Goal: Task Accomplishment & Management: Complete application form

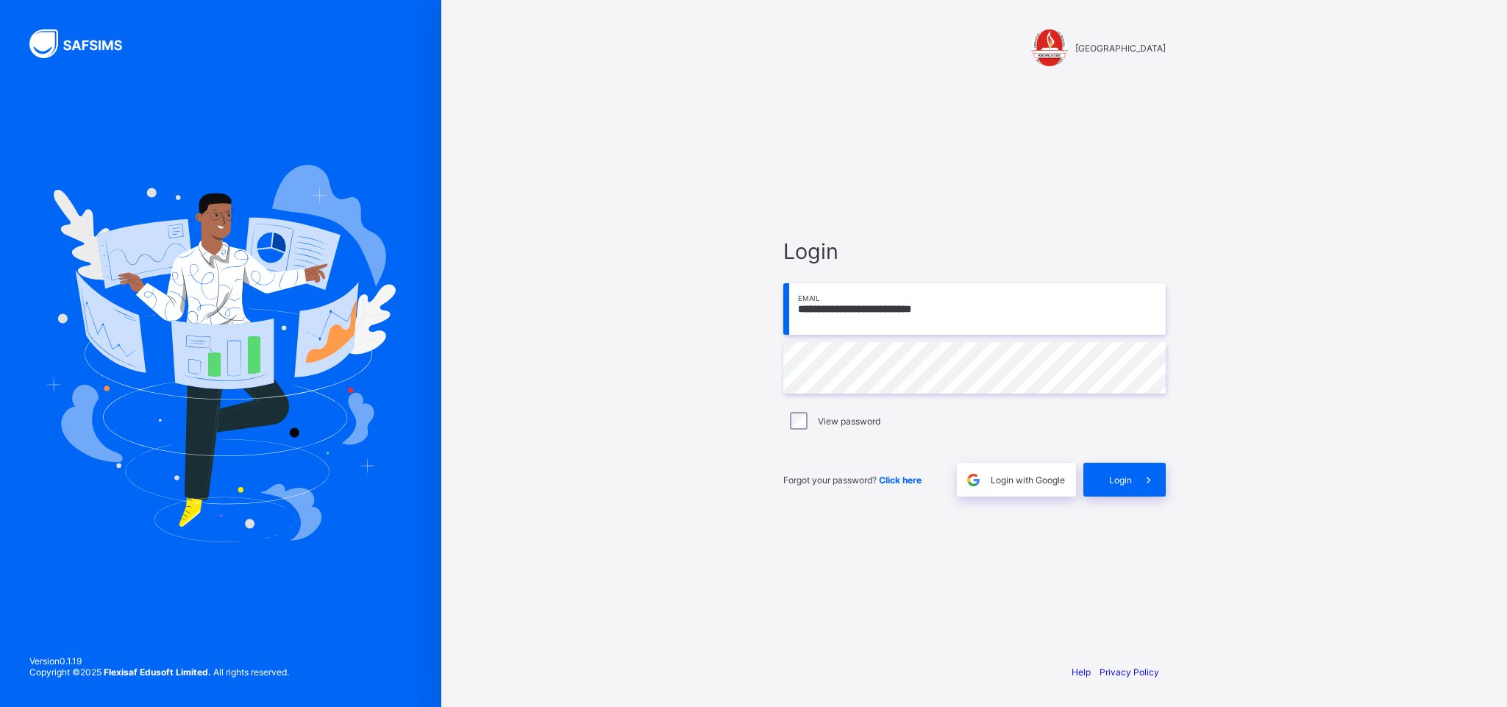
click at [963, 305] on input "**********" at bounding box center [974, 308] width 383 height 51
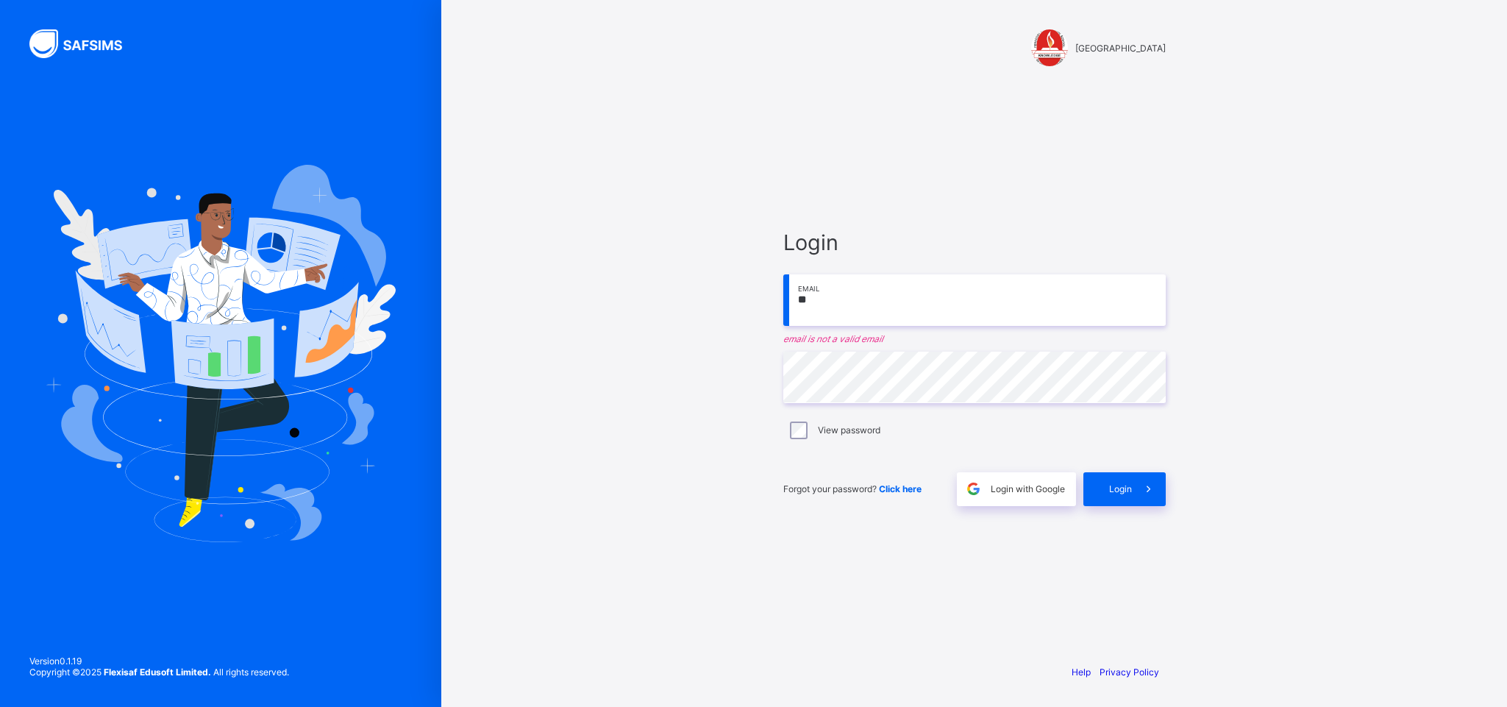
type input "*"
type input "**********"
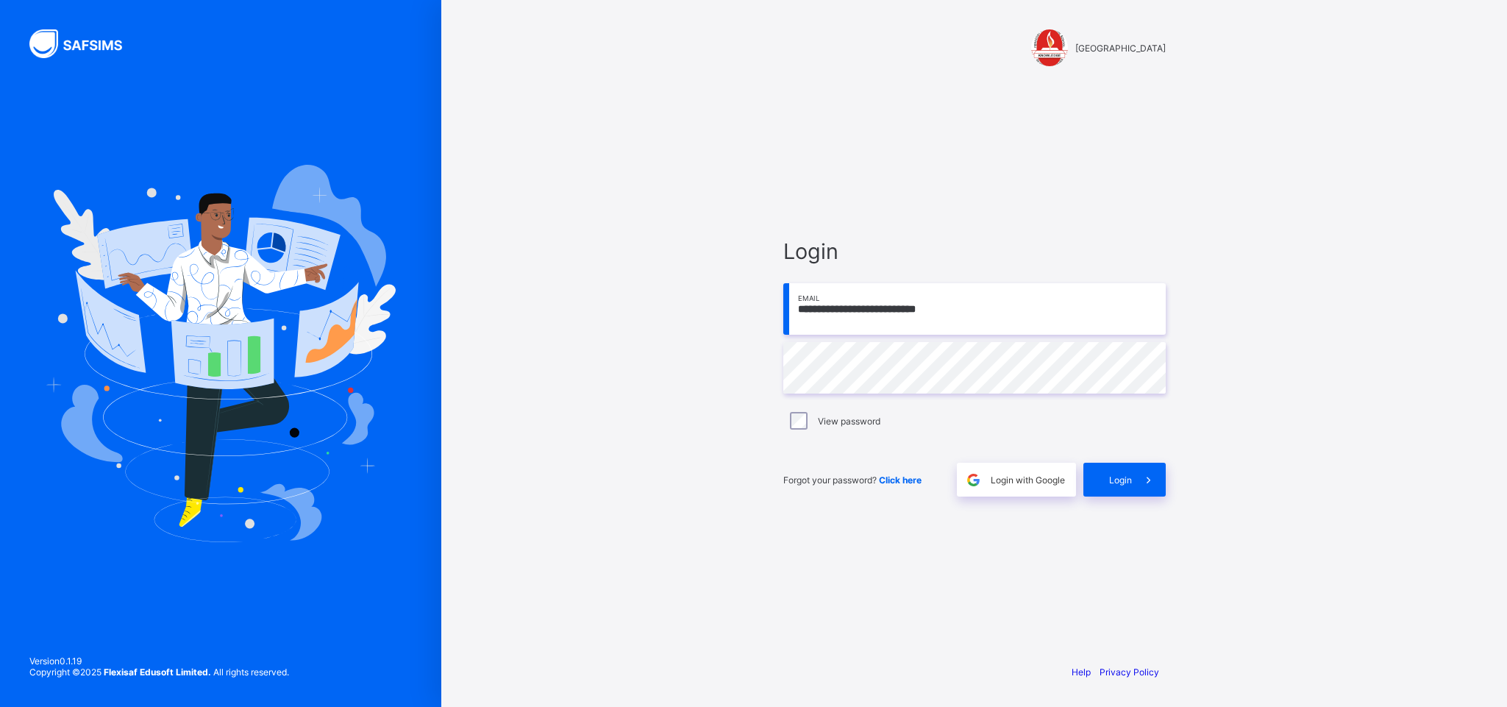
type input "**********"
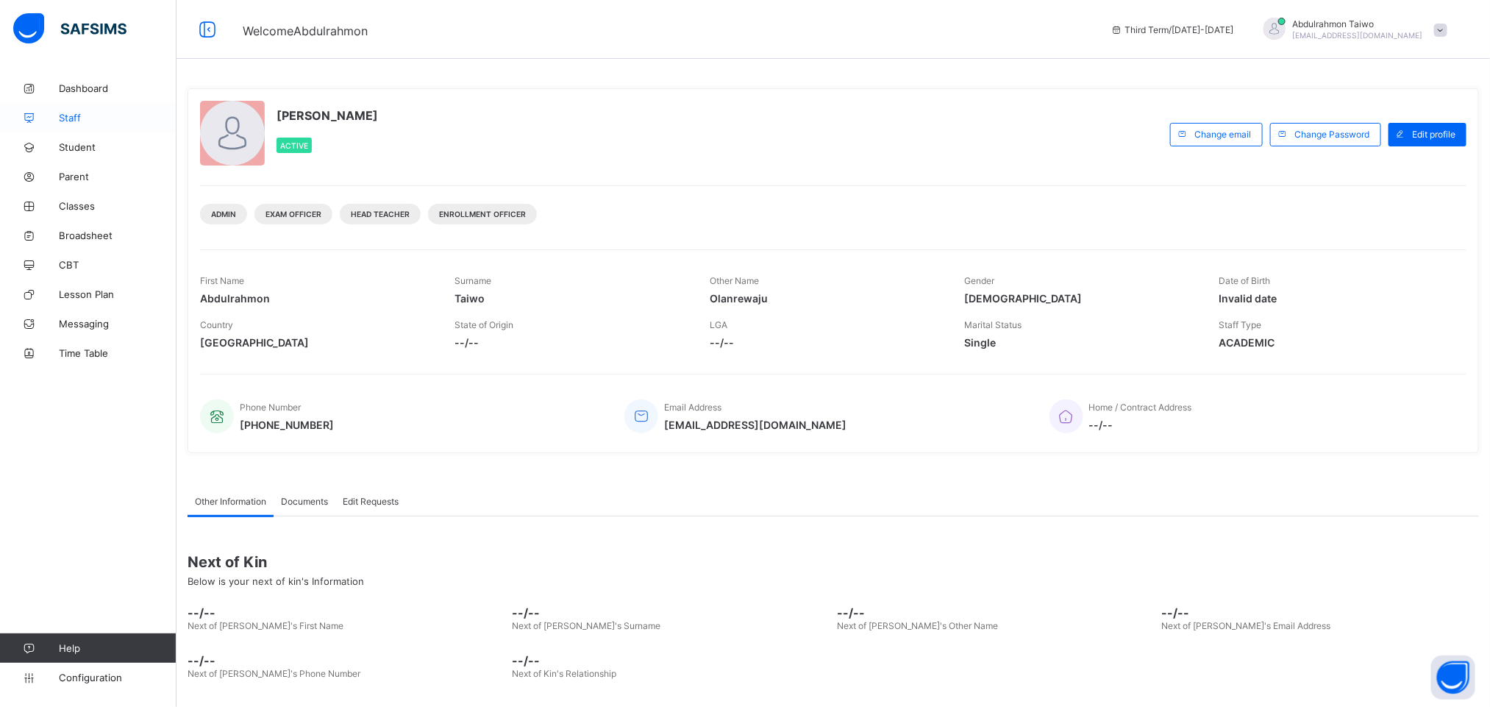
click at [88, 115] on span "Staff" at bounding box center [118, 118] width 118 height 12
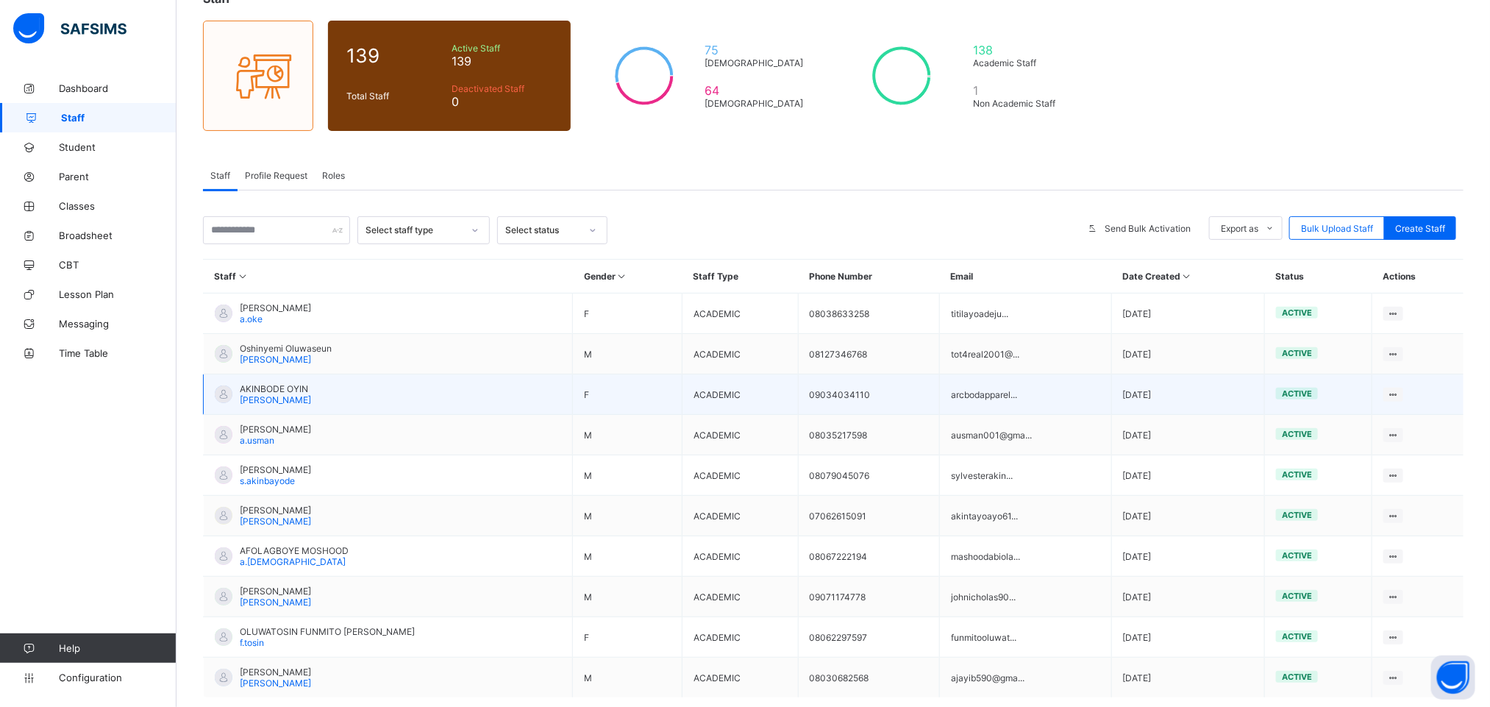
scroll to position [77, 0]
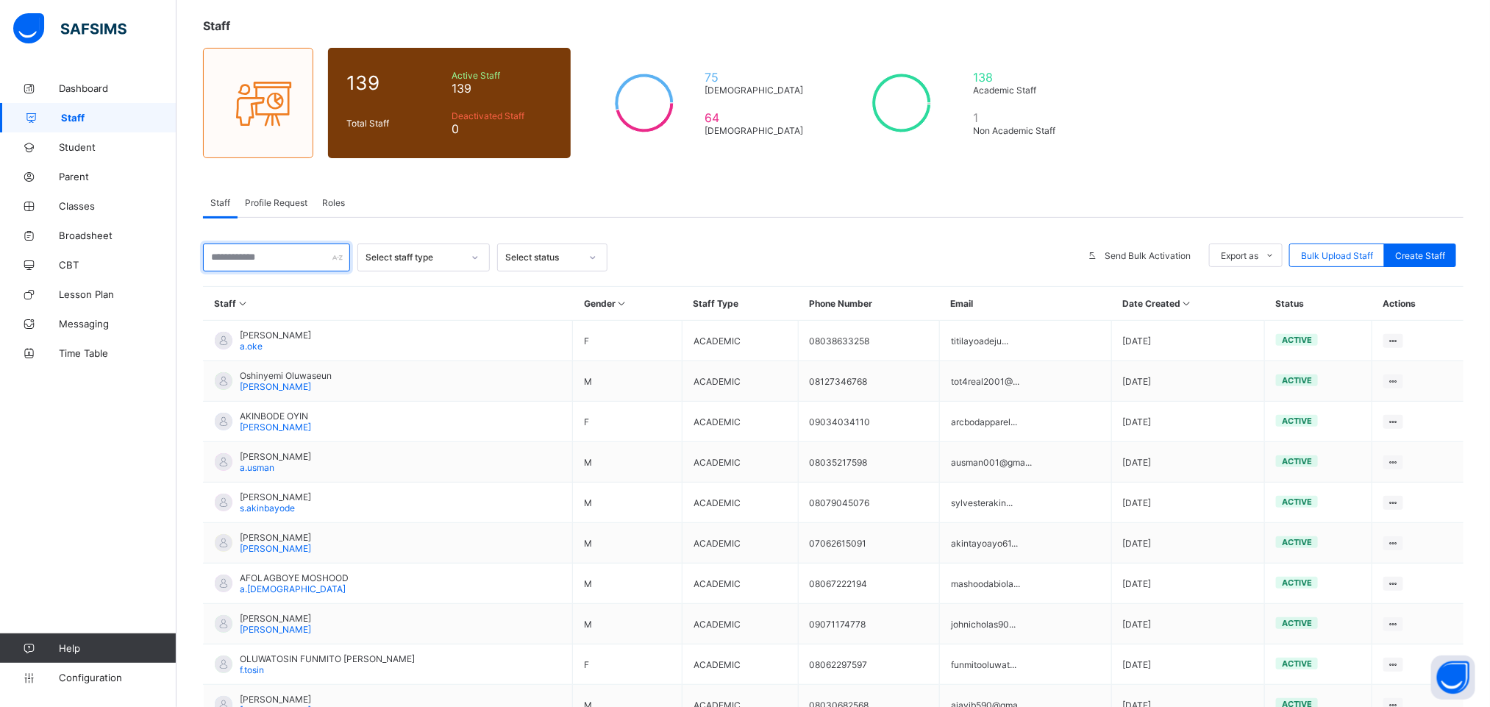
click at [274, 256] on input "text" at bounding box center [276, 257] width 147 height 28
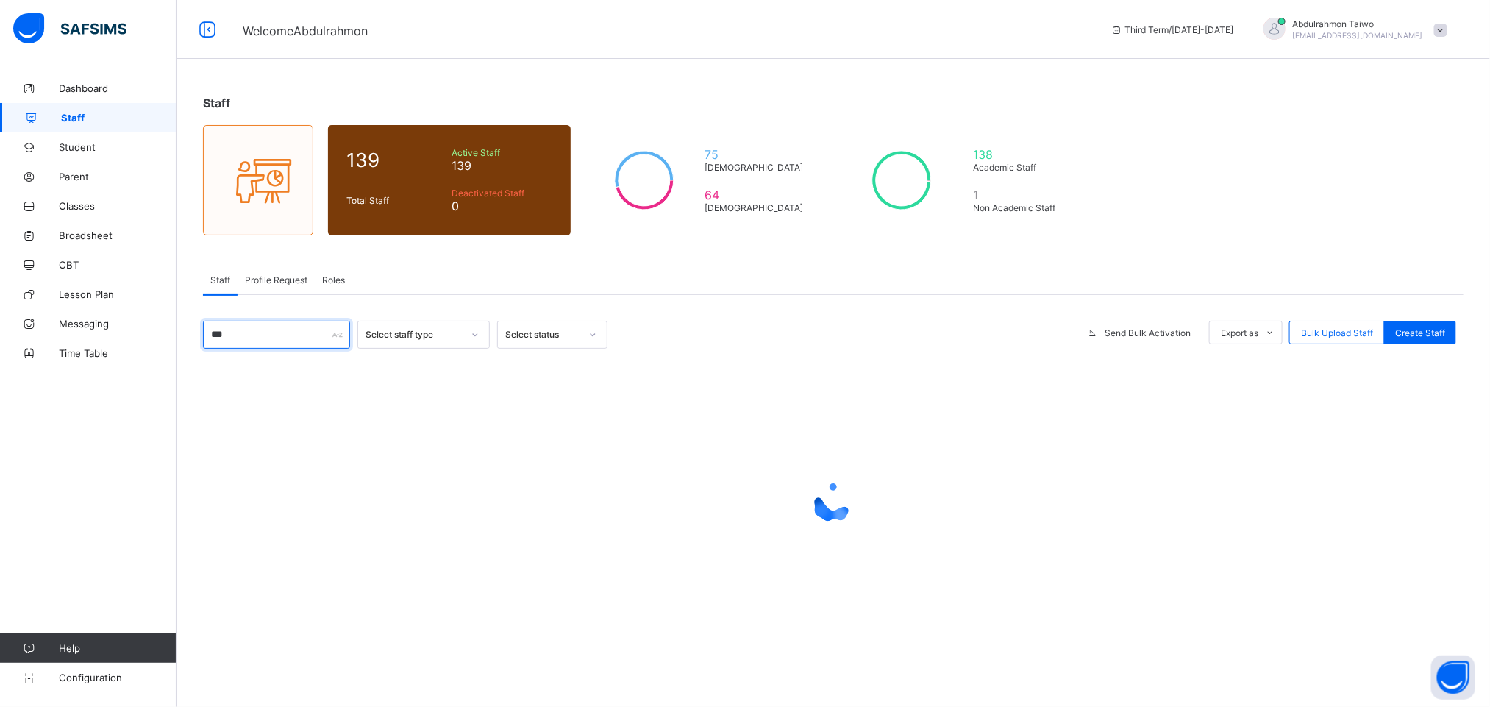
scroll to position [0, 0]
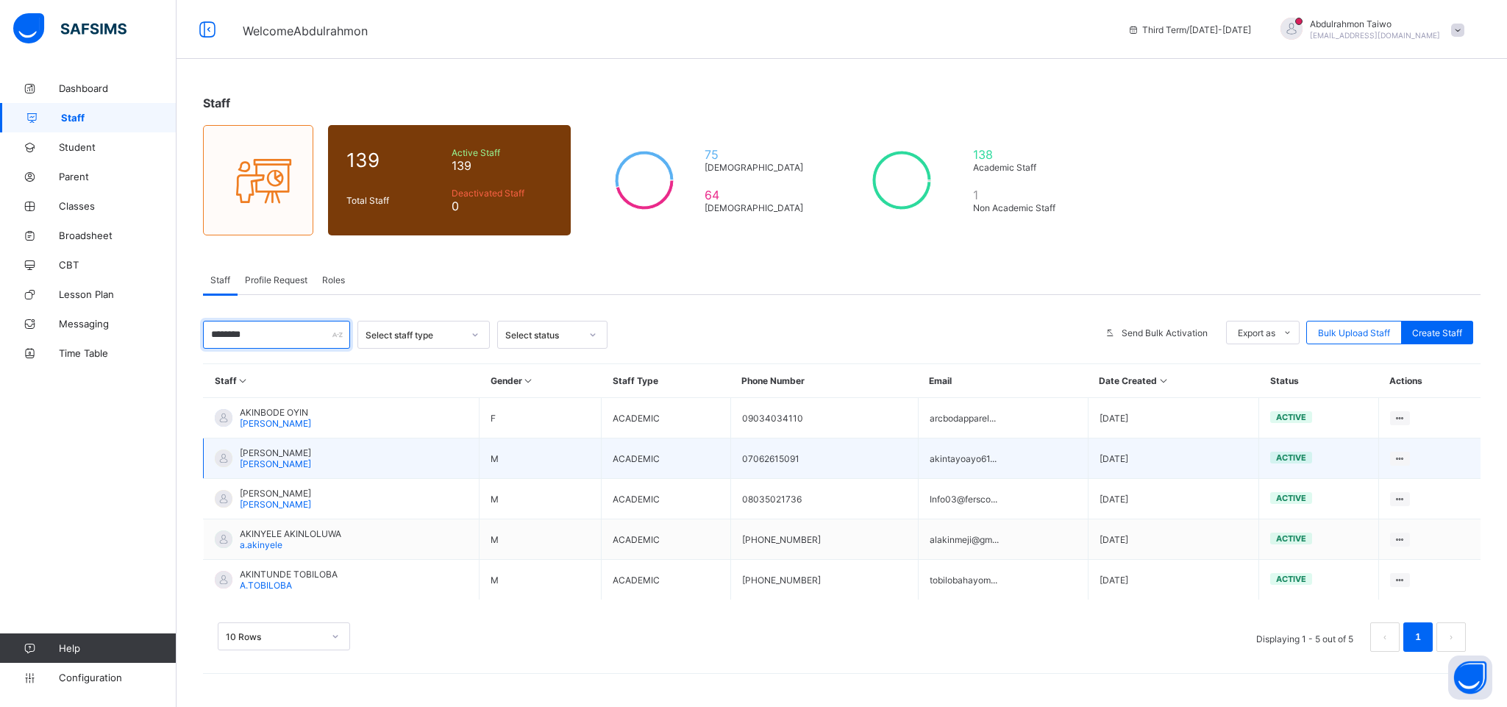
type input "********"
click at [462, 458] on td "AKINTAYO [PERSON_NAME]" at bounding box center [342, 458] width 276 height 40
click at [266, 455] on span "[PERSON_NAME]" at bounding box center [275, 452] width 71 height 11
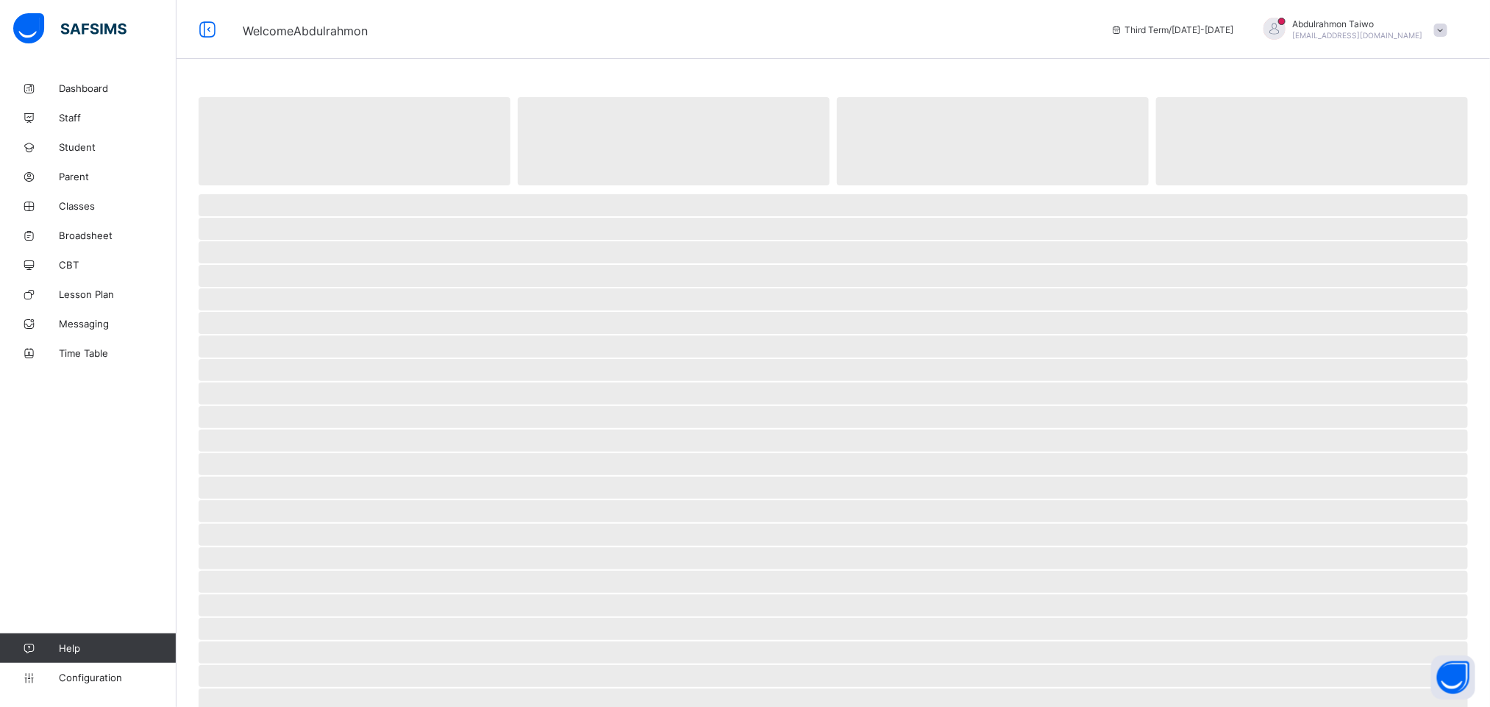
click at [266, 455] on span "‌" at bounding box center [834, 464] width 1270 height 22
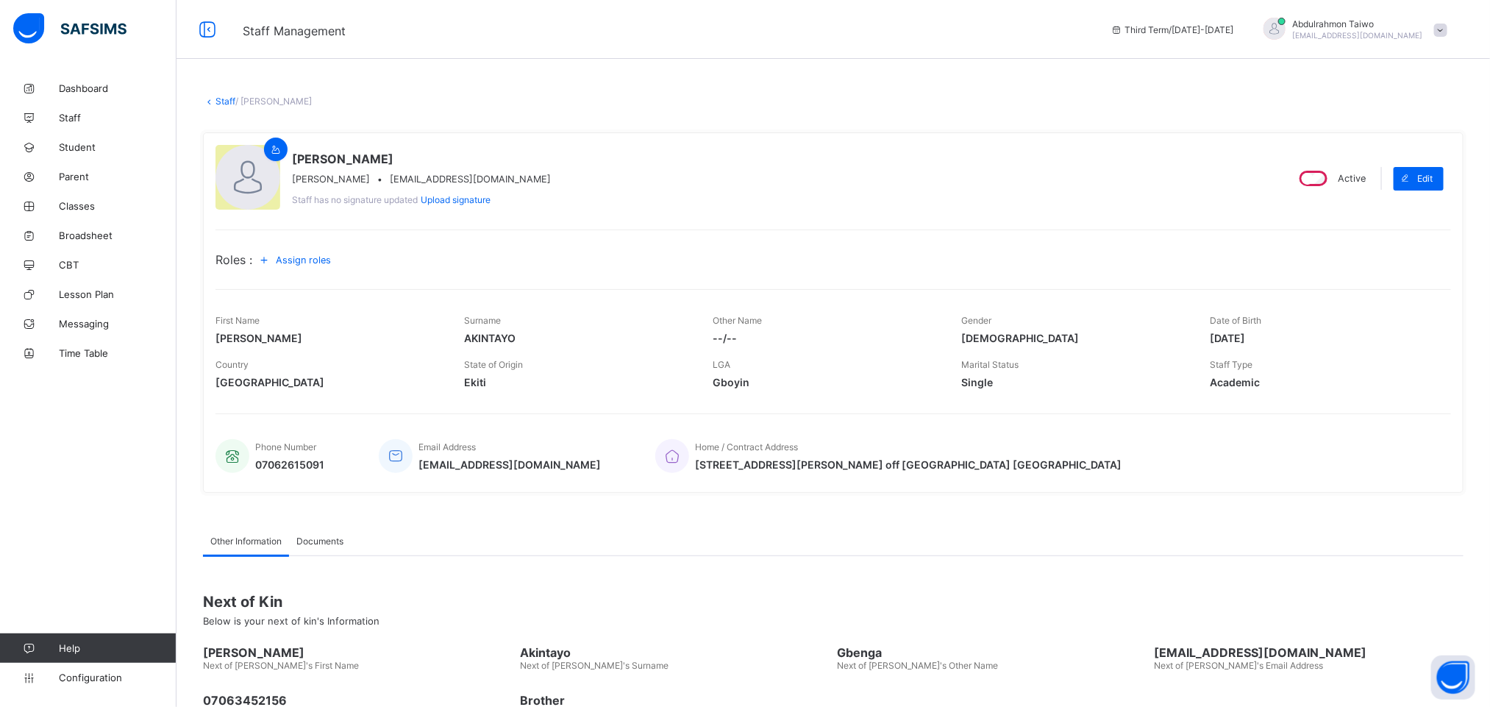
click at [307, 271] on div "Assign roles" at bounding box center [297, 260] width 90 height 24
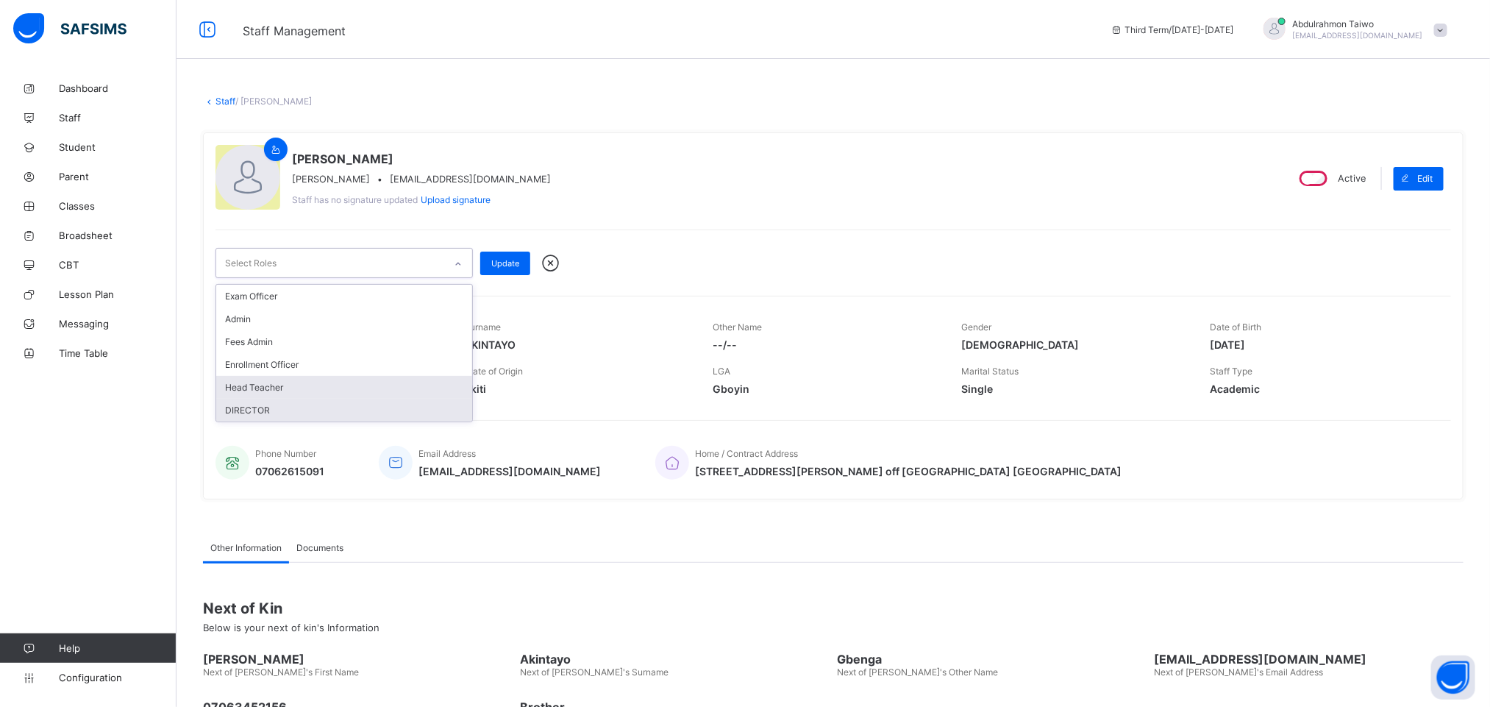
click at [283, 382] on div "Head Teacher" at bounding box center [344, 387] width 256 height 23
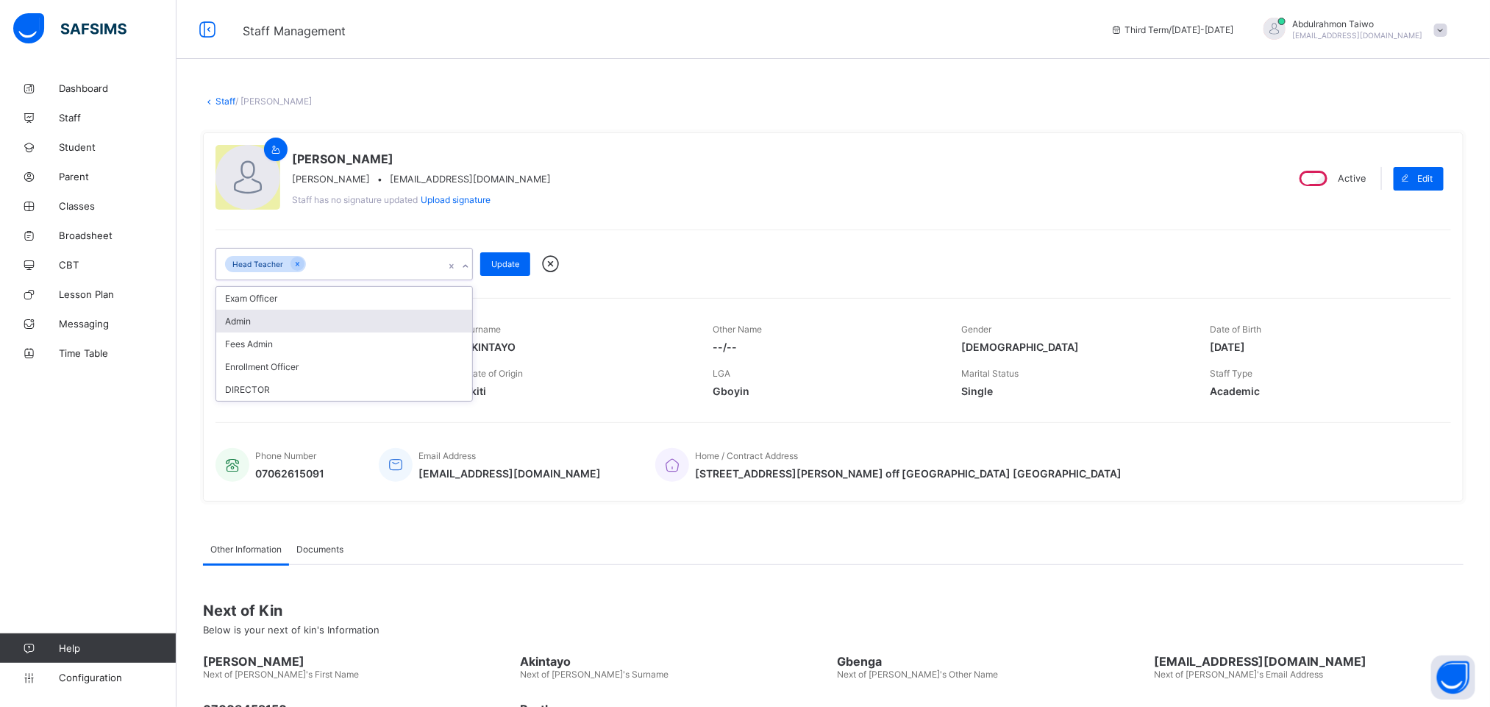
click at [279, 325] on div "Admin" at bounding box center [344, 321] width 256 height 23
click at [290, 294] on div "Exam Officer" at bounding box center [344, 298] width 256 height 23
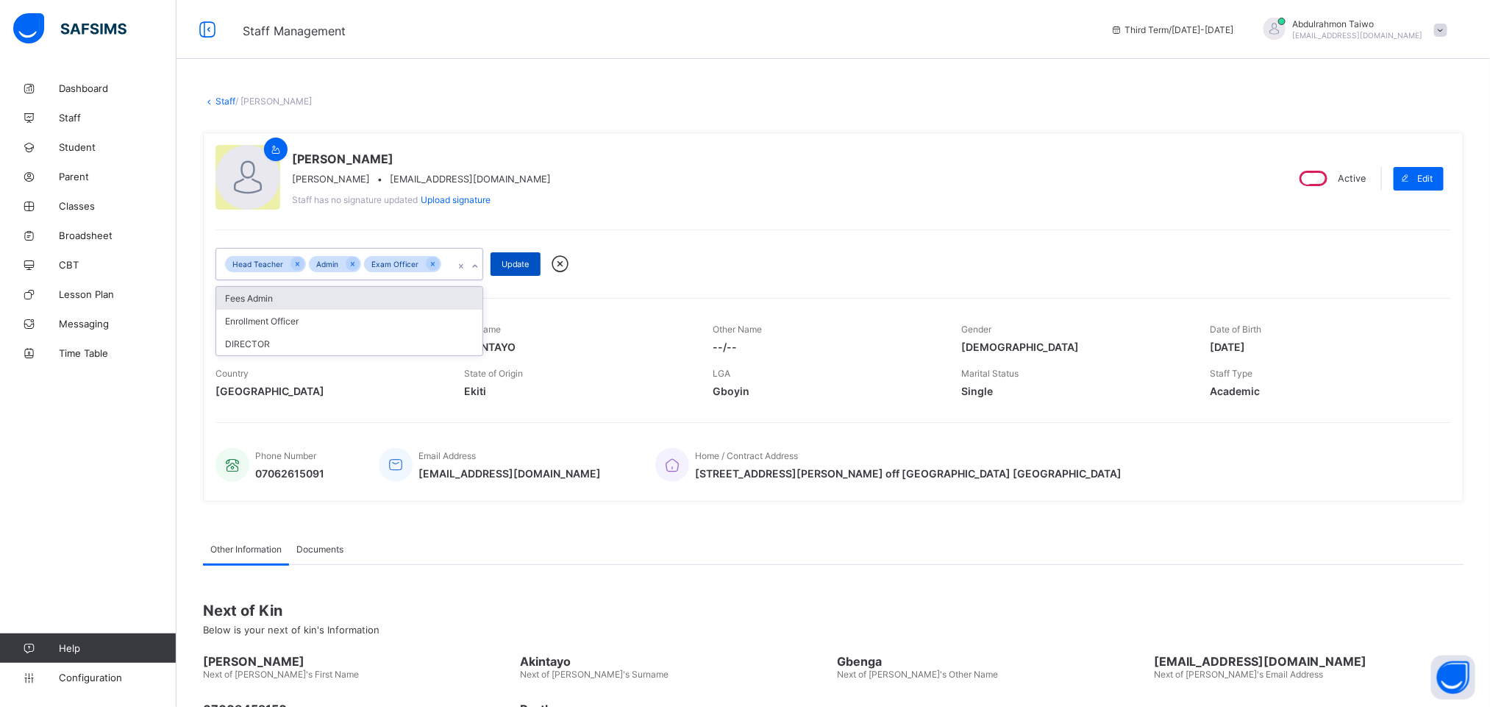
click at [513, 269] on span "Update" at bounding box center [516, 264] width 28 height 10
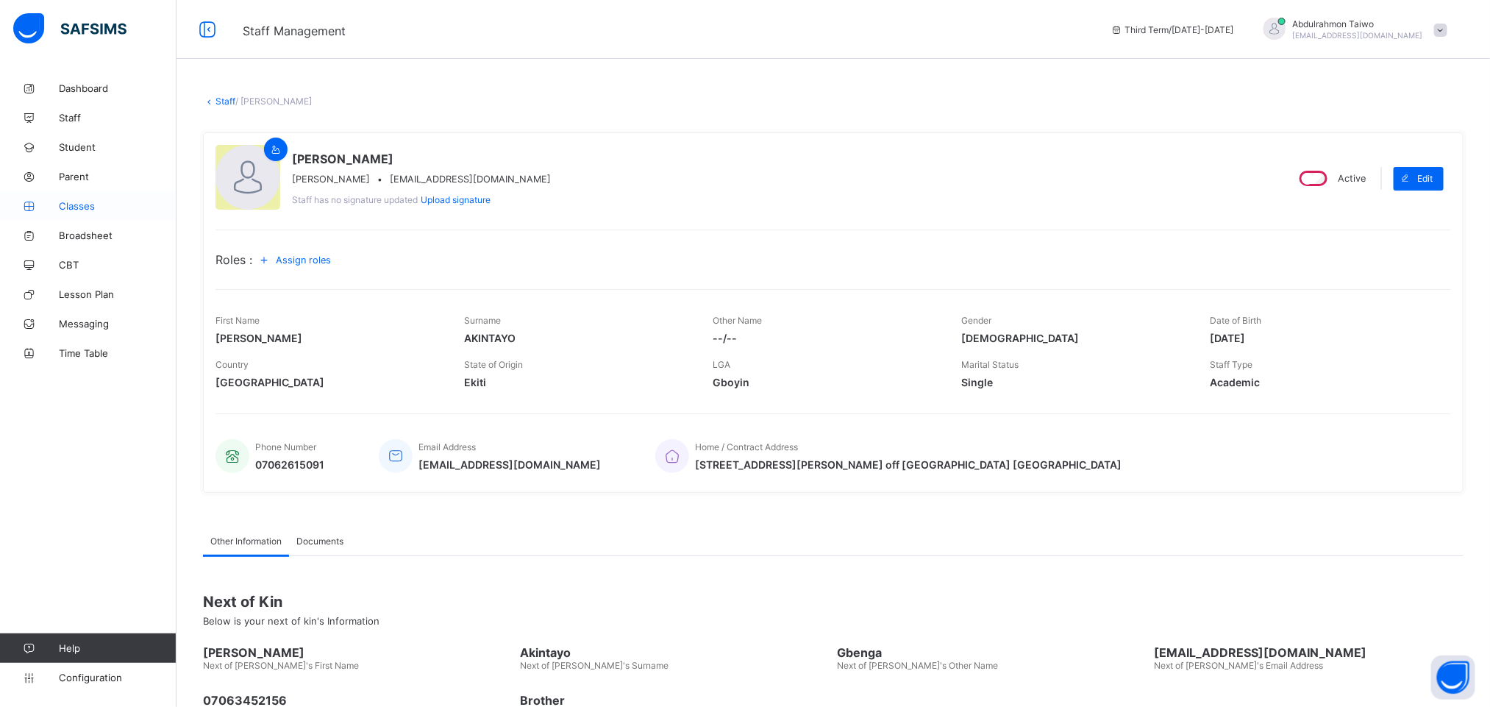
click at [82, 199] on link "Classes" at bounding box center [88, 205] width 177 height 29
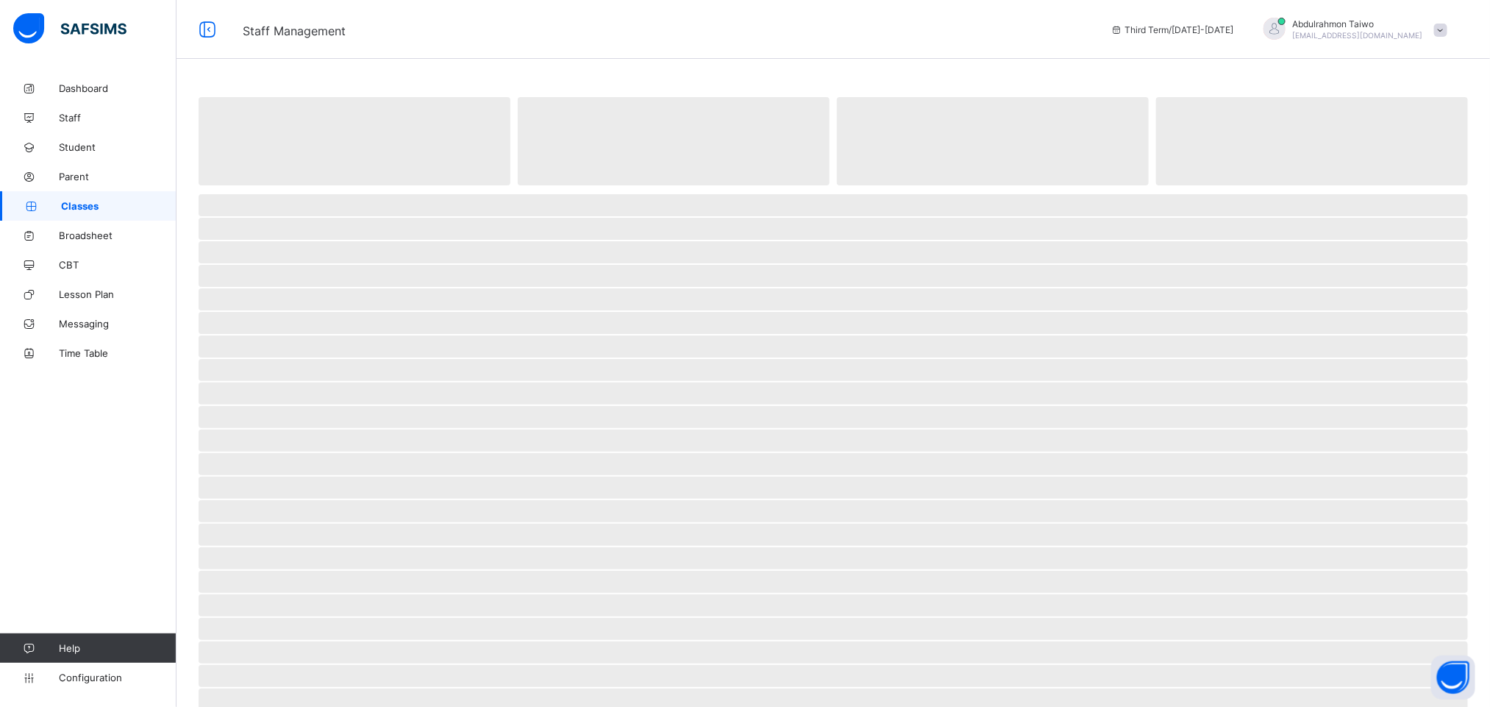
click at [82, 199] on link "Classes" at bounding box center [88, 205] width 177 height 29
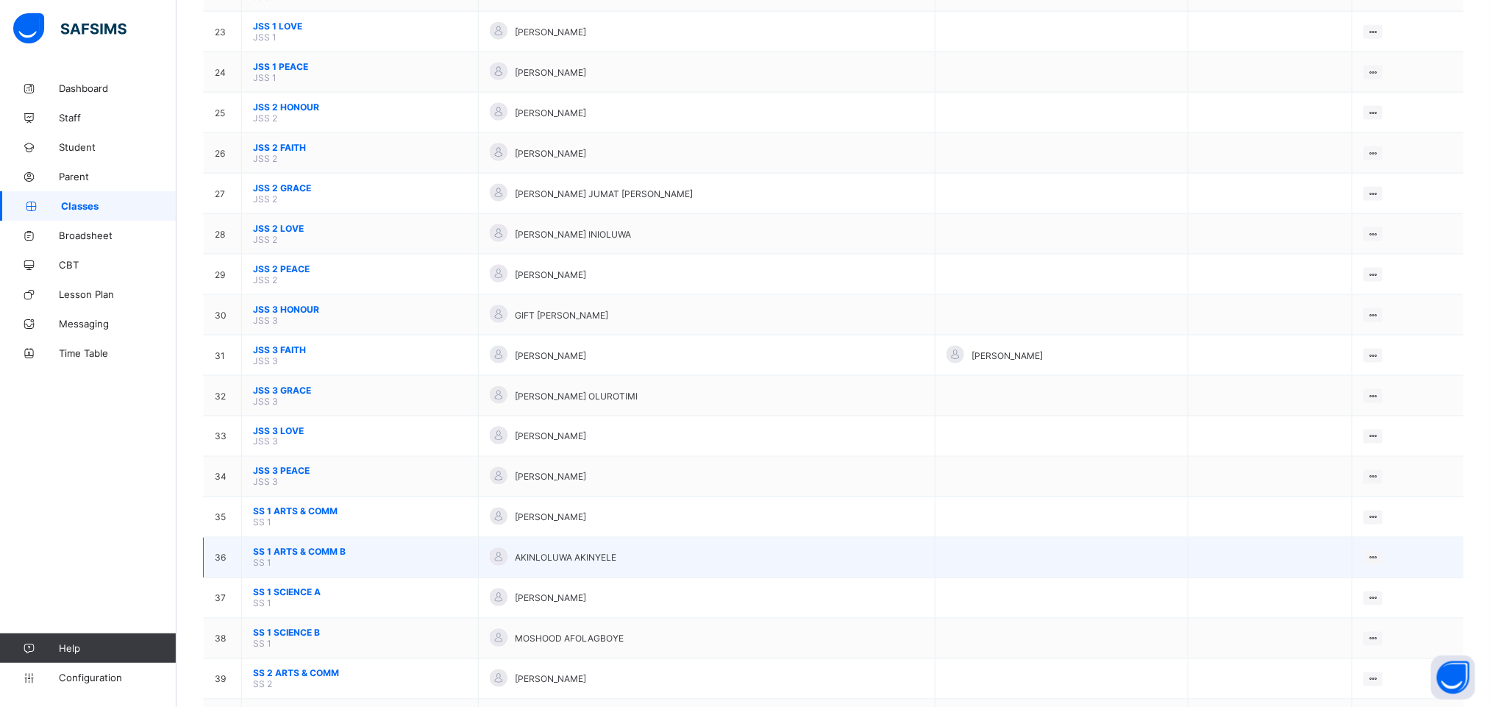
scroll to position [1161, 0]
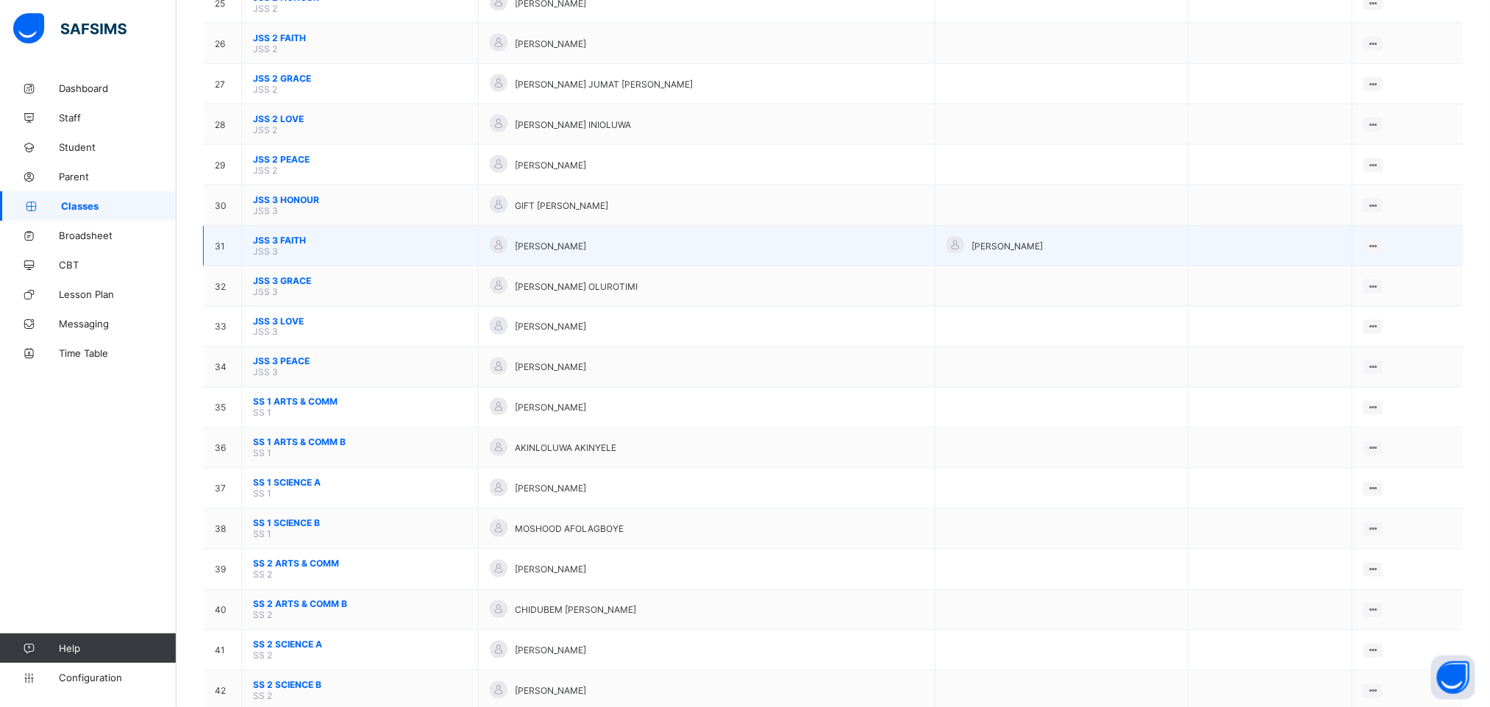
click at [1017, 248] on div "[PERSON_NAME]" at bounding box center [1062, 246] width 230 height 20
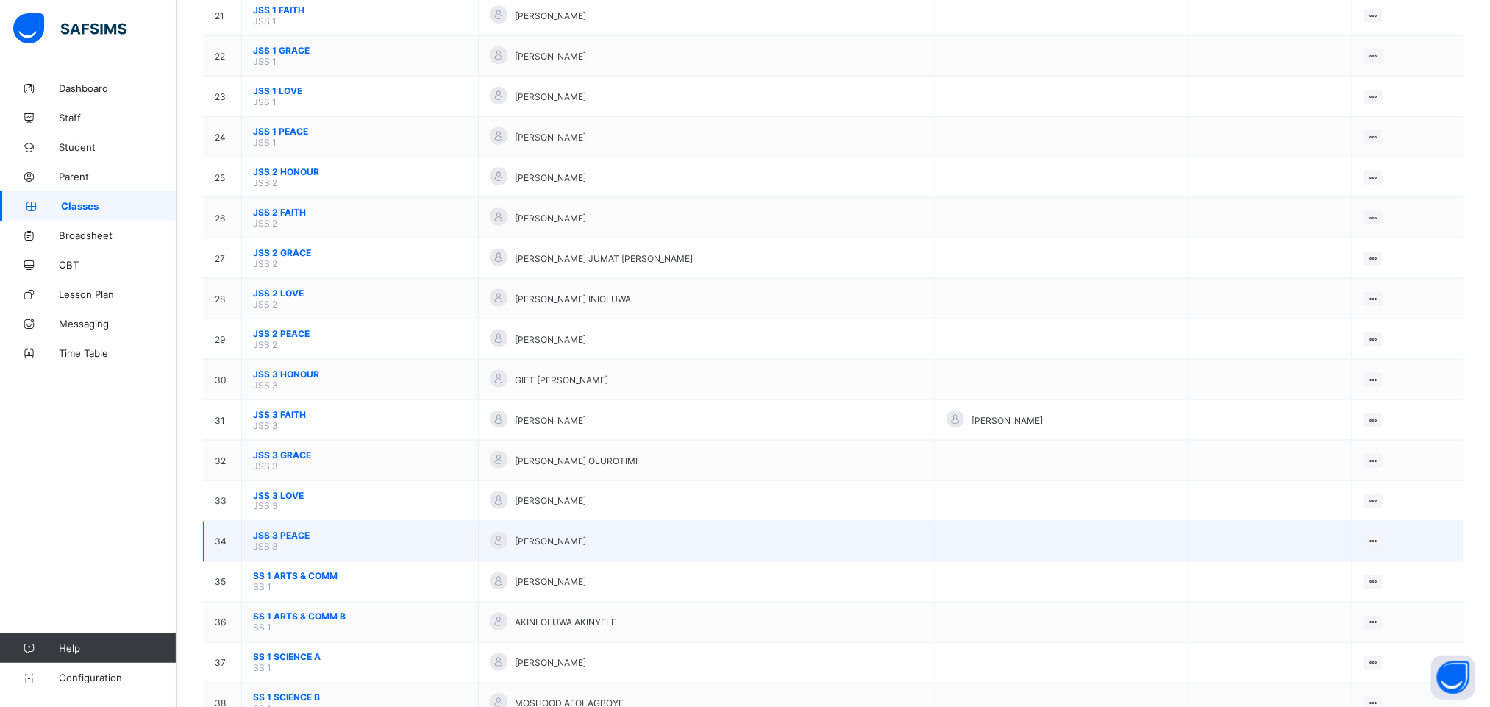
scroll to position [993, 0]
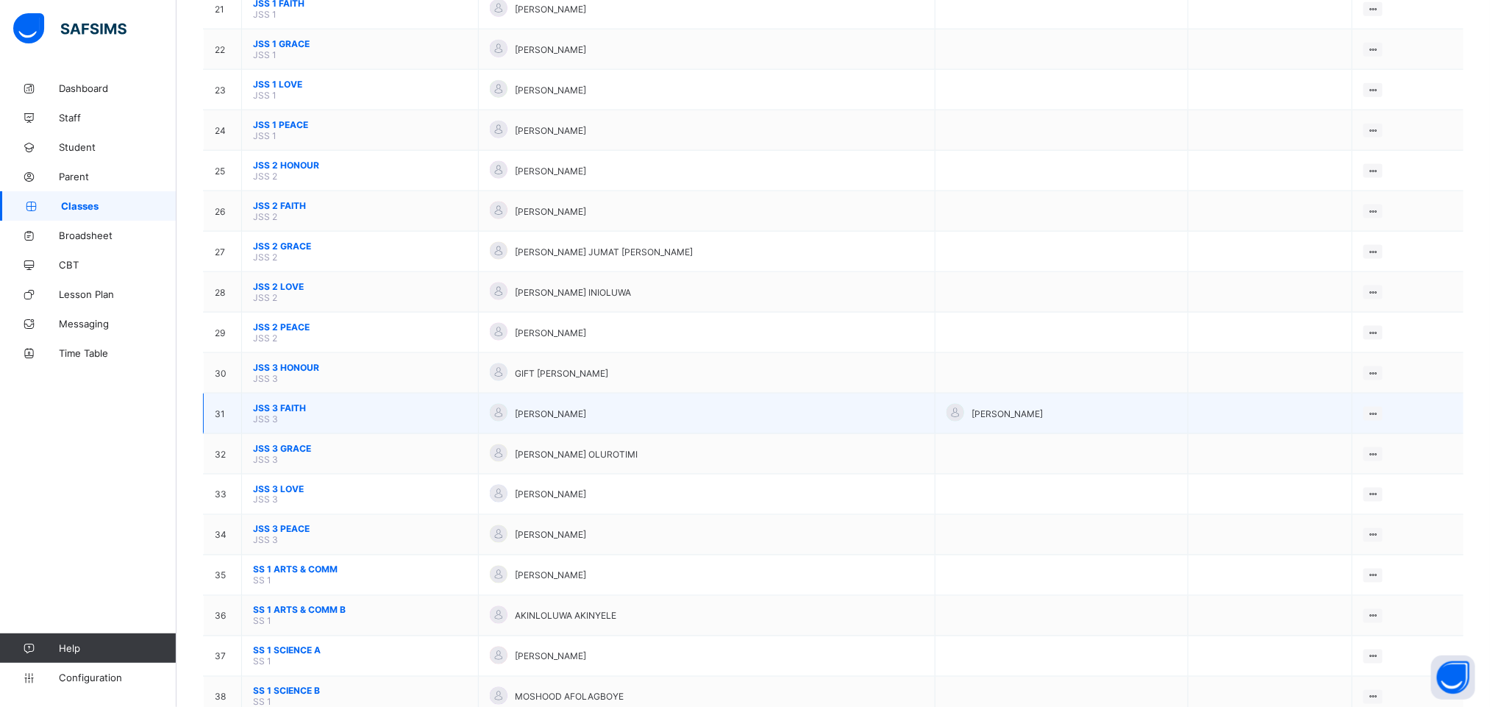
click at [771, 416] on div "[PERSON_NAME]" at bounding box center [707, 414] width 434 height 20
click at [279, 413] on span "JSS 3 FAITH" at bounding box center [360, 407] width 214 height 11
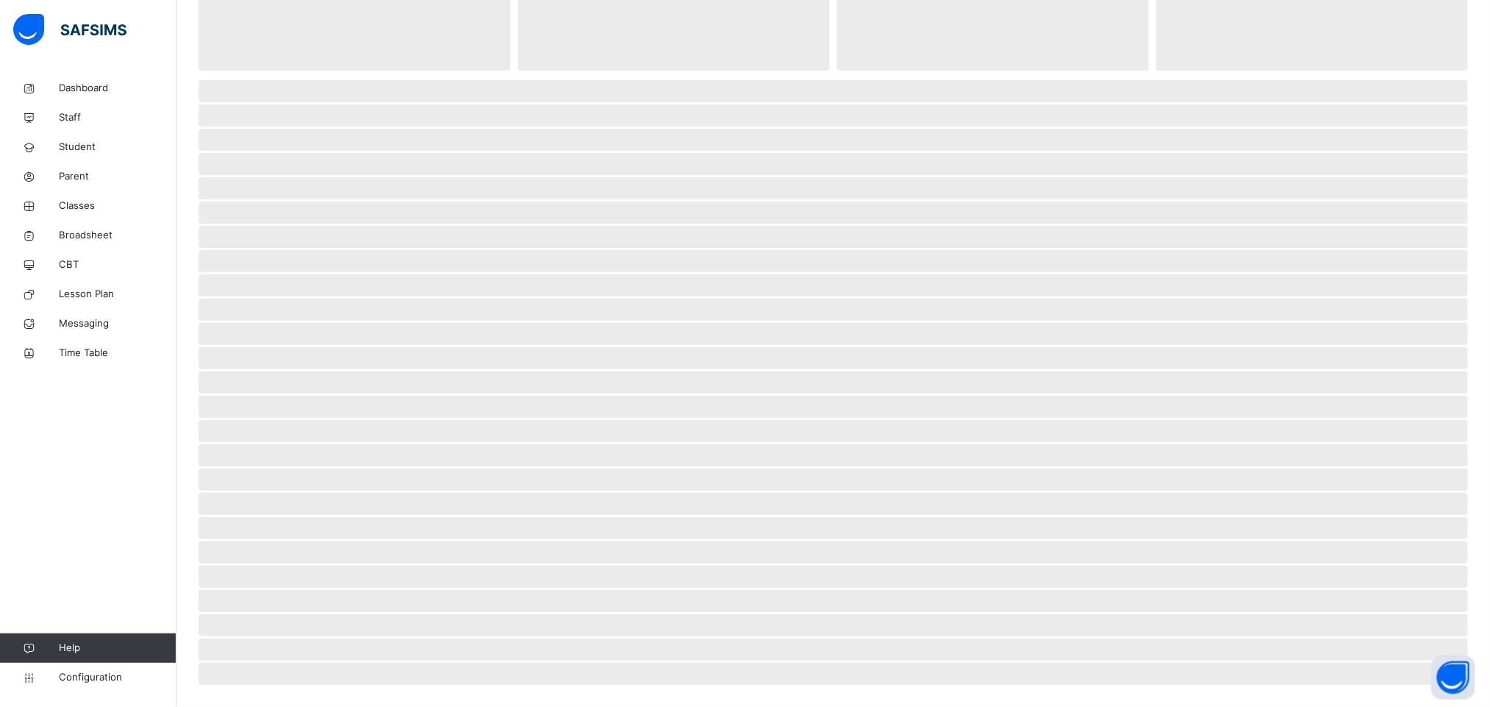
click at [279, 416] on span "‌" at bounding box center [834, 407] width 1270 height 22
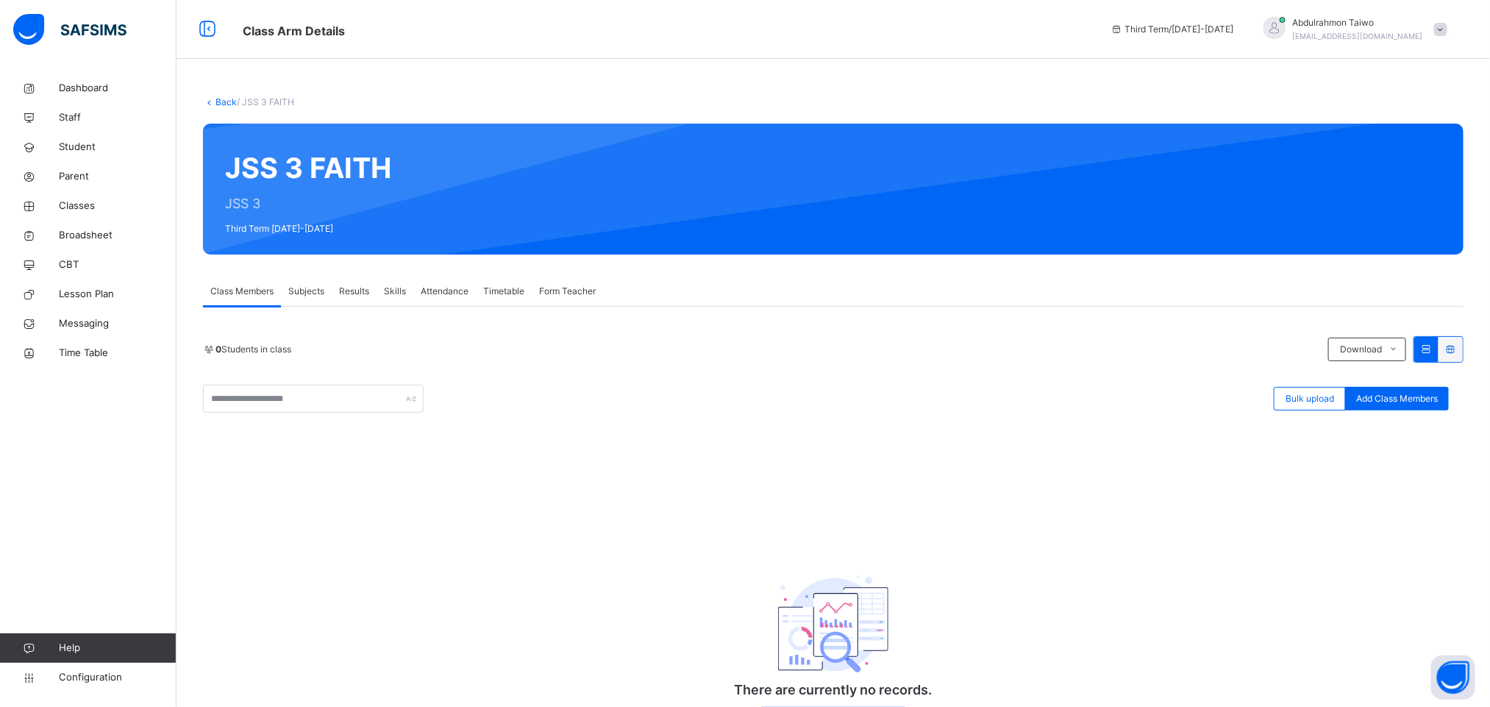
click at [296, 290] on span "Subjects" at bounding box center [306, 291] width 36 height 13
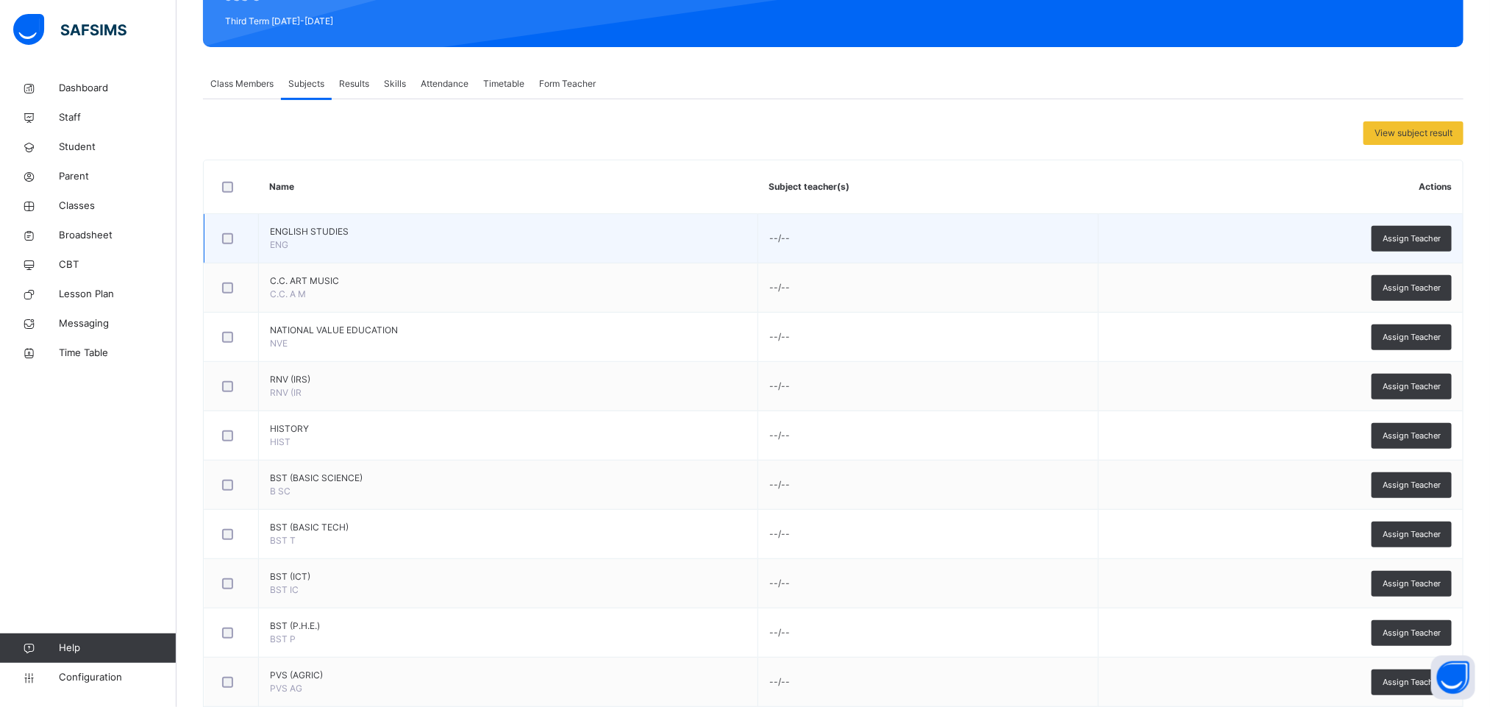
scroll to position [221, 0]
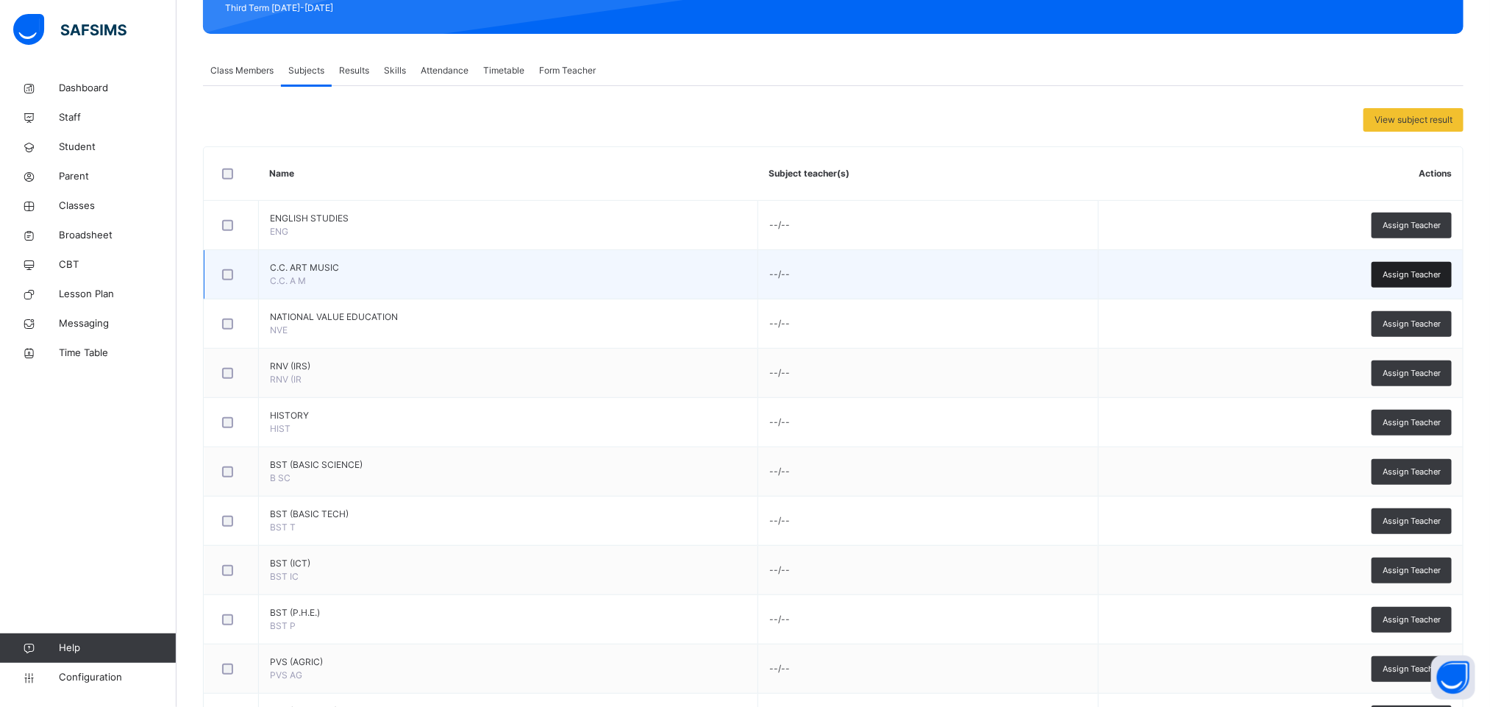
click at [1439, 271] on span "Assign Teacher" at bounding box center [1412, 274] width 58 height 13
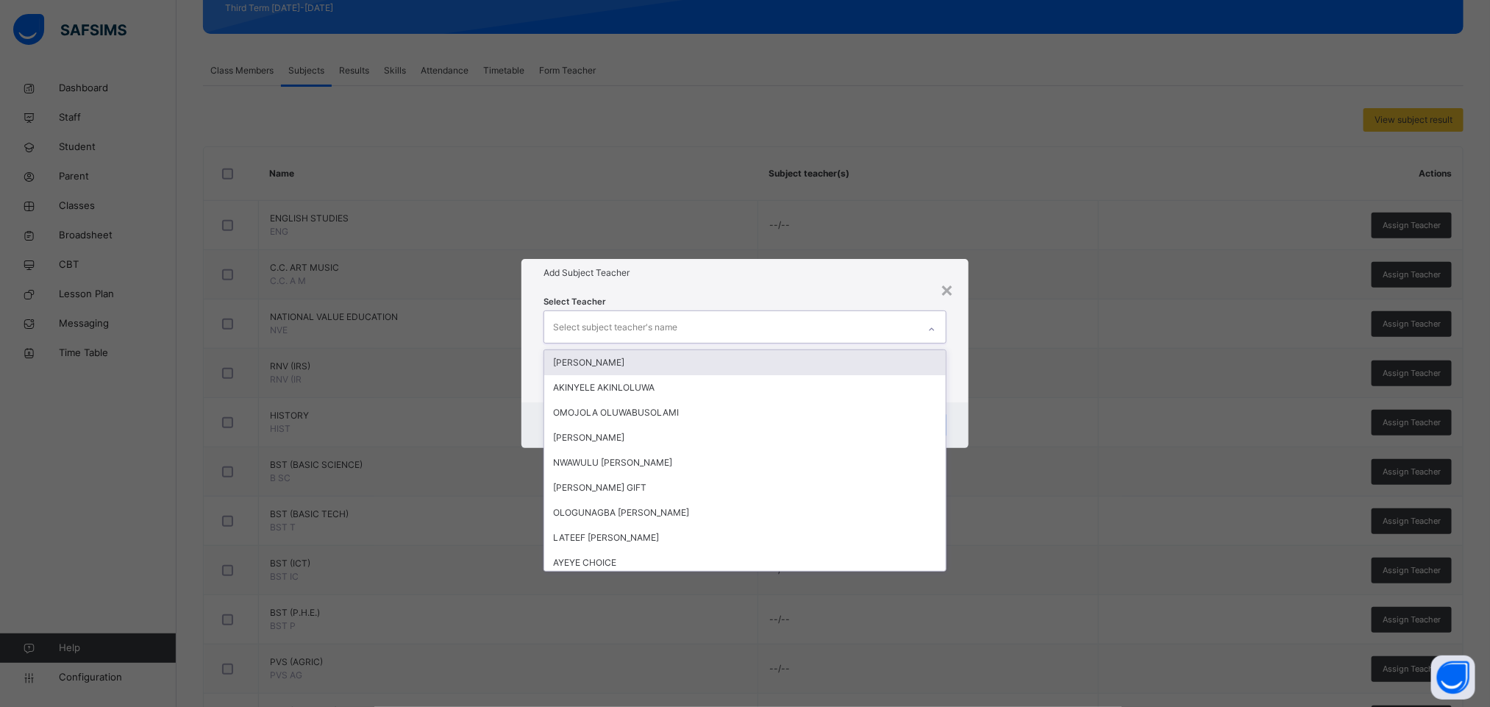
click at [596, 318] on div "Select subject teacher's name" at bounding box center [615, 327] width 124 height 28
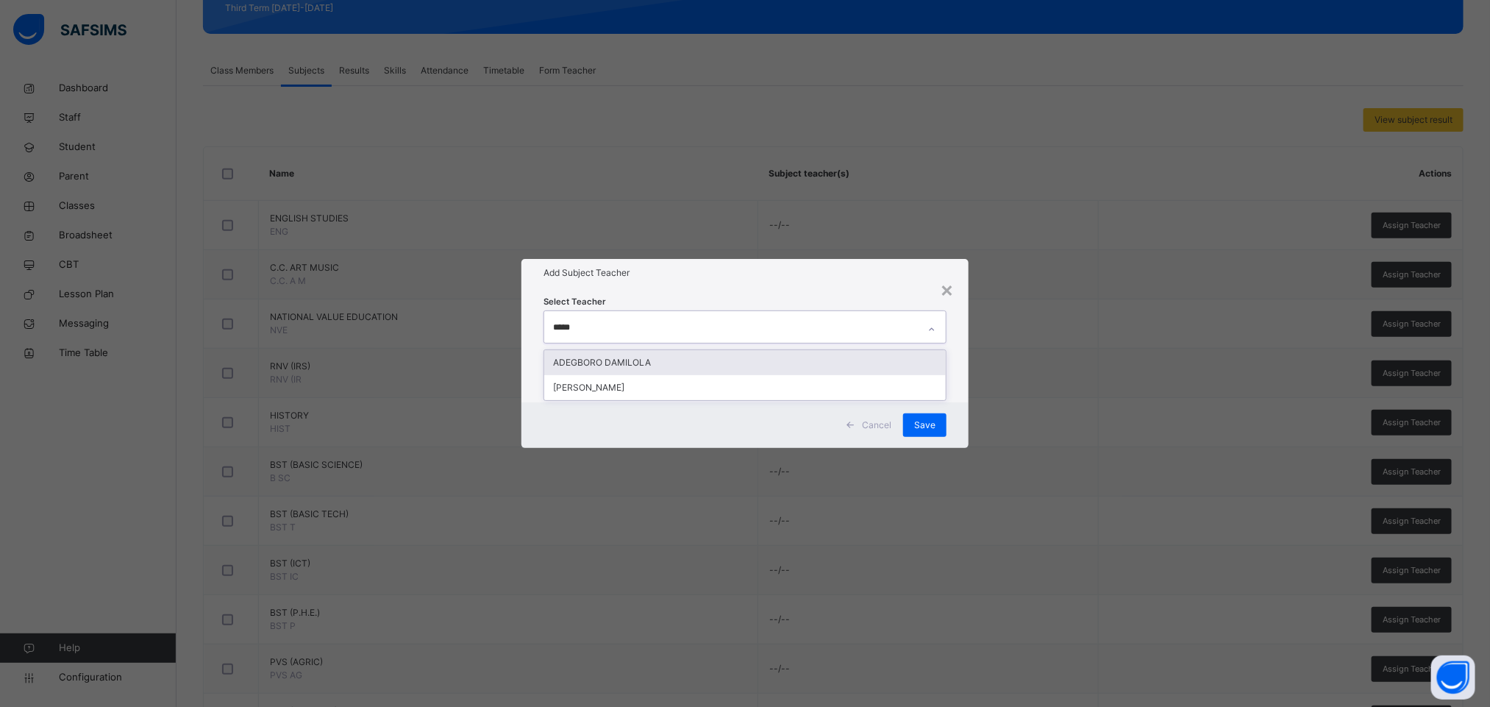
type input "******"
click at [671, 366] on div "[PERSON_NAME]" at bounding box center [745, 362] width 402 height 25
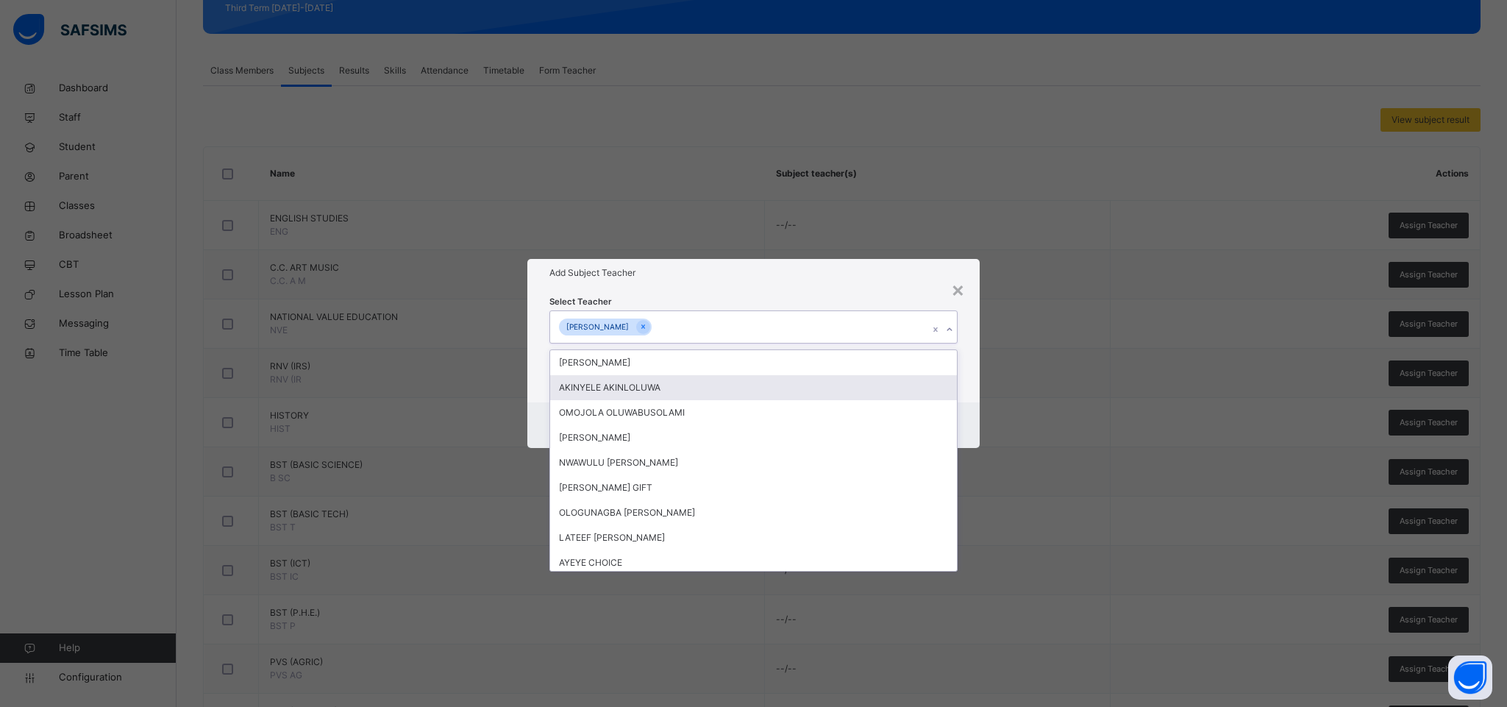
click at [737, 281] on div "Add Subject Teacher" at bounding box center [753, 273] width 452 height 28
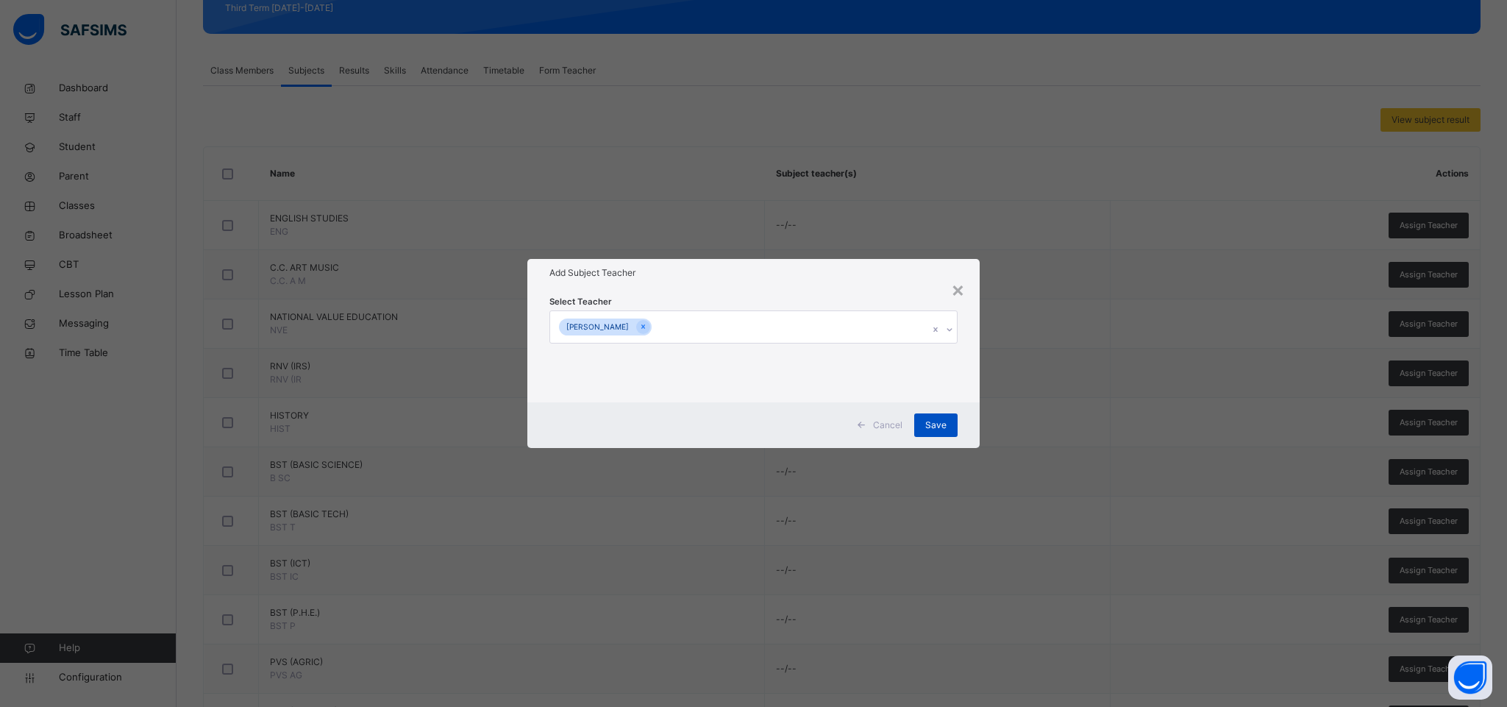
click at [933, 424] on span "Save" at bounding box center [935, 425] width 21 height 13
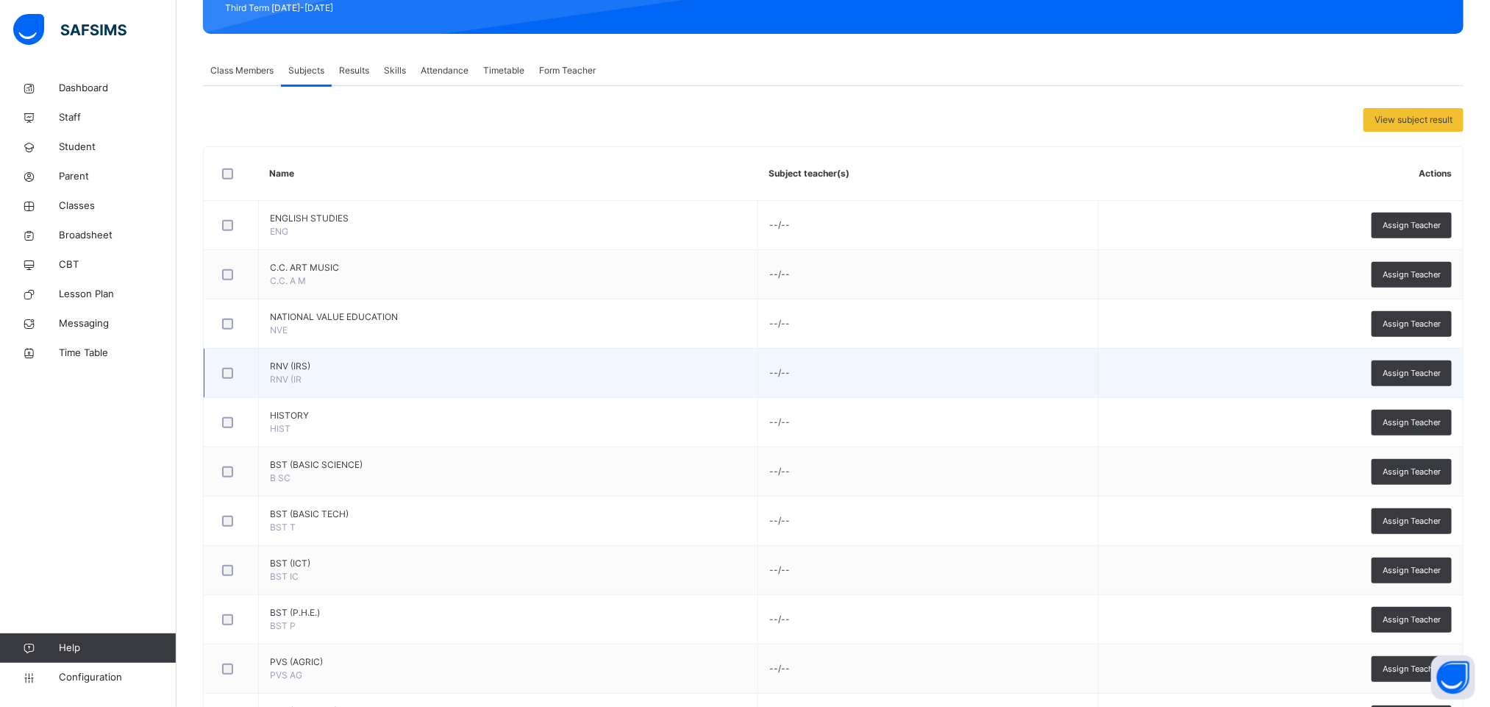
click at [641, 375] on td "RNV (IRS) RNV (IR" at bounding box center [508, 373] width 499 height 49
click at [1441, 375] on span "Assign Teacher" at bounding box center [1412, 373] width 58 height 13
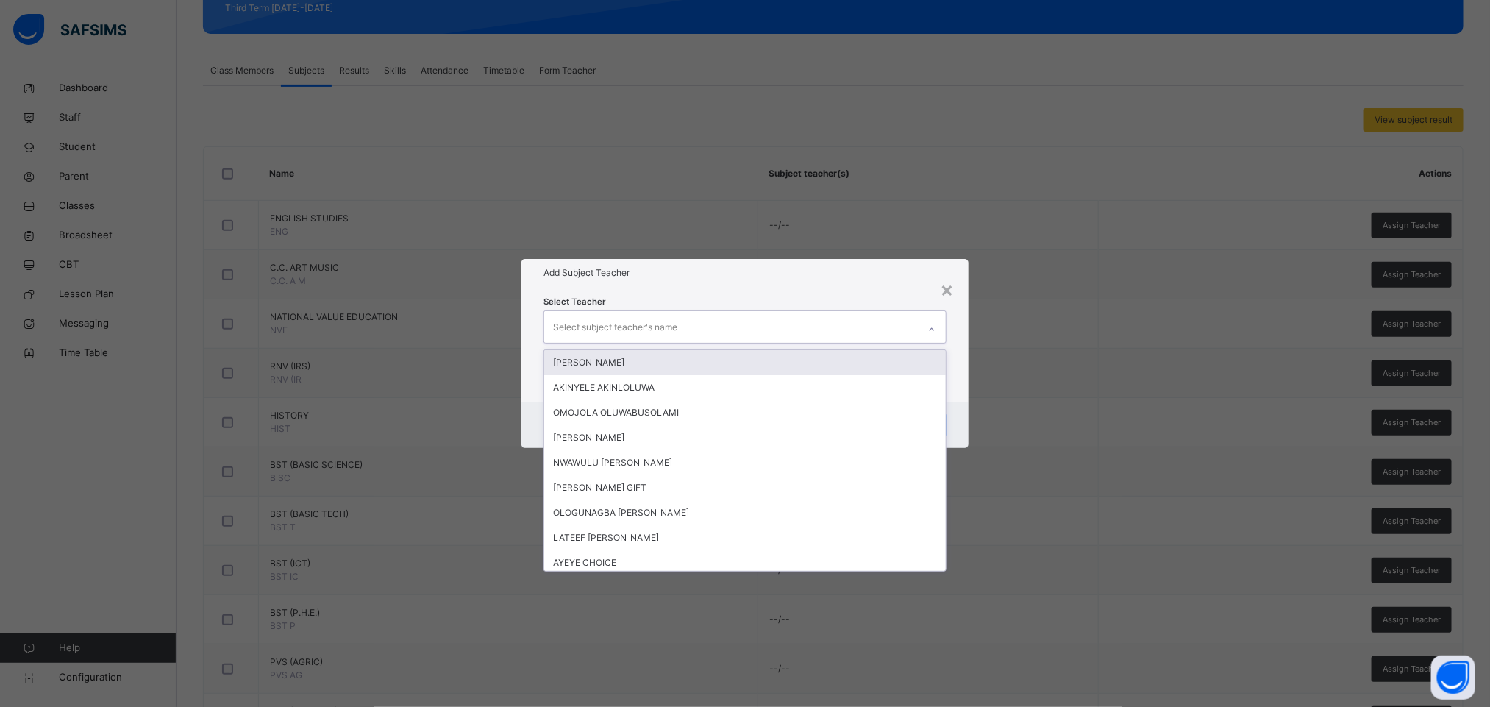
click at [594, 323] on div "Select subject teacher's name" at bounding box center [615, 327] width 124 height 28
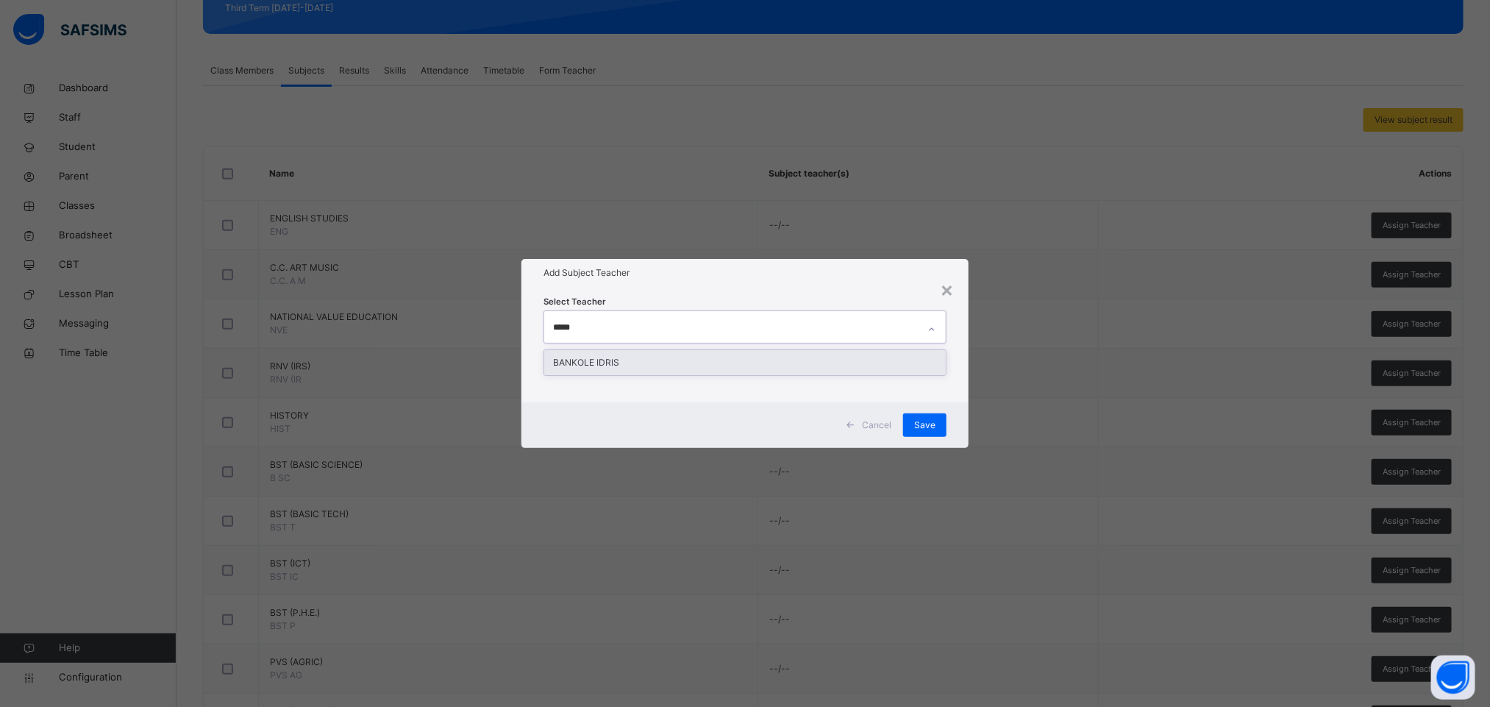
type input "******"
click at [826, 356] on div "BANKOLE IDRIS" at bounding box center [745, 362] width 402 height 25
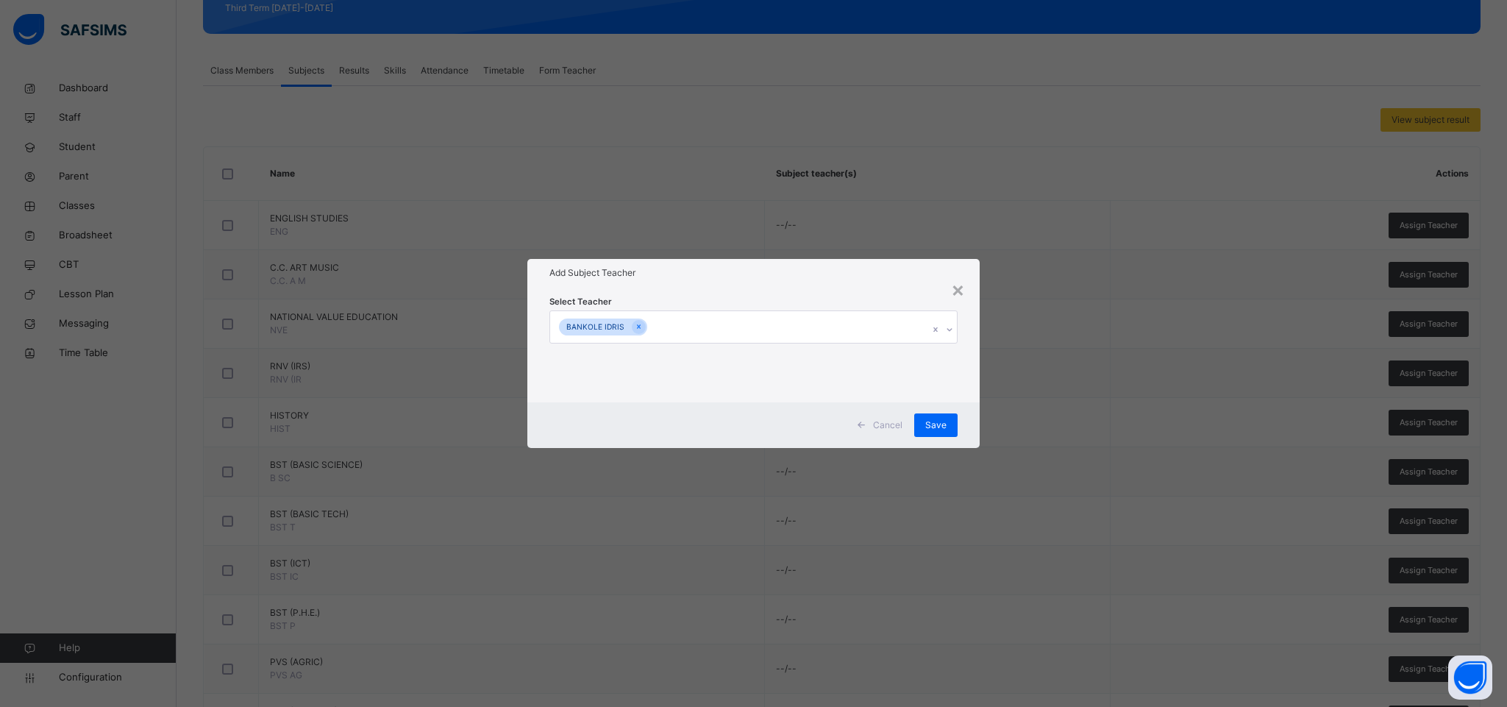
click at [875, 267] on h1 "Add Subject Teacher" at bounding box center [753, 272] width 408 height 13
click at [934, 420] on span "Save" at bounding box center [935, 425] width 21 height 13
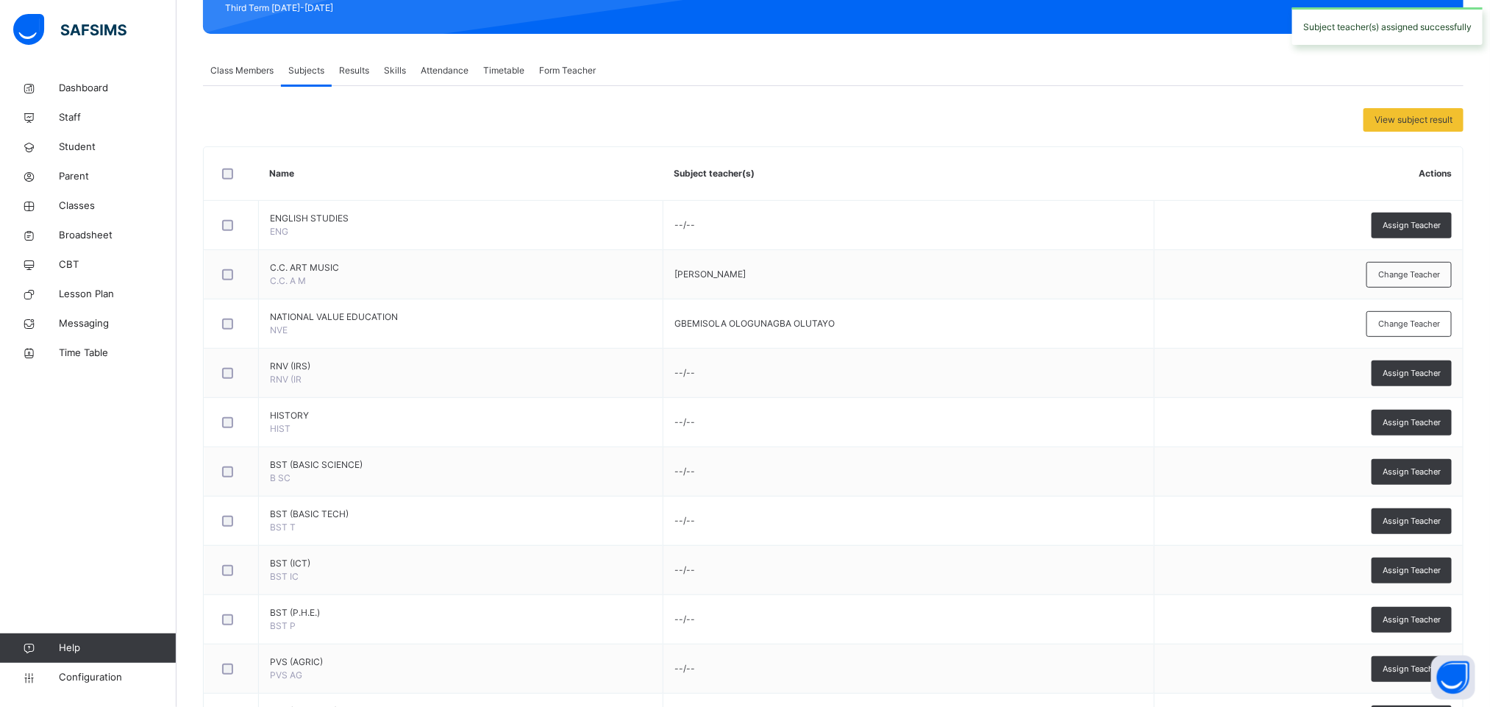
click at [934, 416] on td "--/--" at bounding box center [908, 422] width 491 height 49
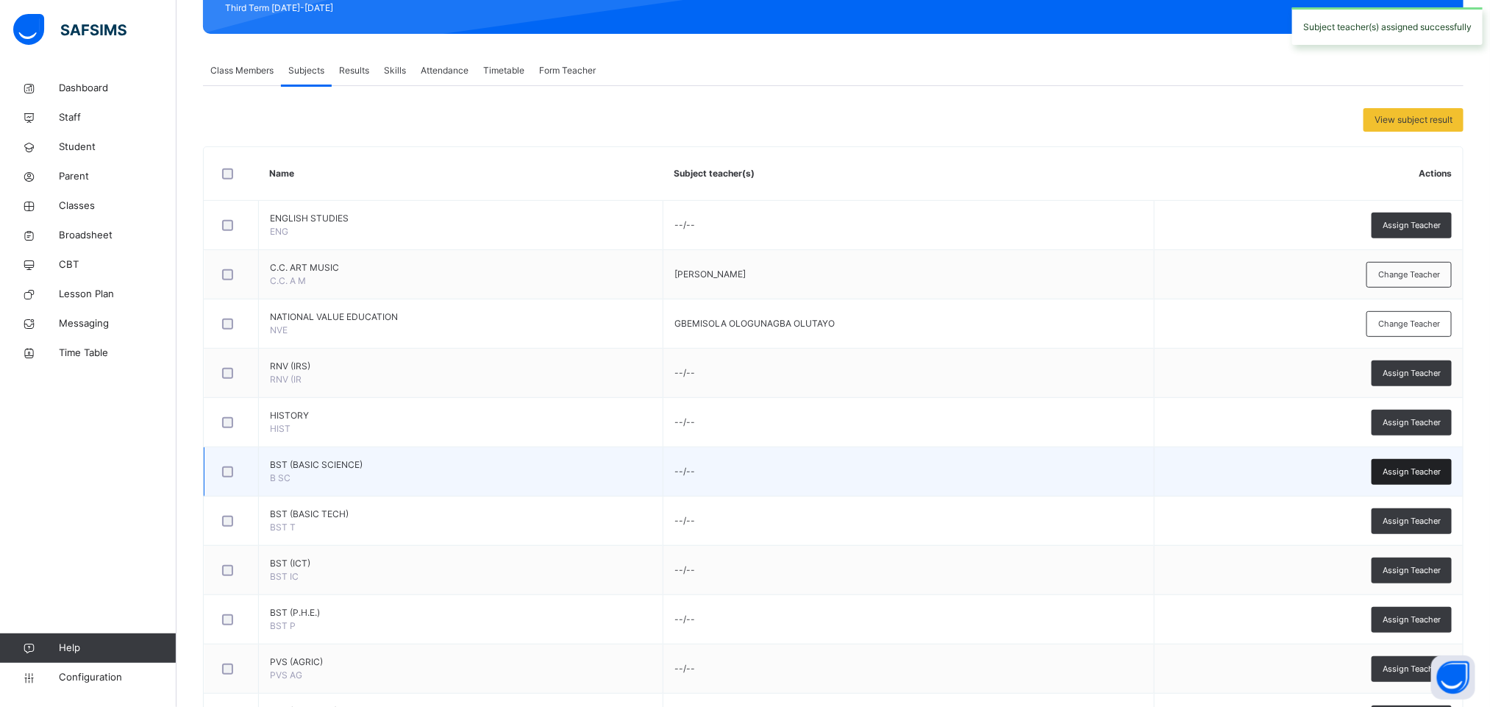
click at [1429, 470] on span "Assign Teacher" at bounding box center [1412, 472] width 58 height 13
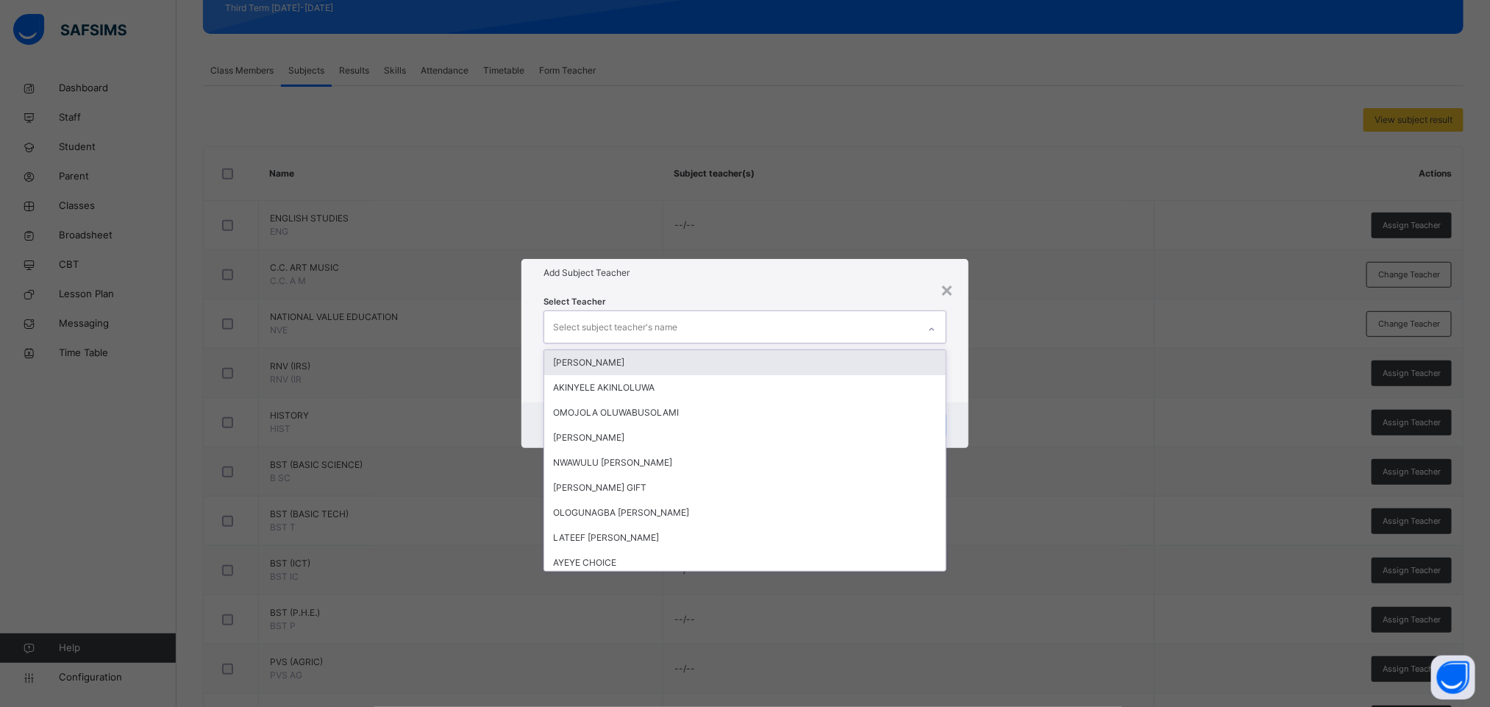
click at [717, 324] on div "Select subject teacher's name" at bounding box center [731, 326] width 374 height 31
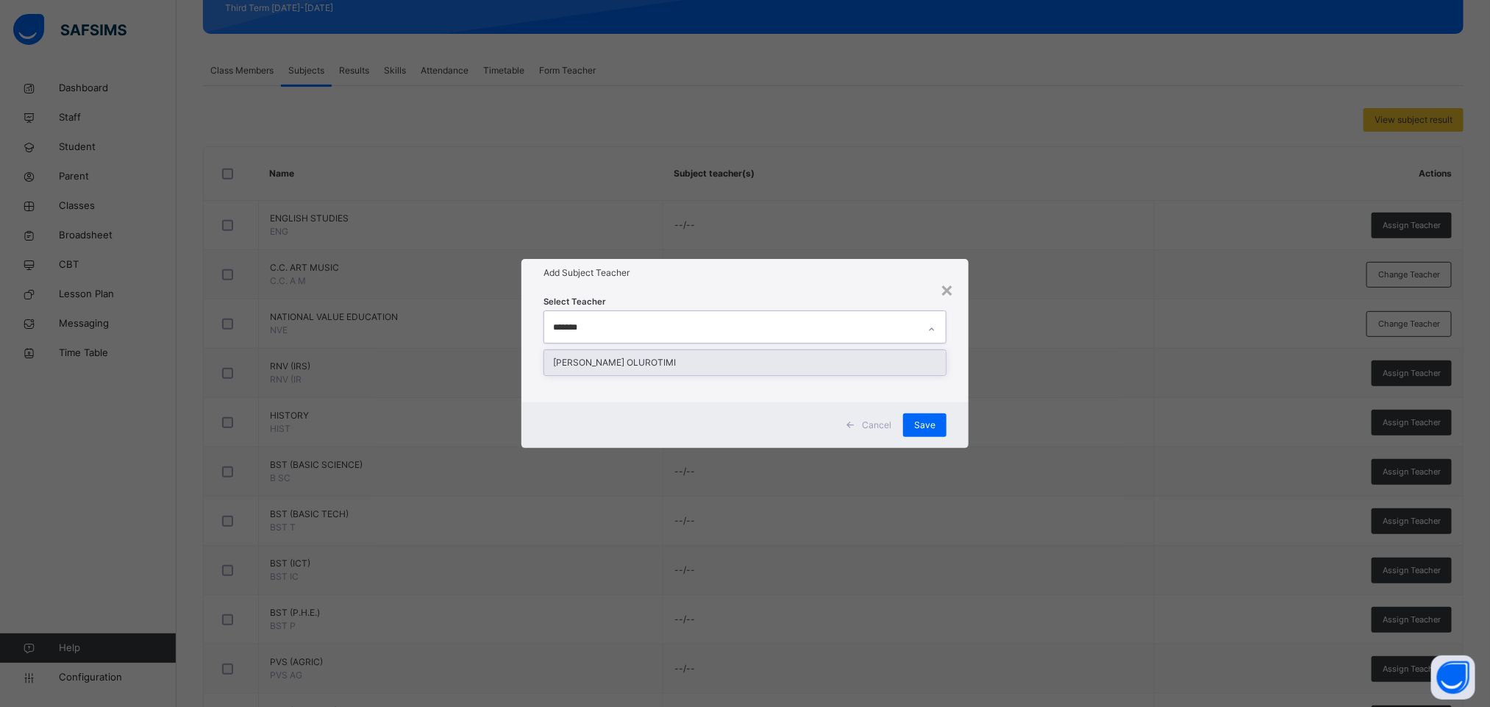
type input "********"
click at [842, 360] on div "[PERSON_NAME] OLUROTIMI" at bounding box center [745, 362] width 402 height 25
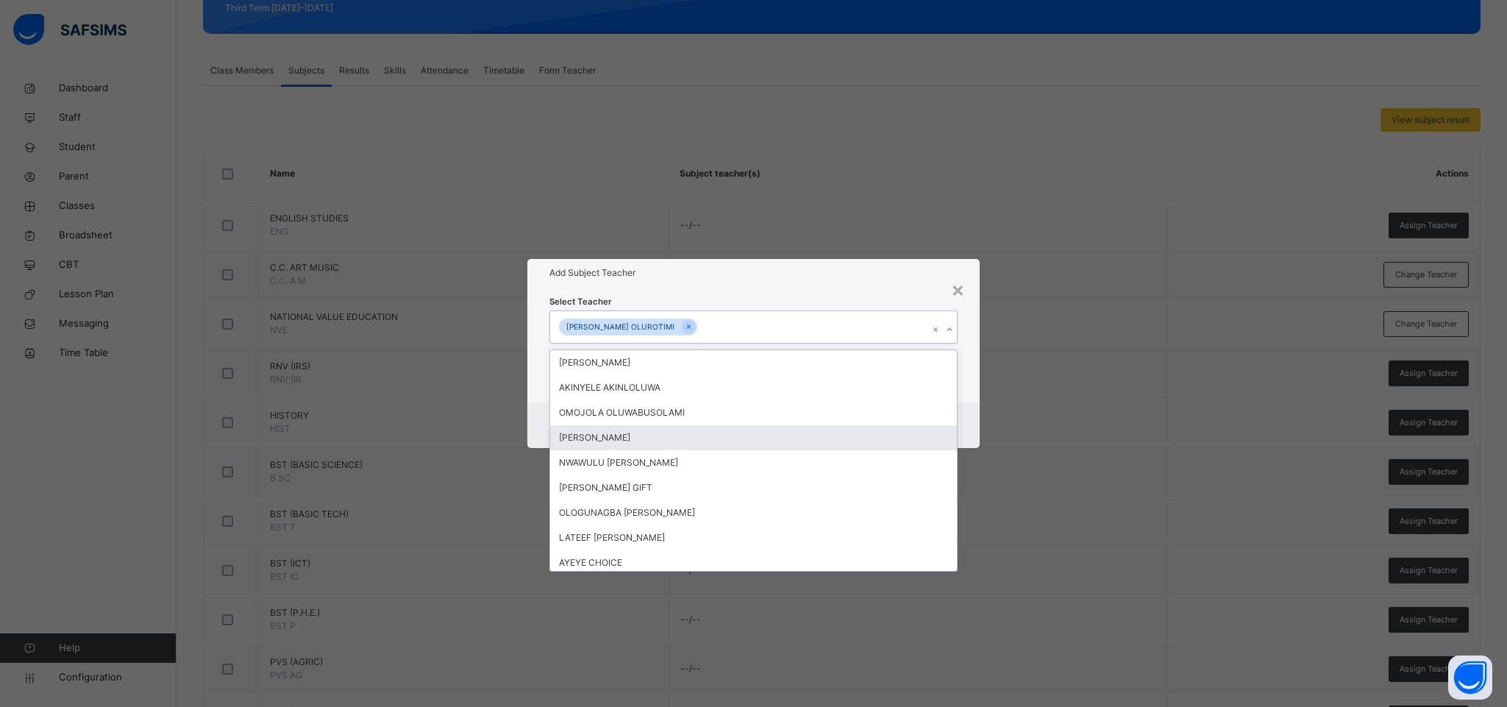
click at [888, 270] on h1 "Add Subject Teacher" at bounding box center [753, 272] width 408 height 13
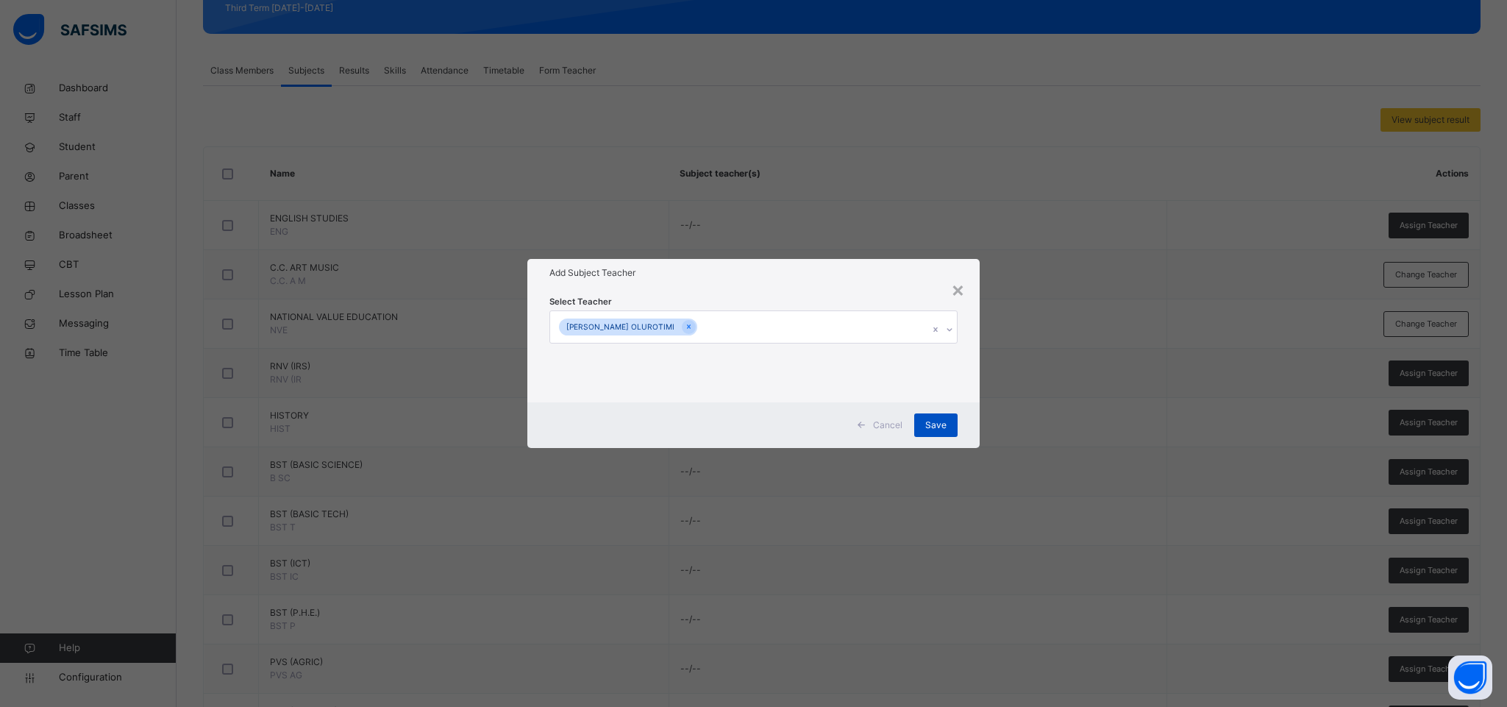
click at [934, 422] on span "Save" at bounding box center [935, 425] width 21 height 13
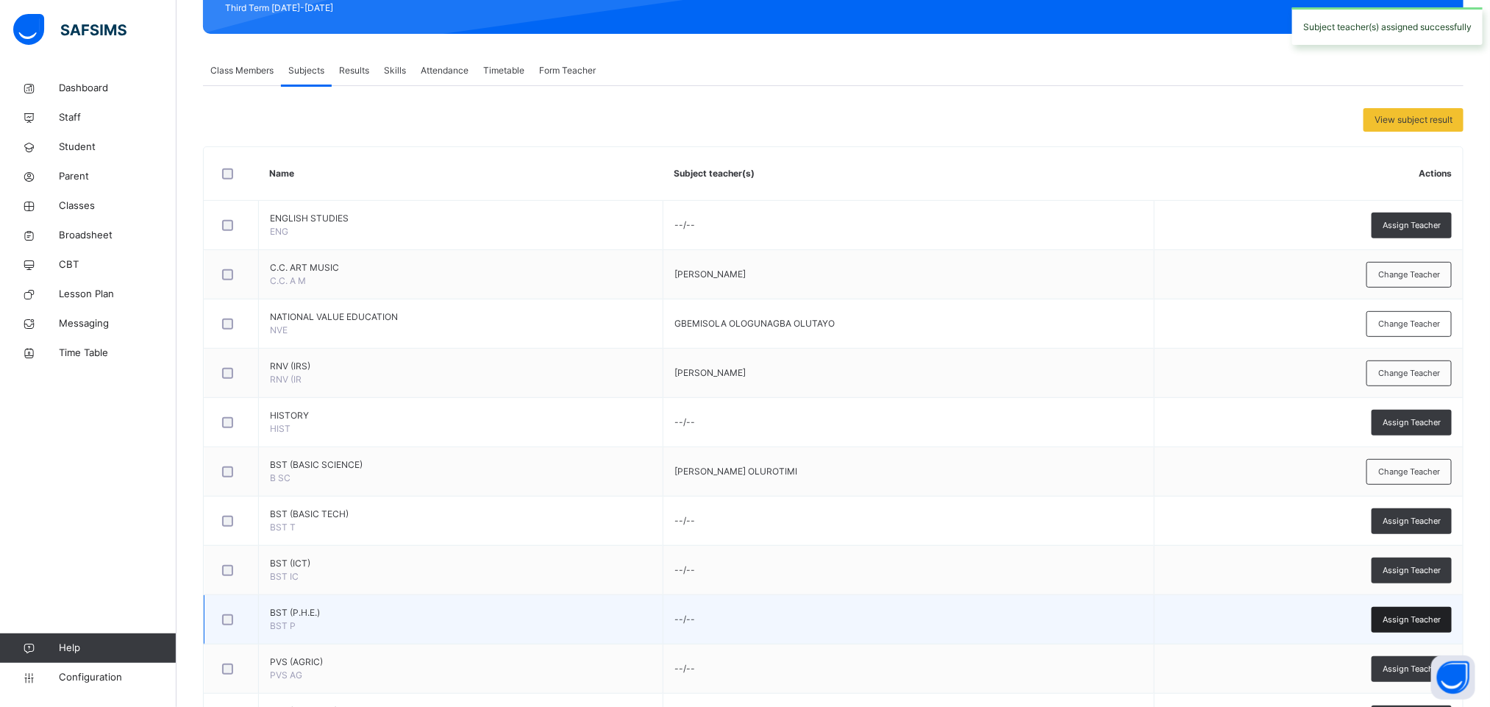
click at [1431, 616] on span "Assign Teacher" at bounding box center [1412, 619] width 58 height 13
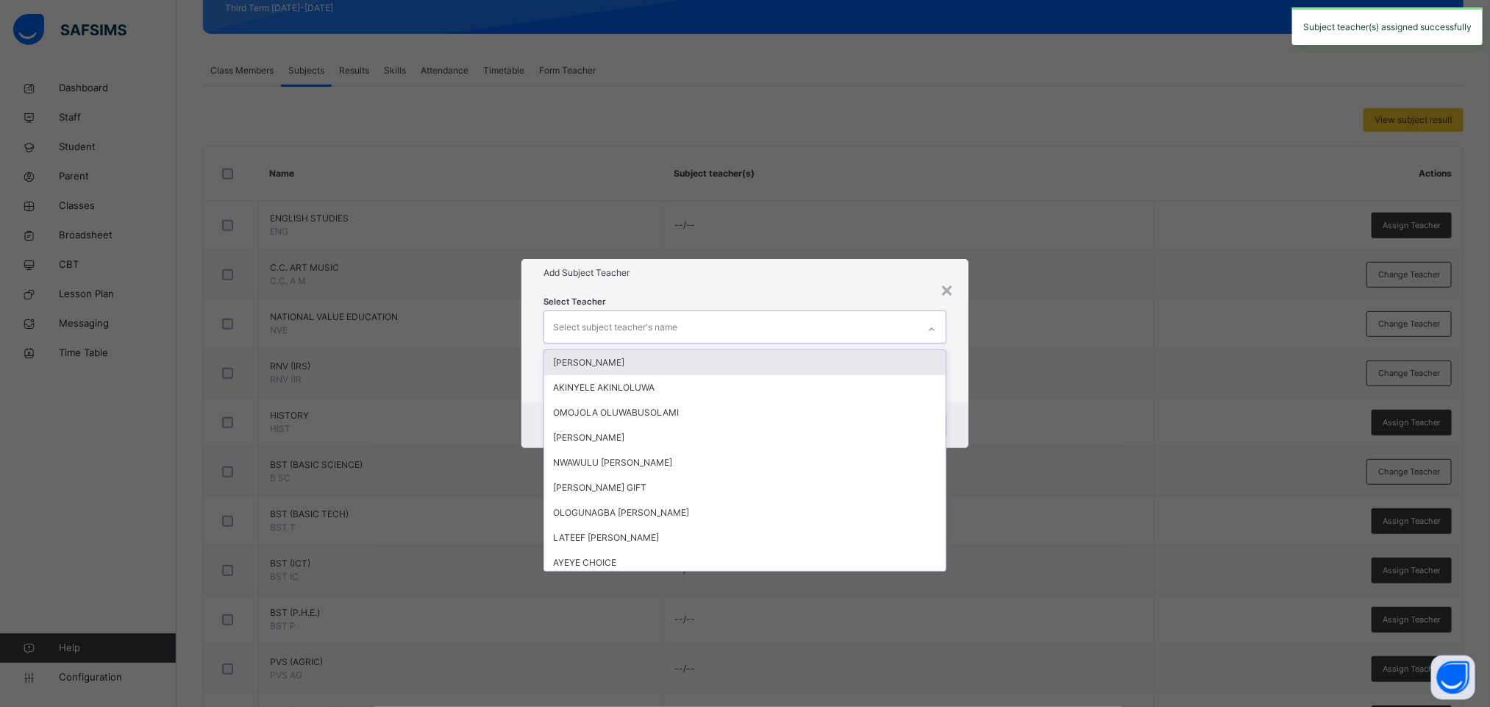
click at [580, 314] on div "Select subject teacher's name" at bounding box center [615, 327] width 124 height 28
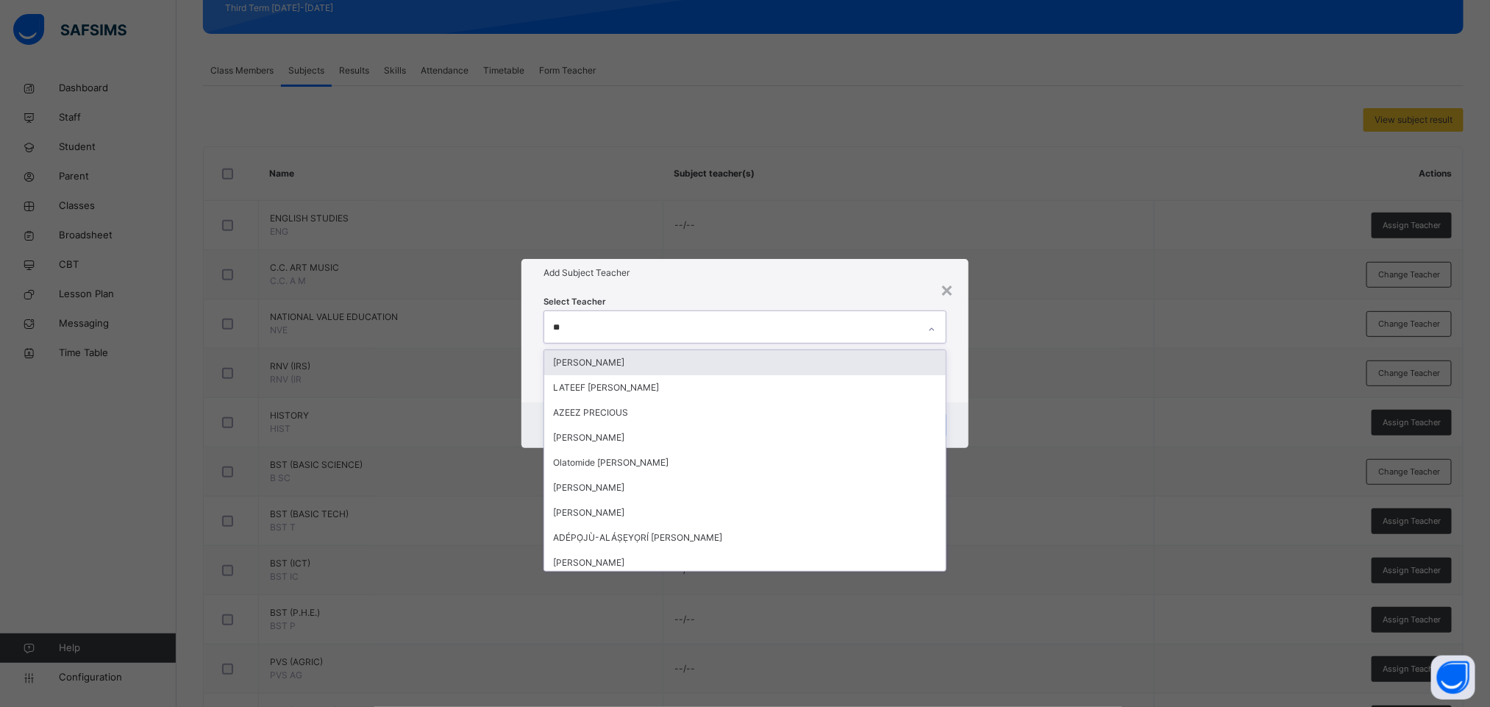
type input "***"
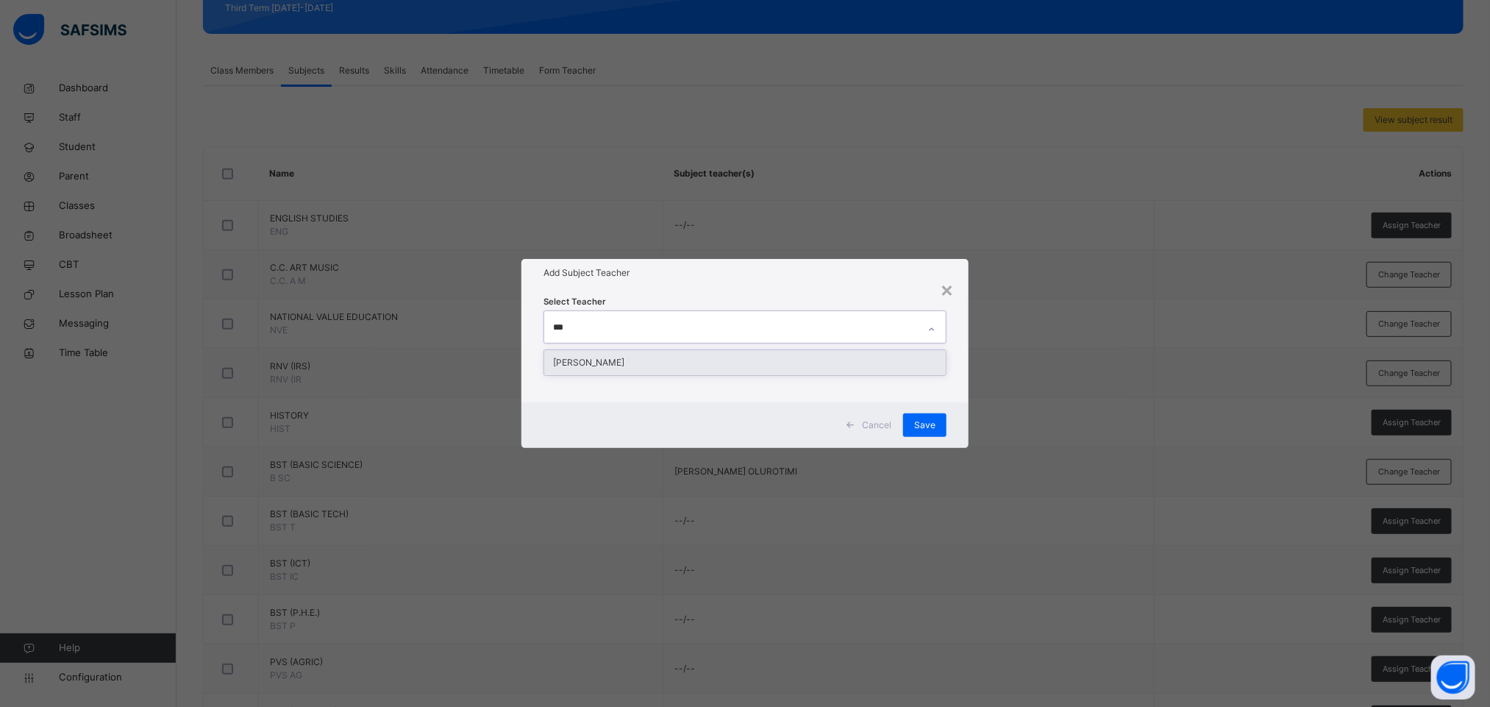
click at [627, 365] on div "[PERSON_NAME]" at bounding box center [745, 362] width 402 height 25
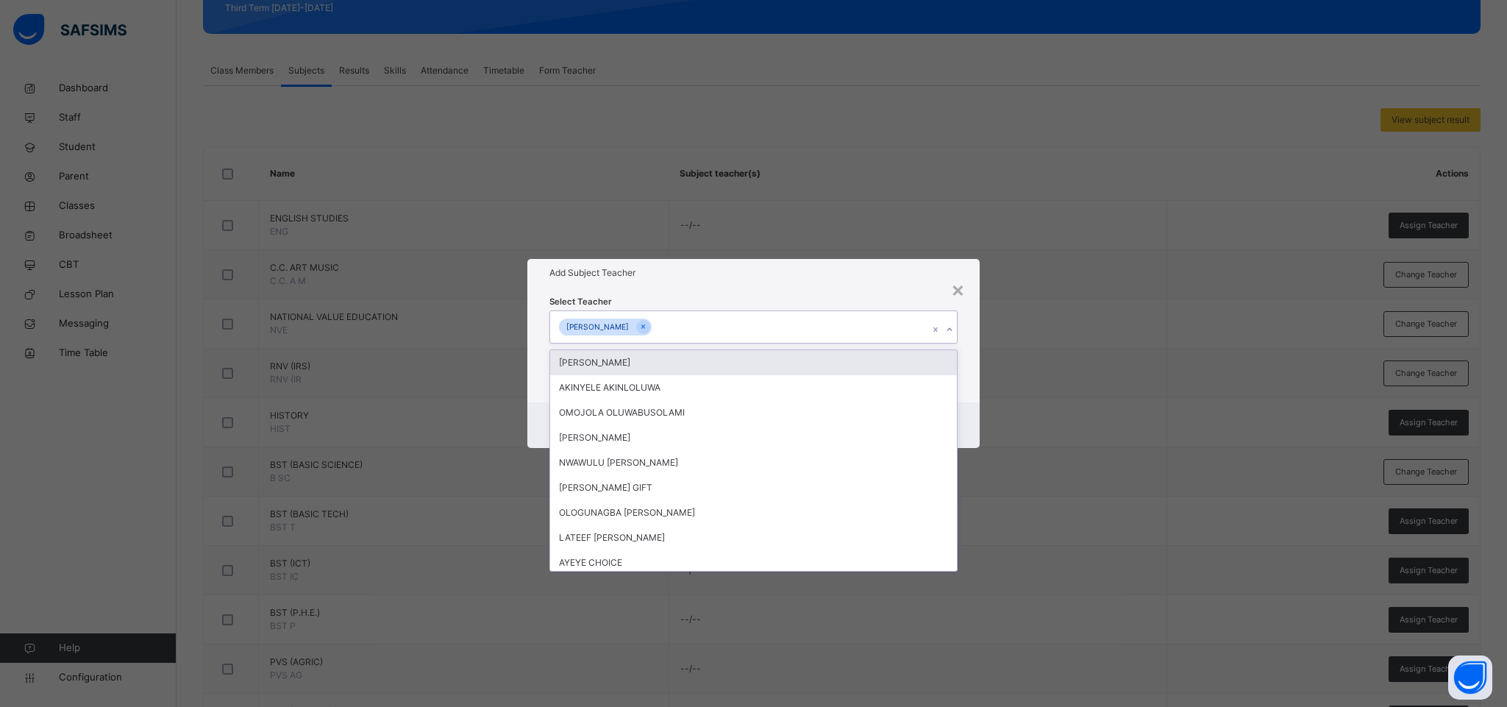
click at [890, 288] on div "Select Teacher option [PERSON_NAME] , selected. option [PERSON_NAME] focused, 1…" at bounding box center [753, 344] width 452 height 115
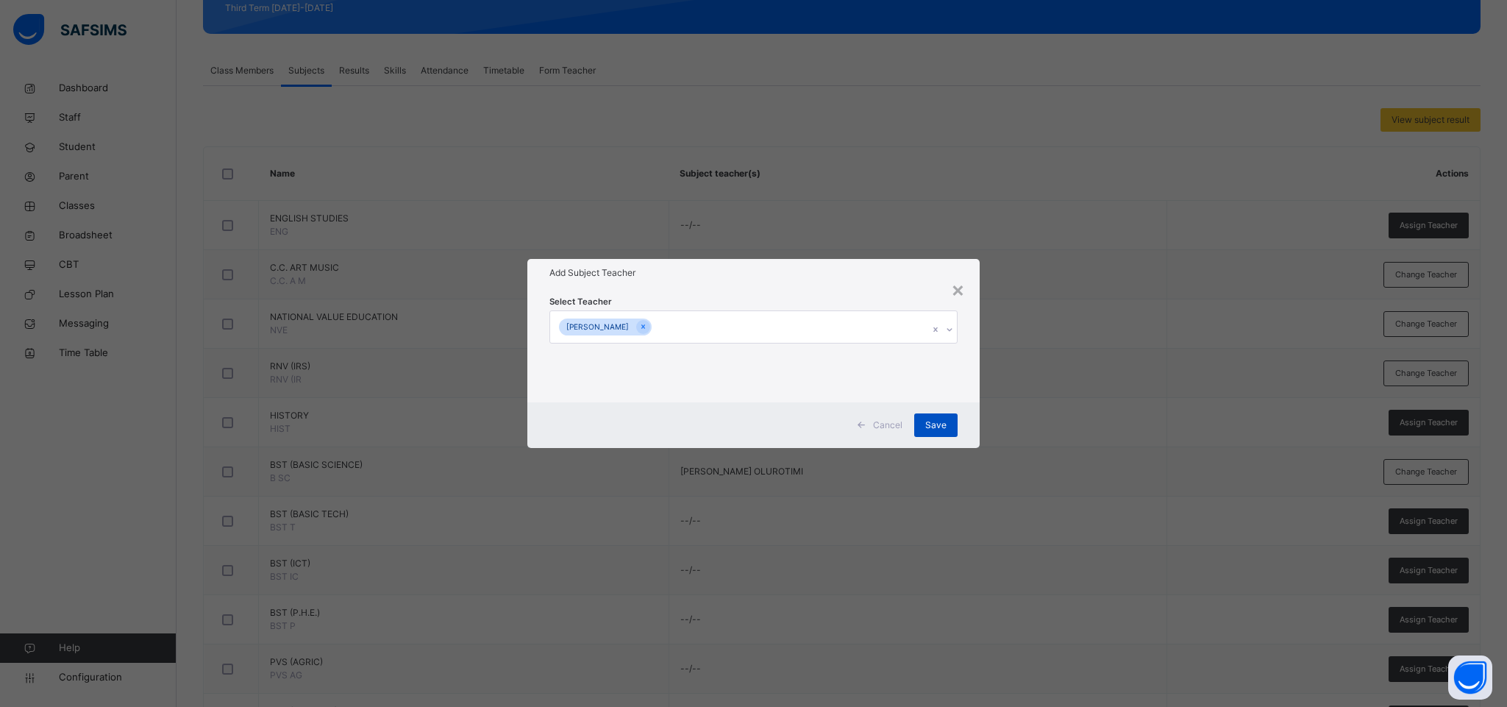
click at [933, 430] on span "Save" at bounding box center [935, 425] width 21 height 13
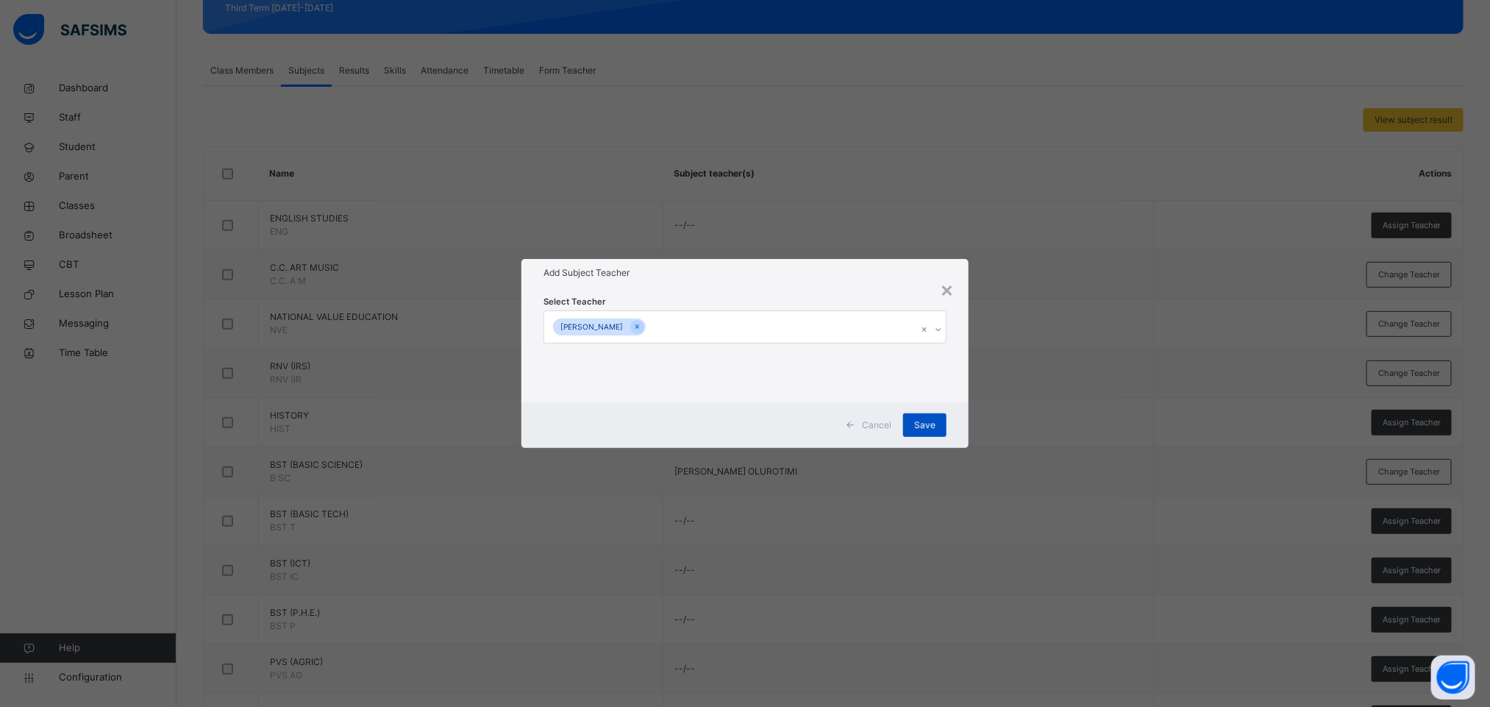
click at [932, 420] on div "Save" at bounding box center [924, 425] width 43 height 24
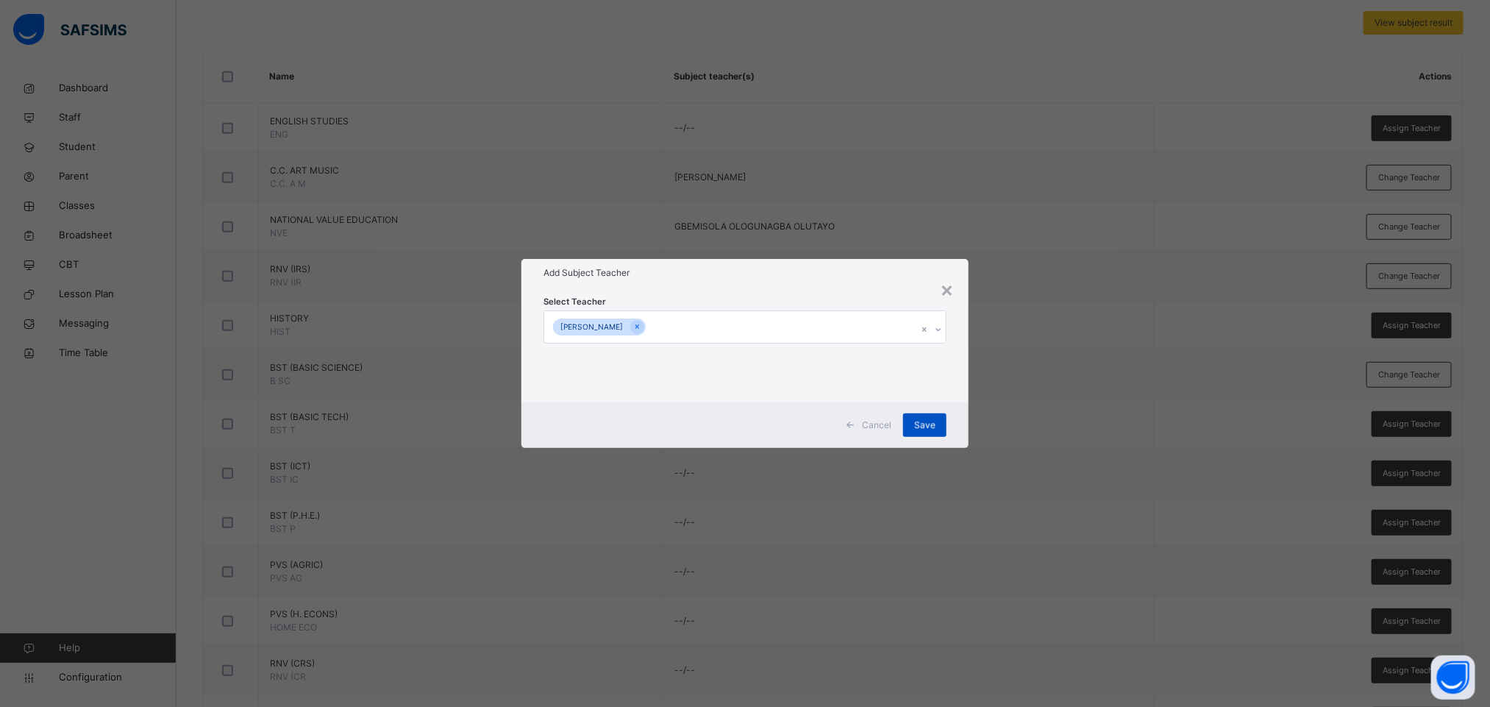
scroll to position [331, 0]
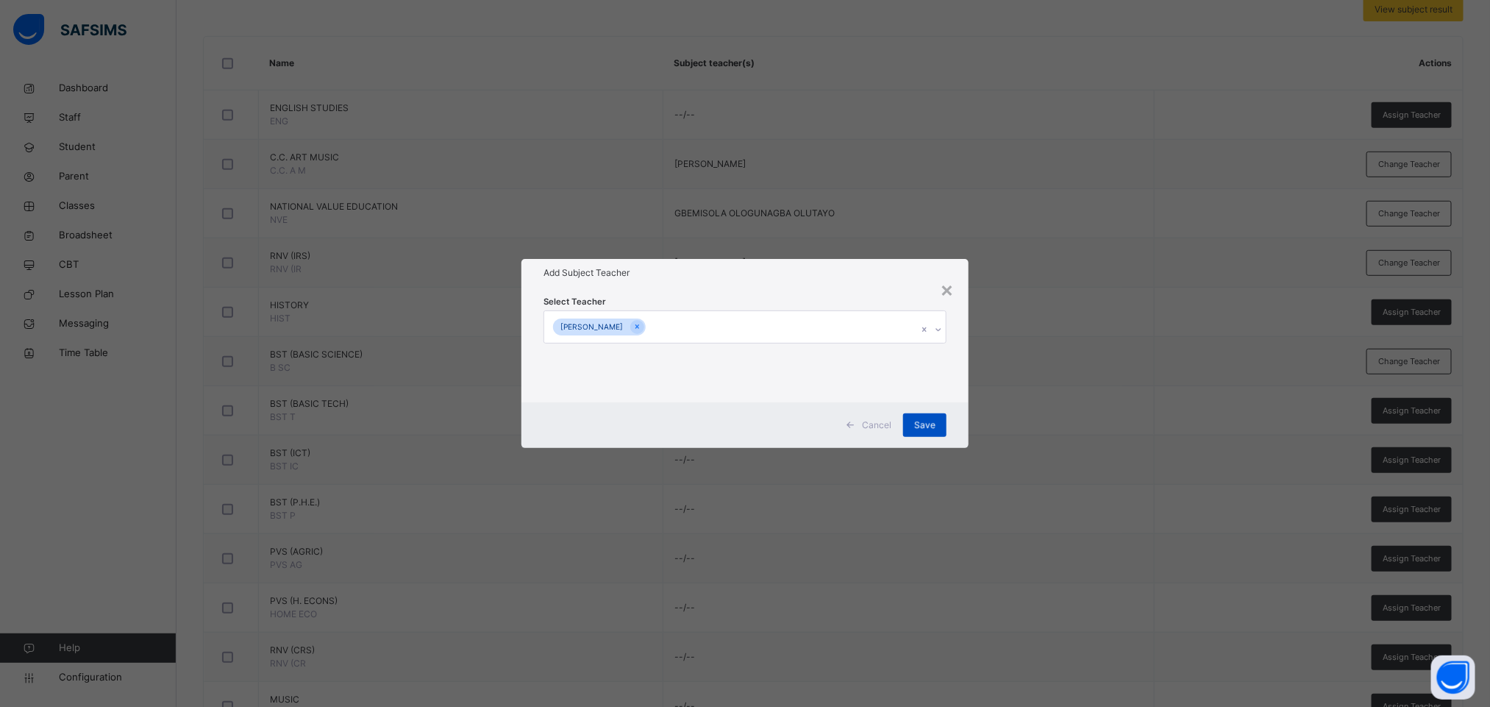
click at [914, 420] on div "Save" at bounding box center [924, 425] width 43 height 24
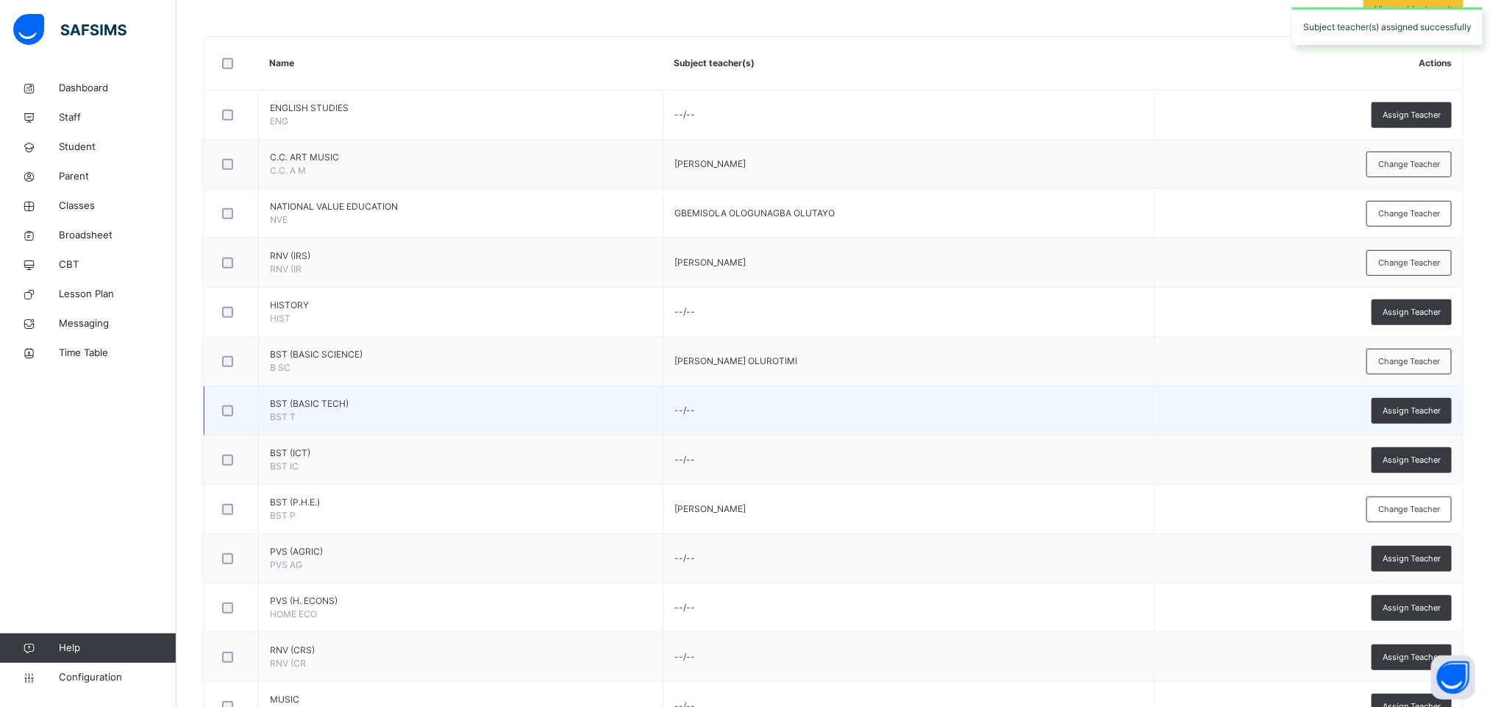
click at [930, 427] on td "--/--" at bounding box center [908, 410] width 491 height 49
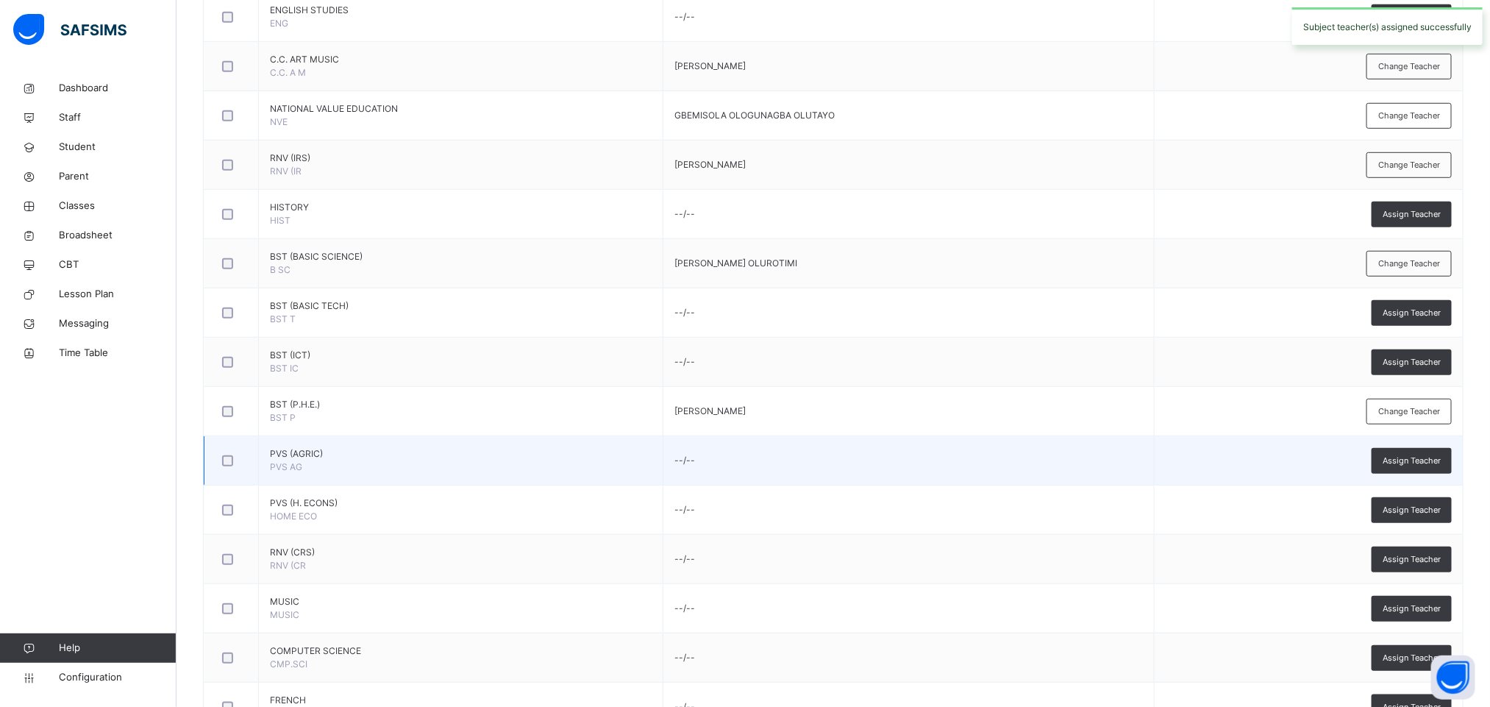
scroll to position [441, 0]
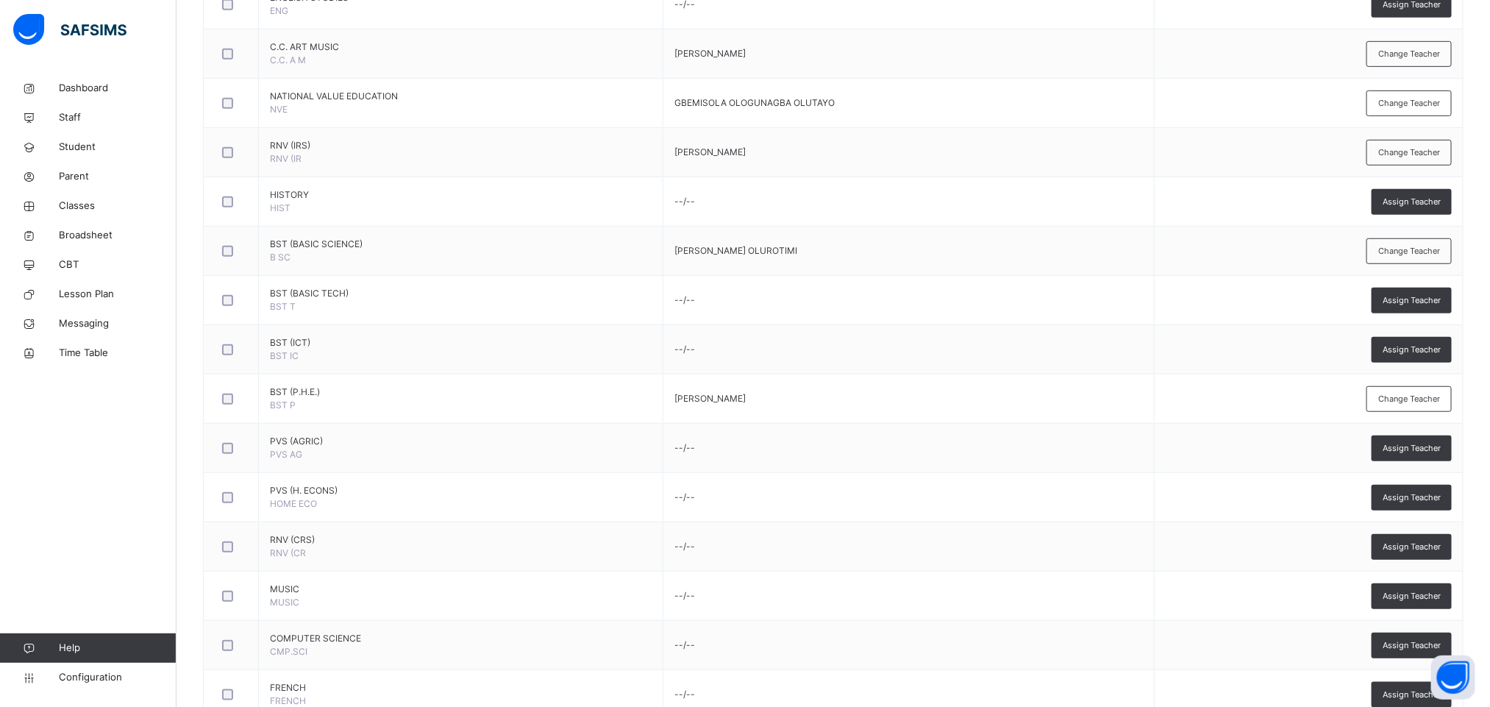
click at [1419, 455] on span "Assign Teacher" at bounding box center [1412, 448] width 58 height 13
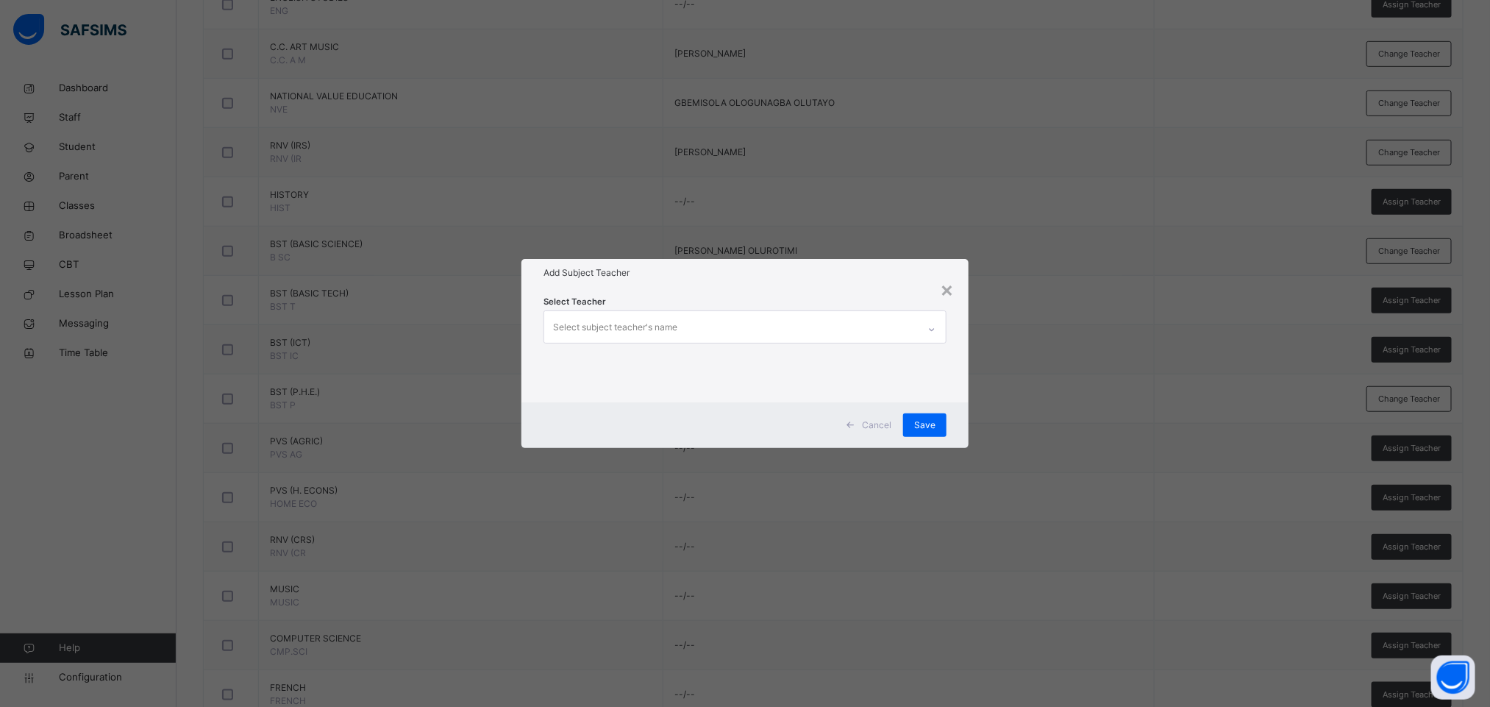
click at [594, 321] on div "Select subject teacher's name" at bounding box center [615, 327] width 124 height 28
type input "****"
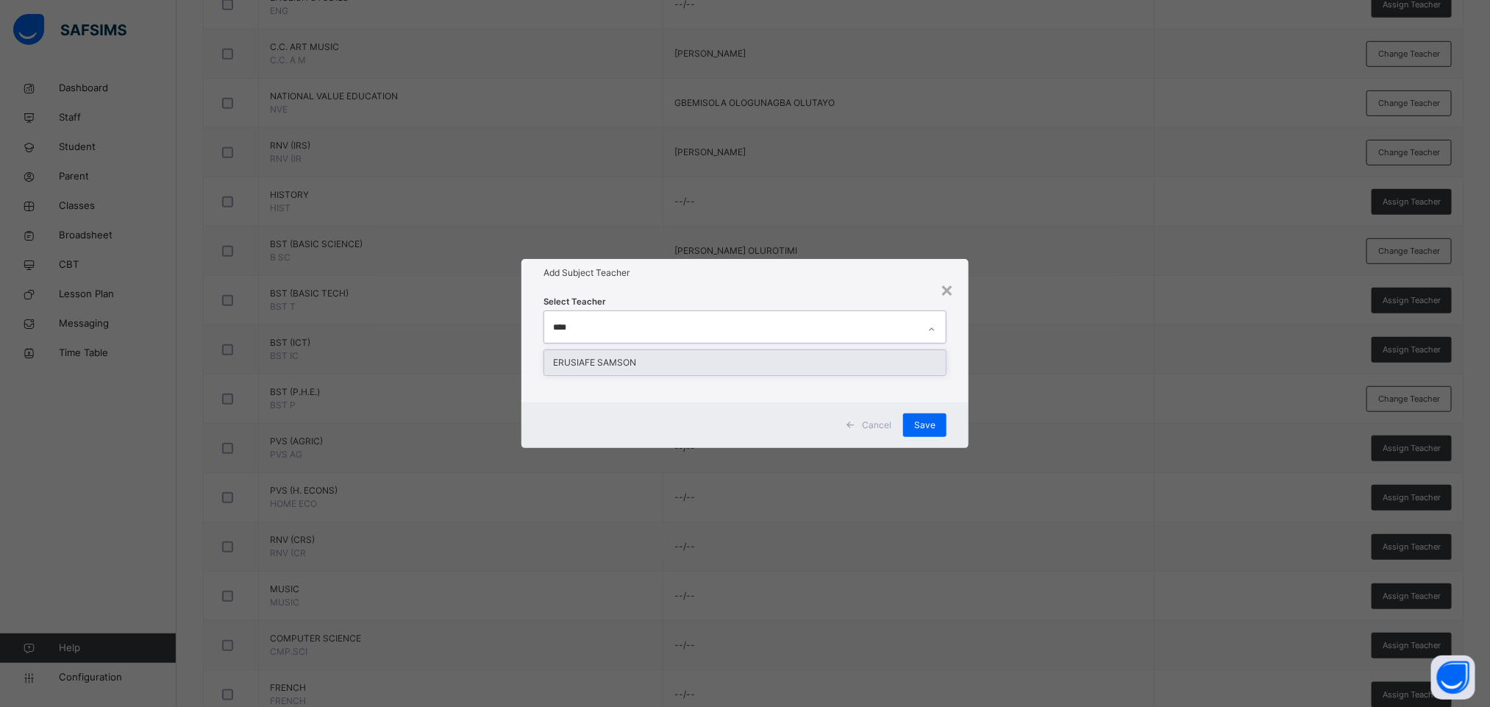
click at [647, 360] on div "ERUSIAFE SAMSON" at bounding box center [745, 362] width 402 height 25
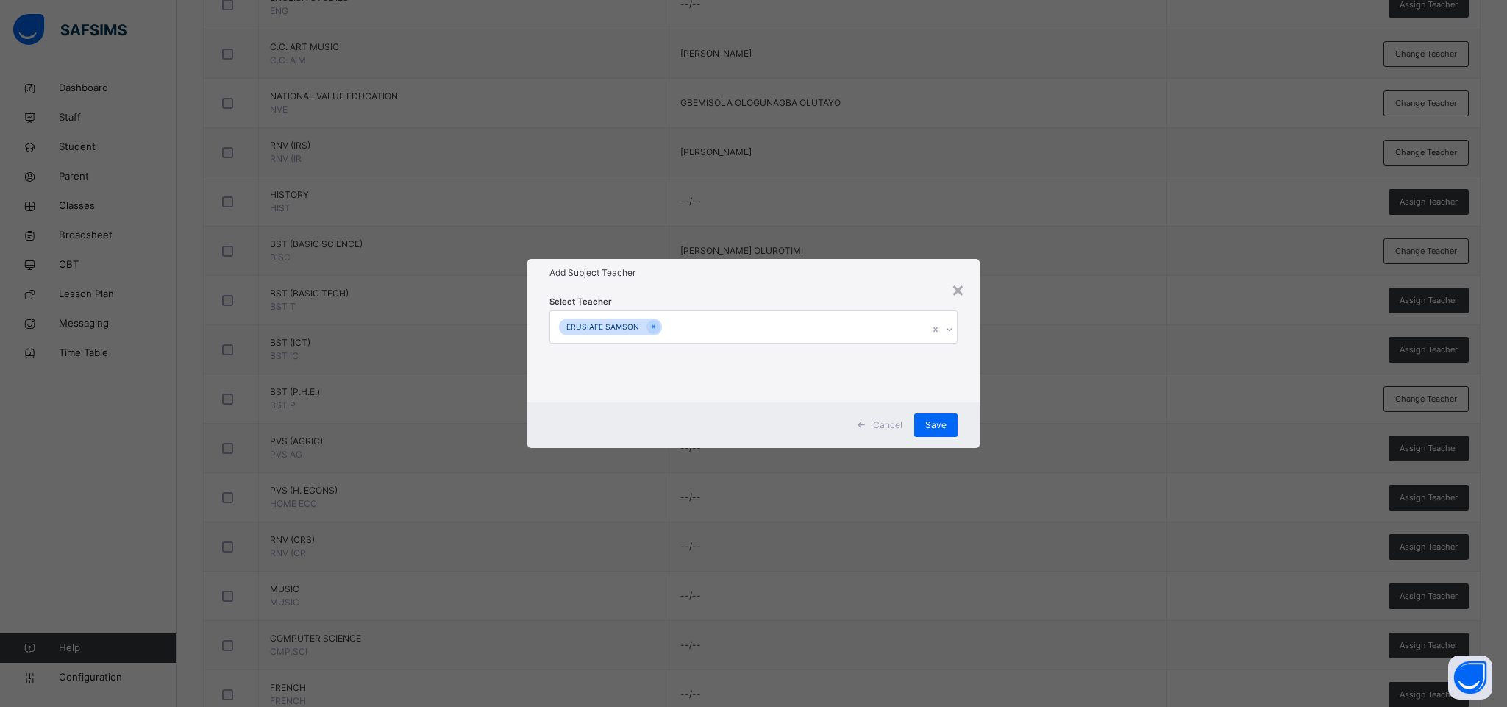
drag, startPoint x: 853, startPoint y: 290, endPoint x: 861, endPoint y: 294, distance: 8.9
click at [852, 290] on div "Select Teacher [PERSON_NAME]" at bounding box center [753, 344] width 452 height 115
click at [945, 417] on div "Save" at bounding box center [935, 425] width 43 height 24
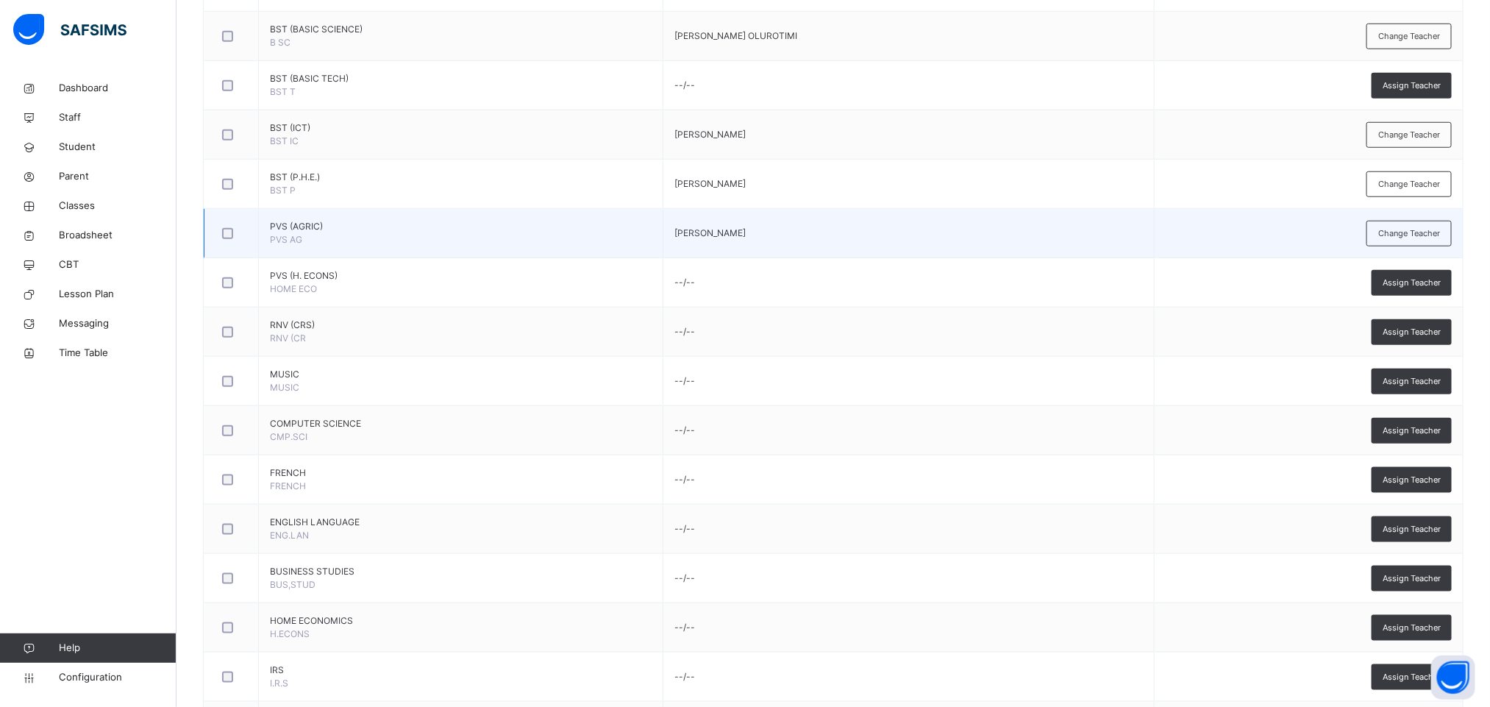
scroll to position [662, 0]
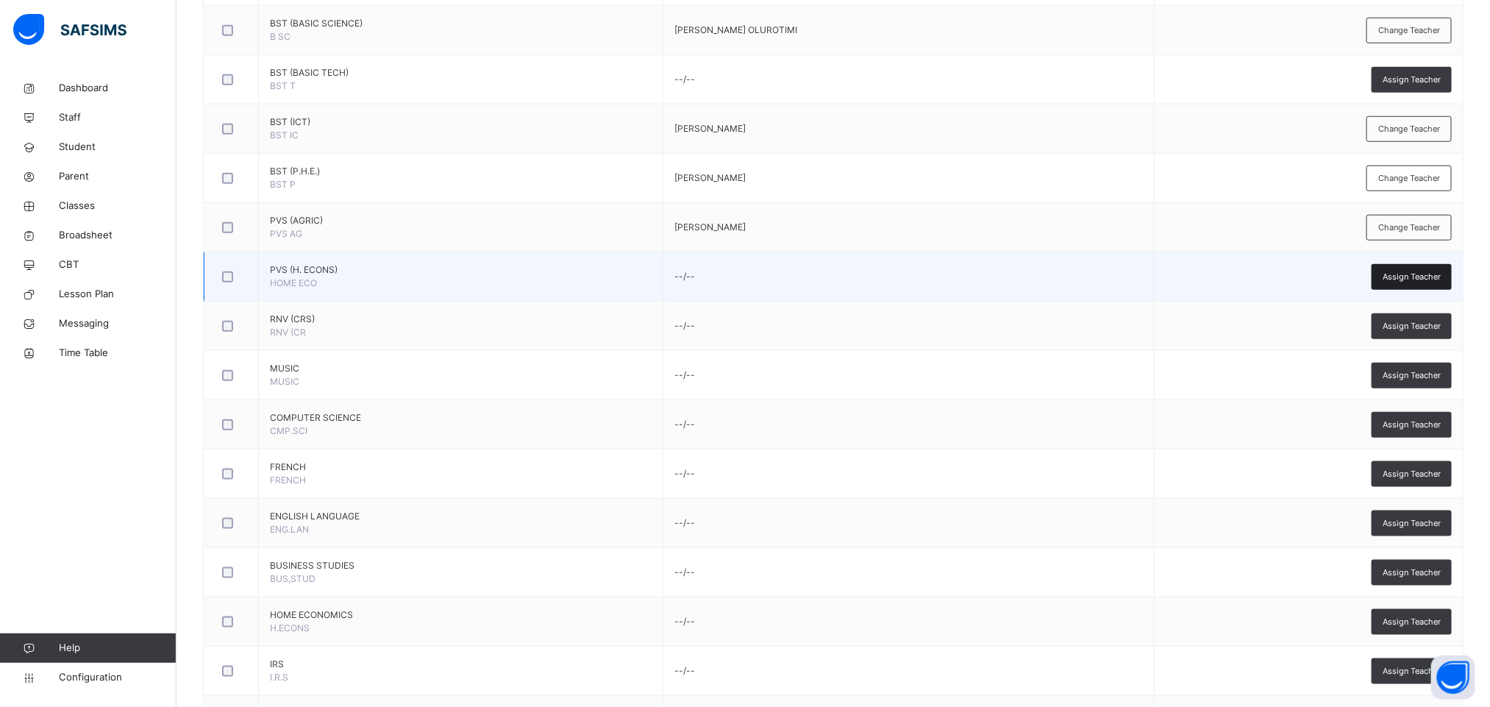
click at [1429, 276] on span "Assign Teacher" at bounding box center [1412, 277] width 58 height 13
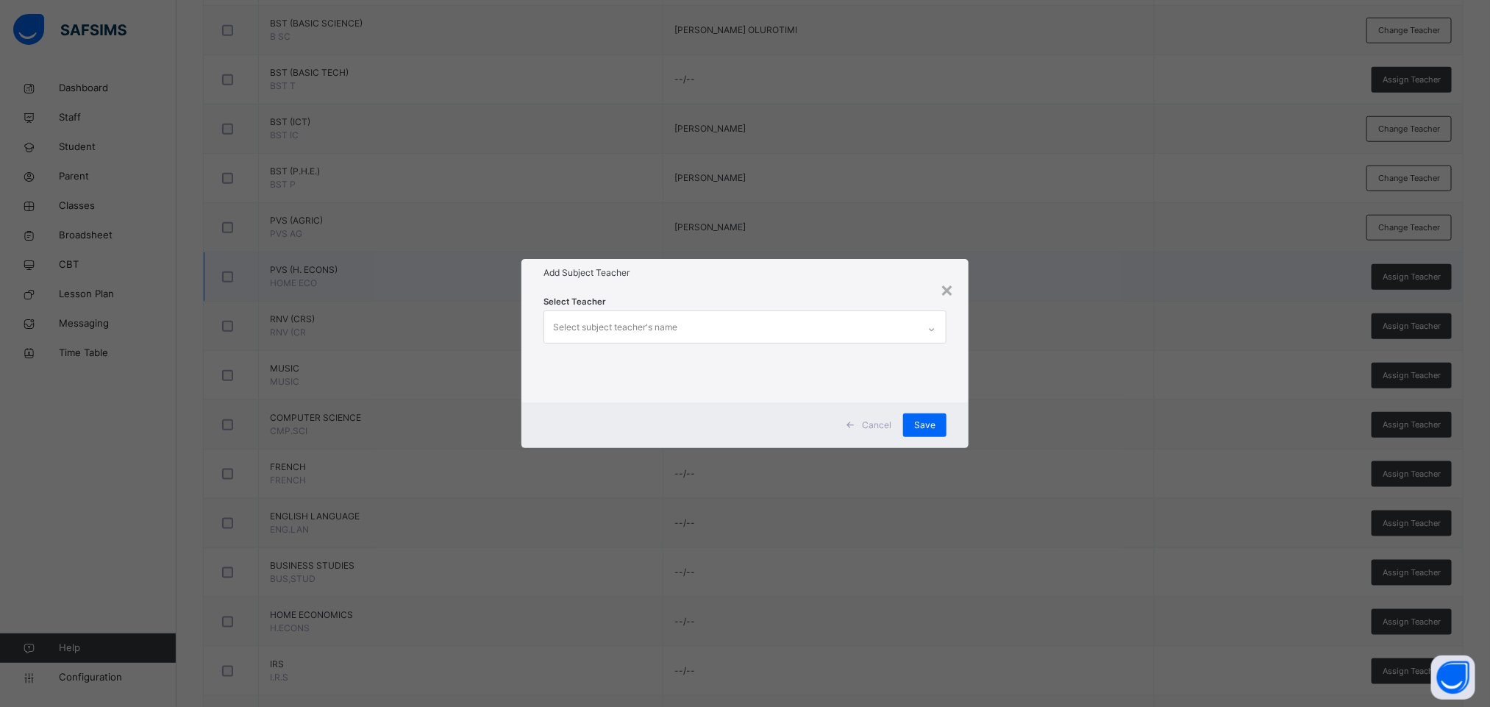
click at [952, 288] on div "×" at bounding box center [947, 289] width 14 height 31
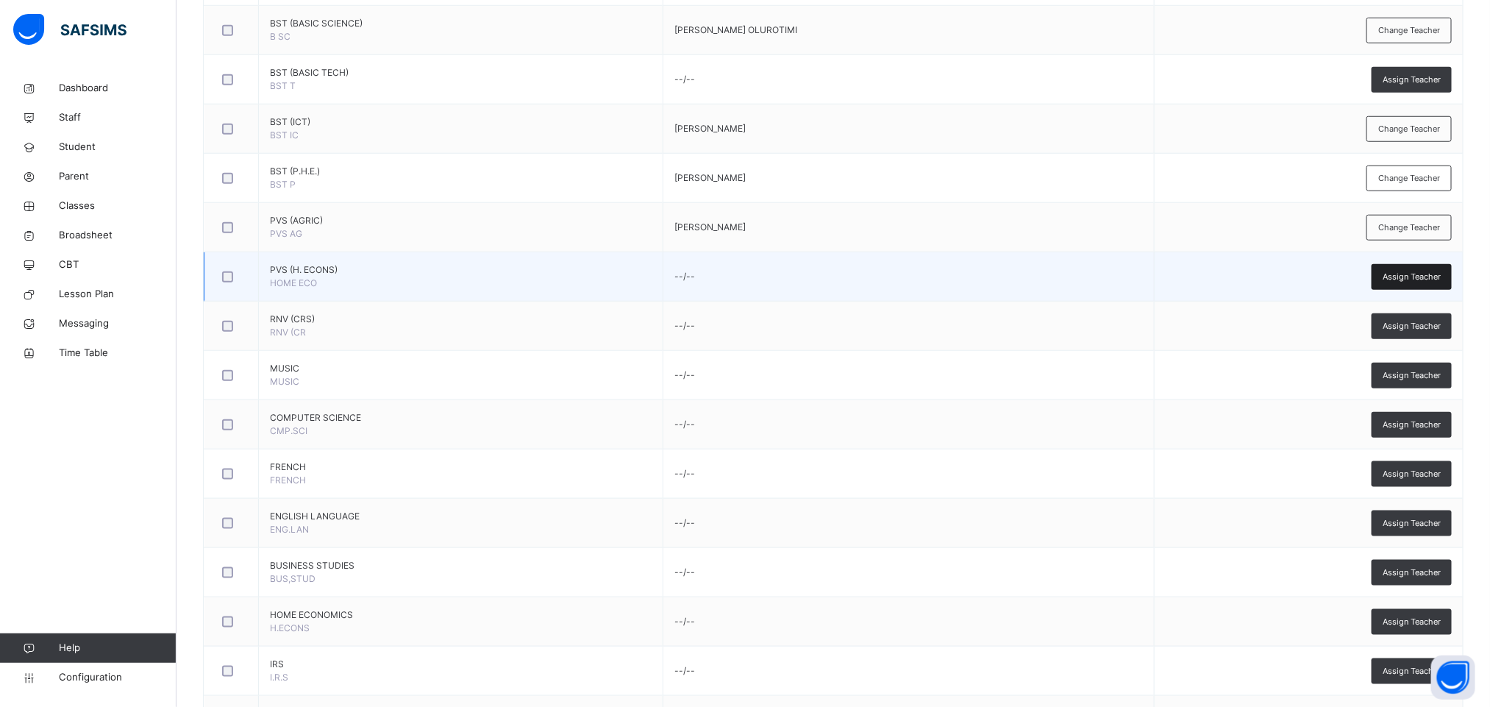
click at [1426, 281] on span "Assign Teacher" at bounding box center [1412, 277] width 58 height 13
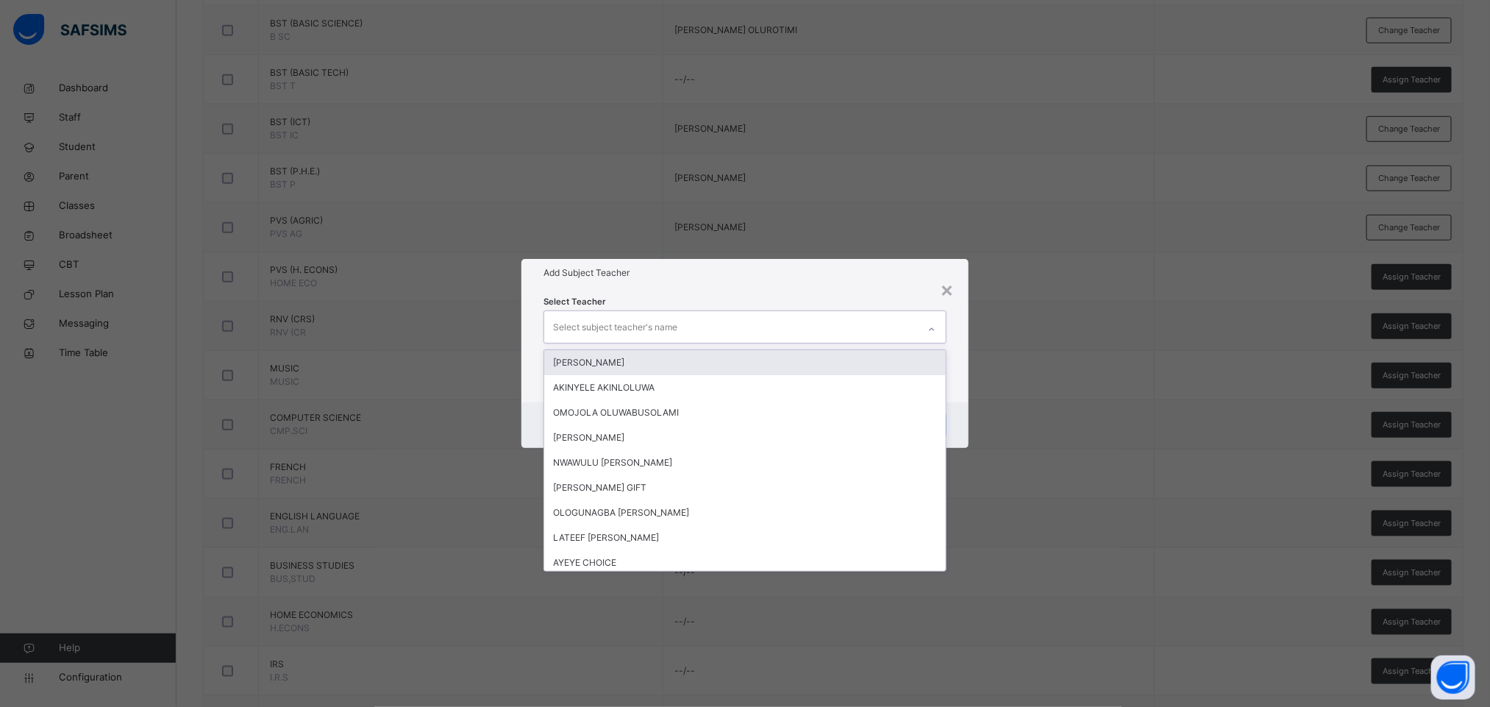
click at [813, 316] on div "Select subject teacher's name" at bounding box center [731, 326] width 374 height 31
type input "*"
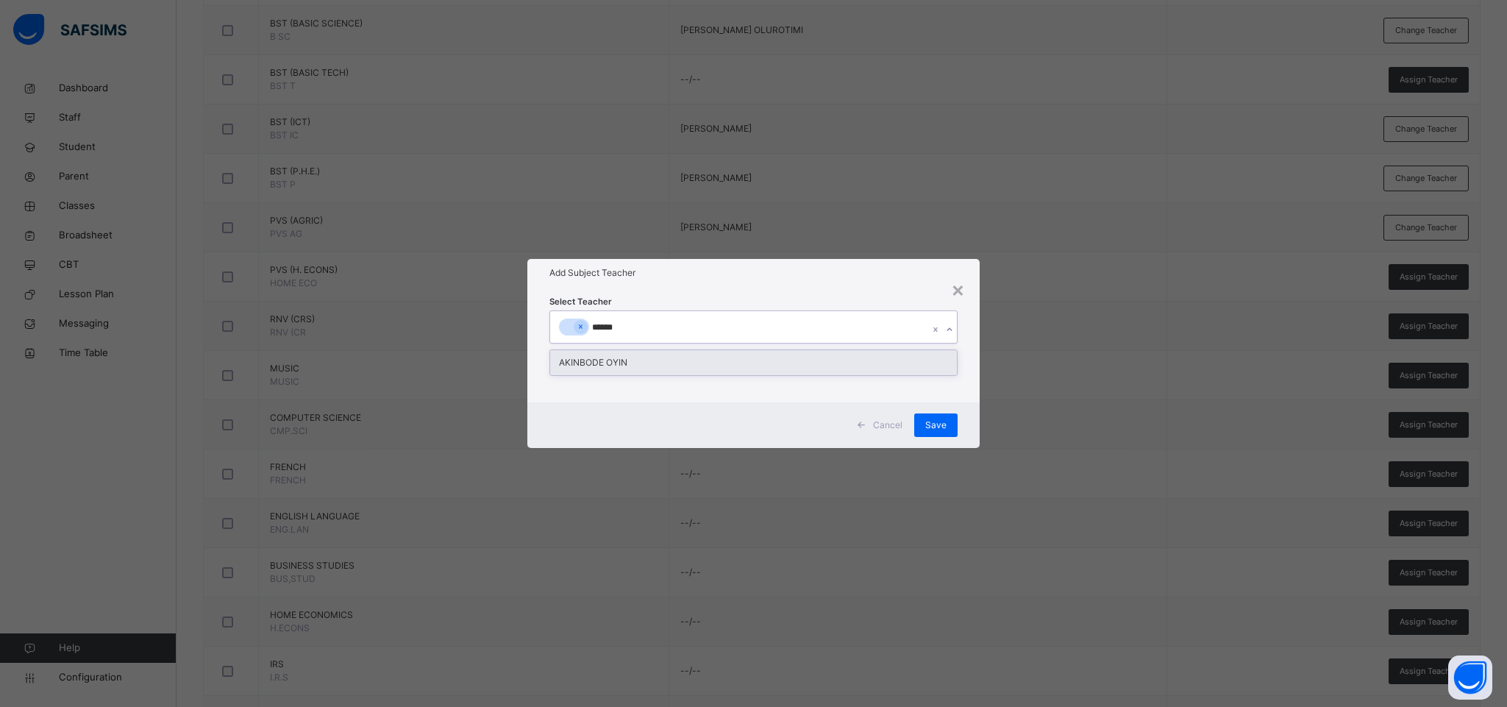
type input "*******"
click at [647, 362] on div "AKINBODE OYIN" at bounding box center [753, 362] width 407 height 25
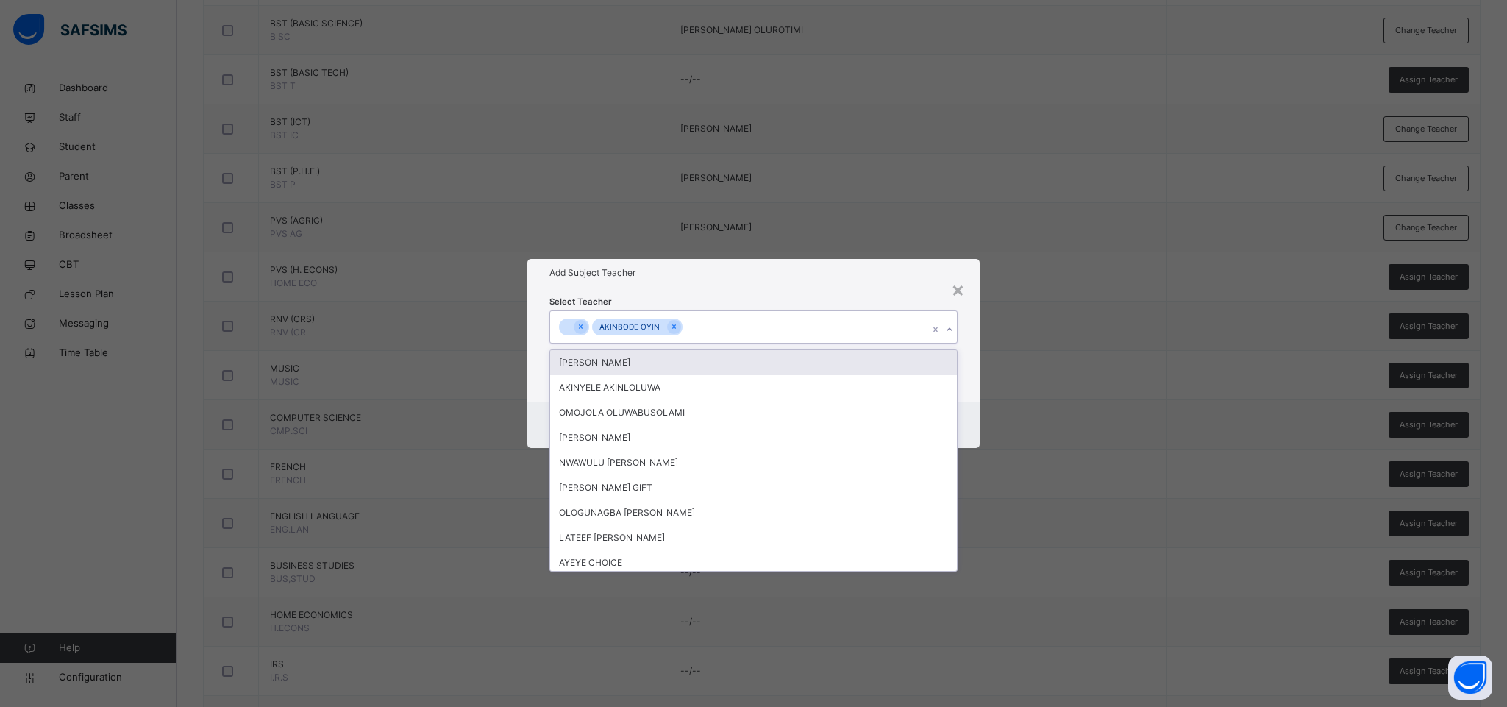
click at [647, 360] on div "[PERSON_NAME]" at bounding box center [753, 362] width 407 height 25
click at [764, 325] on div at bounding box center [770, 327] width 14 height 14
click at [906, 276] on h1 "Add Subject Teacher" at bounding box center [753, 272] width 408 height 13
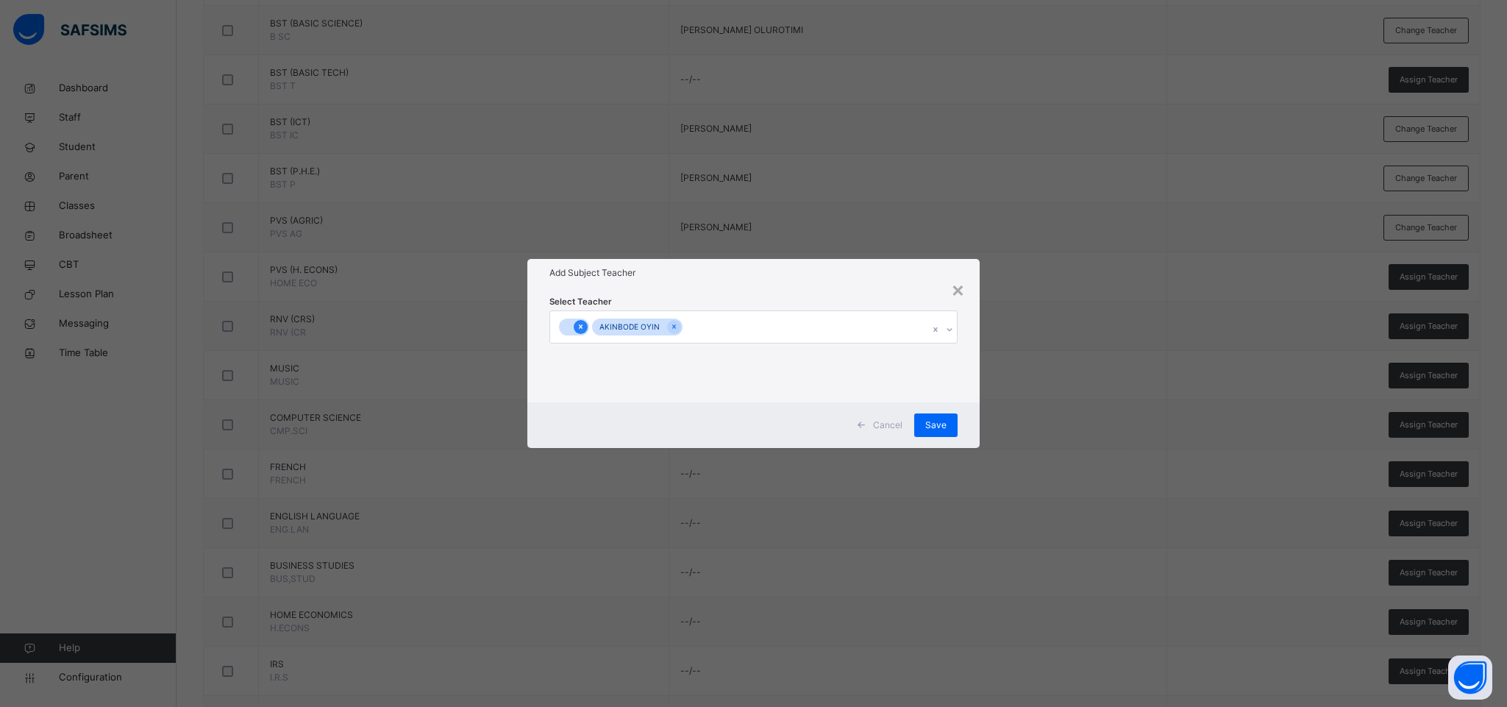
click at [579, 324] on icon at bounding box center [581, 326] width 8 height 10
click at [931, 426] on span "Save" at bounding box center [935, 425] width 21 height 13
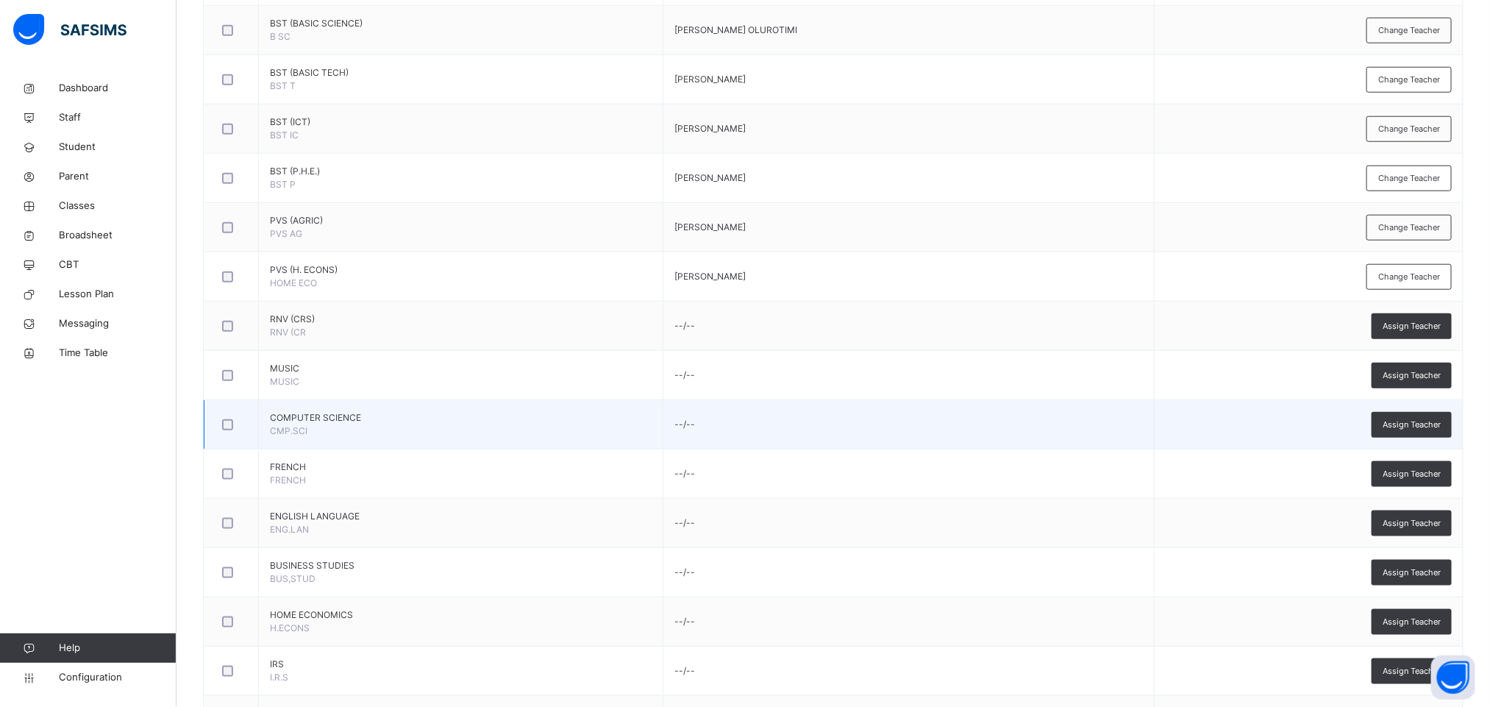
scroll to position [772, 0]
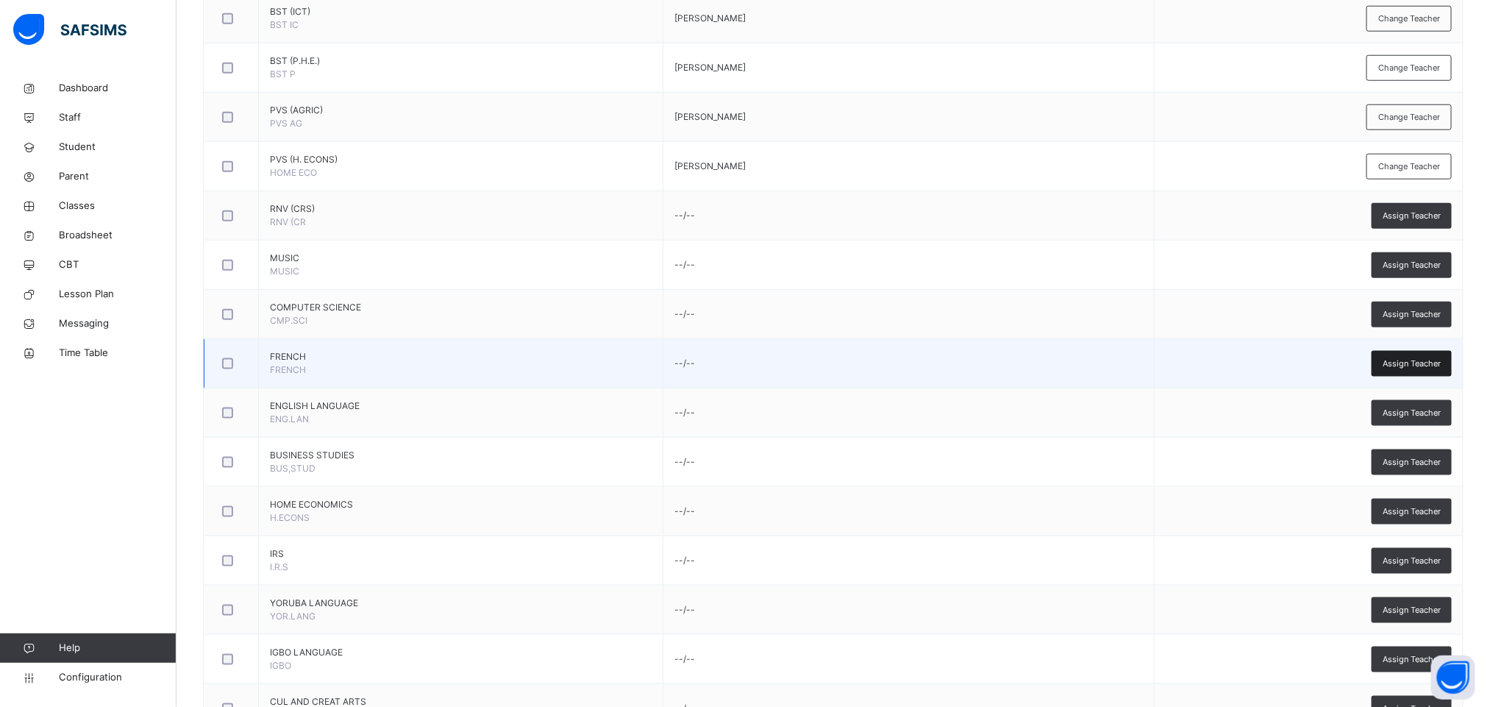
click at [1406, 367] on span "Assign Teacher" at bounding box center [1412, 364] width 58 height 13
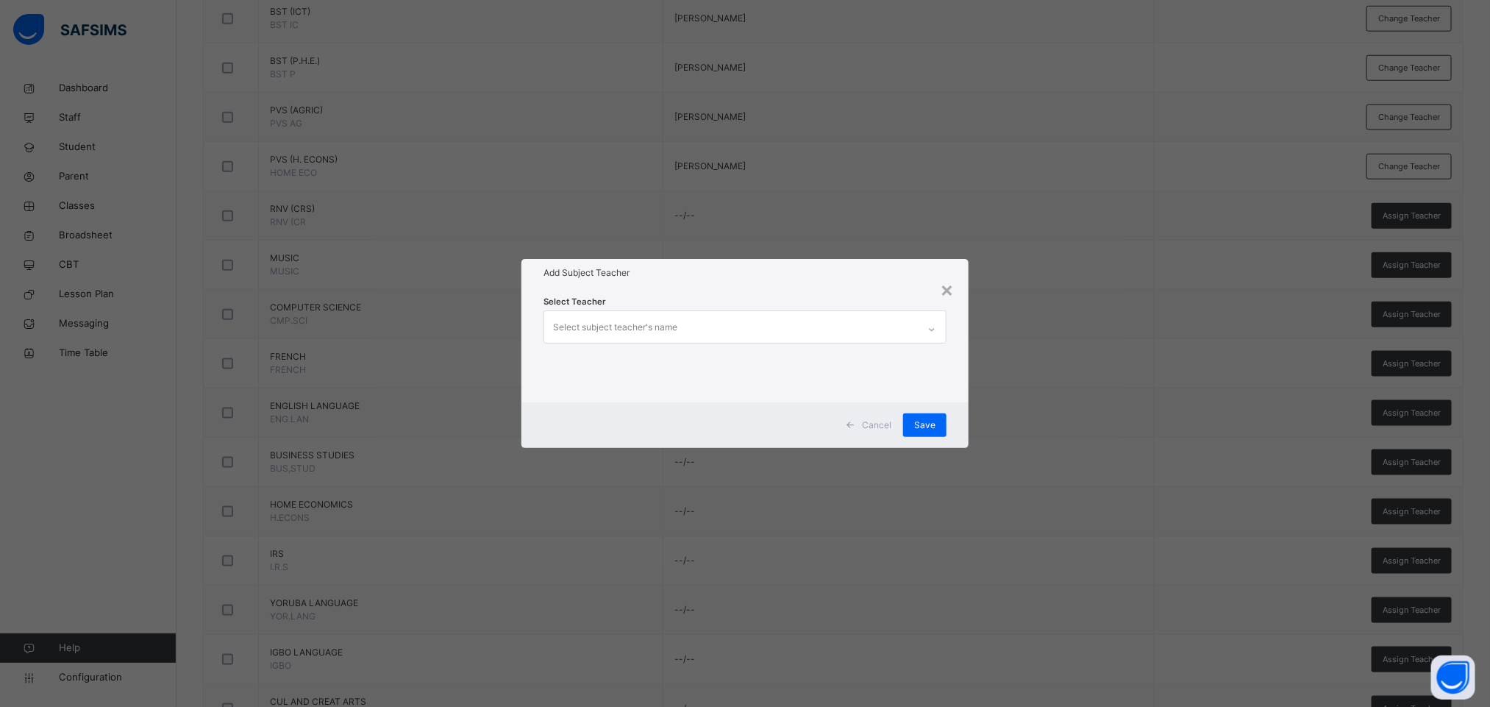
click at [700, 327] on div "Select subject teacher's name" at bounding box center [731, 326] width 374 height 31
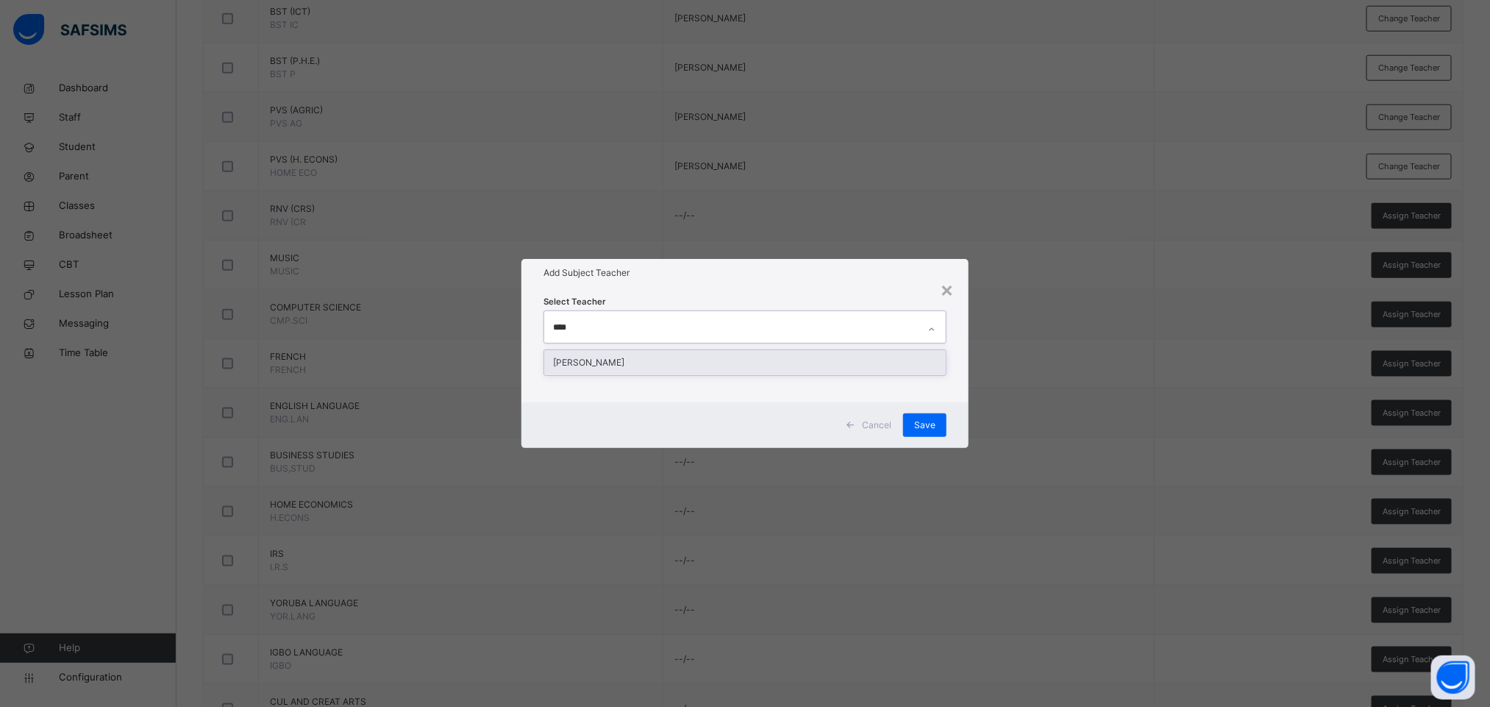
type input "*****"
click at [715, 363] on div "[PERSON_NAME]" at bounding box center [745, 362] width 402 height 25
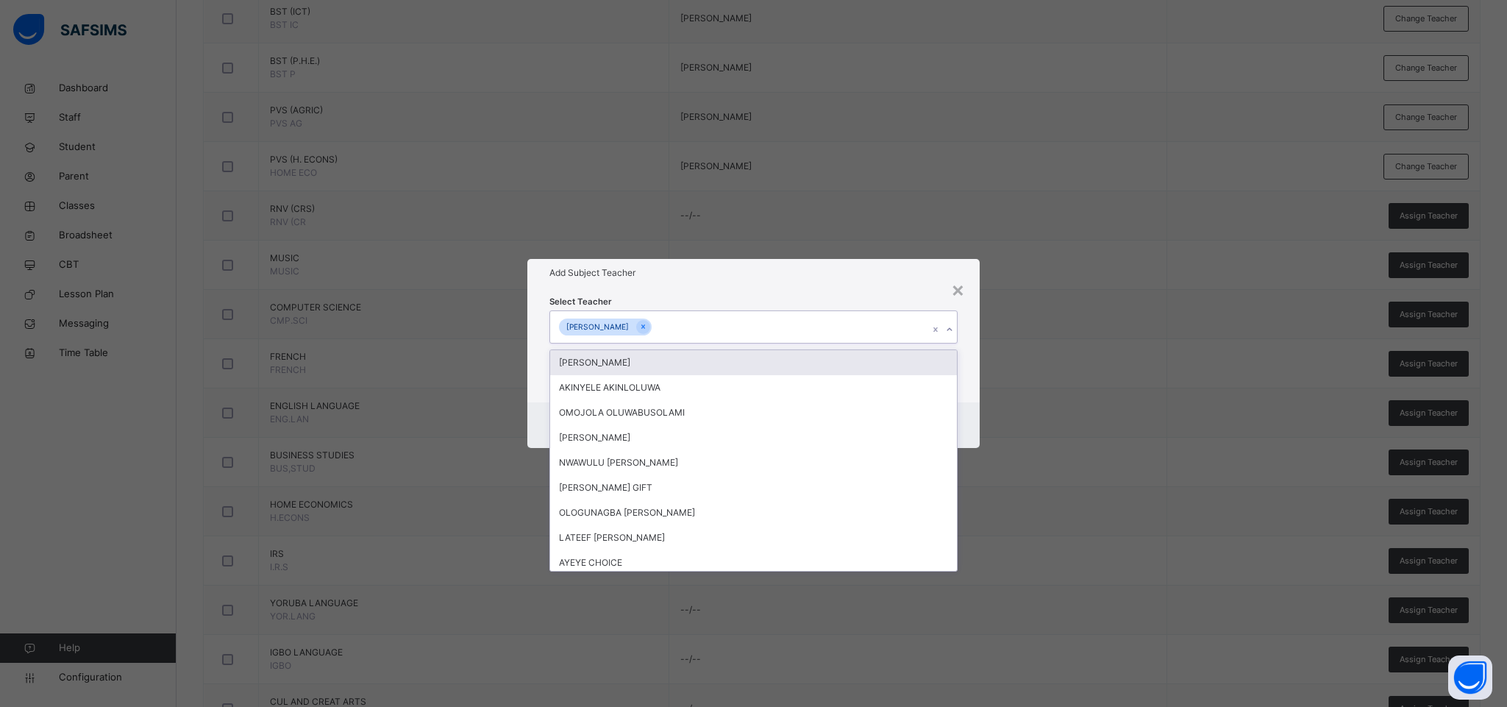
click at [885, 291] on div "Select Teacher option [PERSON_NAME] , selected. option [PERSON_NAME] focused, 1…" at bounding box center [753, 344] width 452 height 115
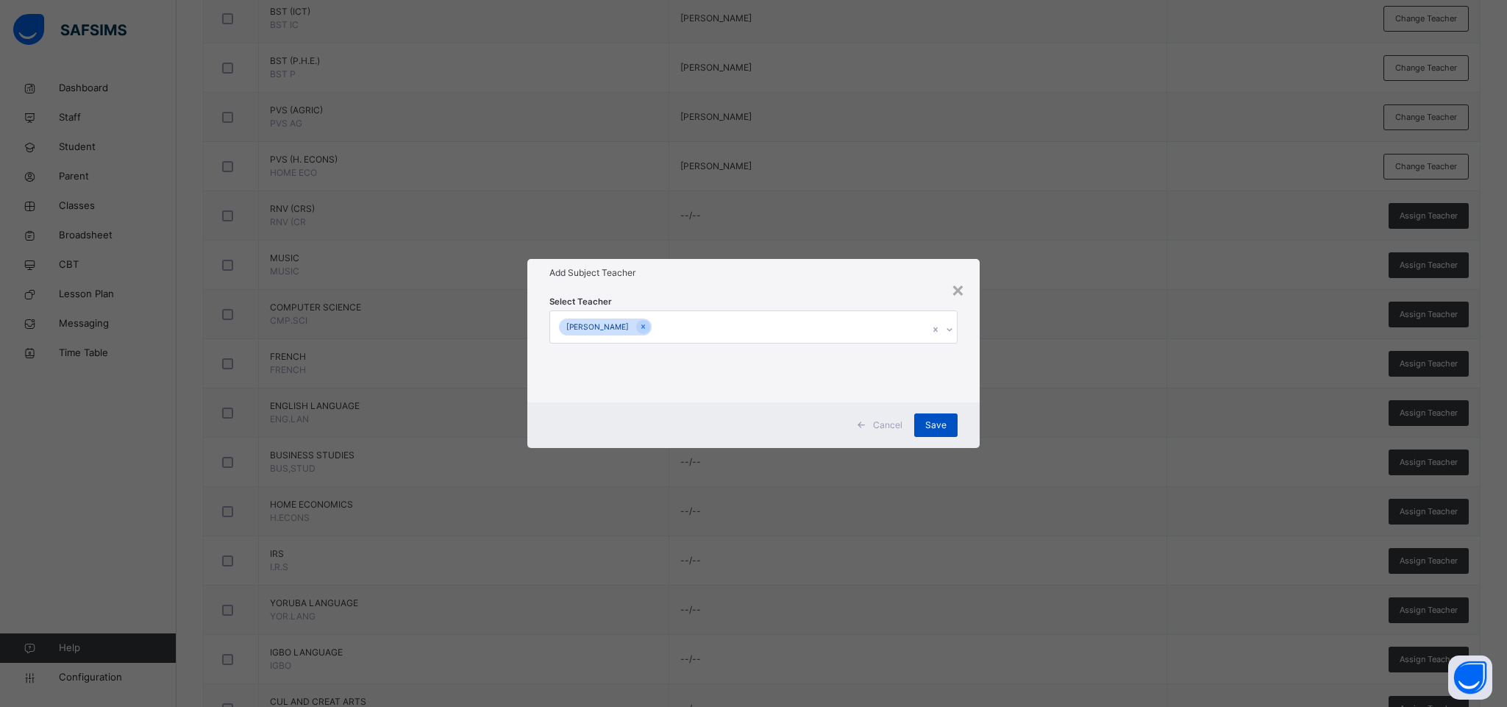
click at [925, 424] on span "Save" at bounding box center [935, 425] width 21 height 13
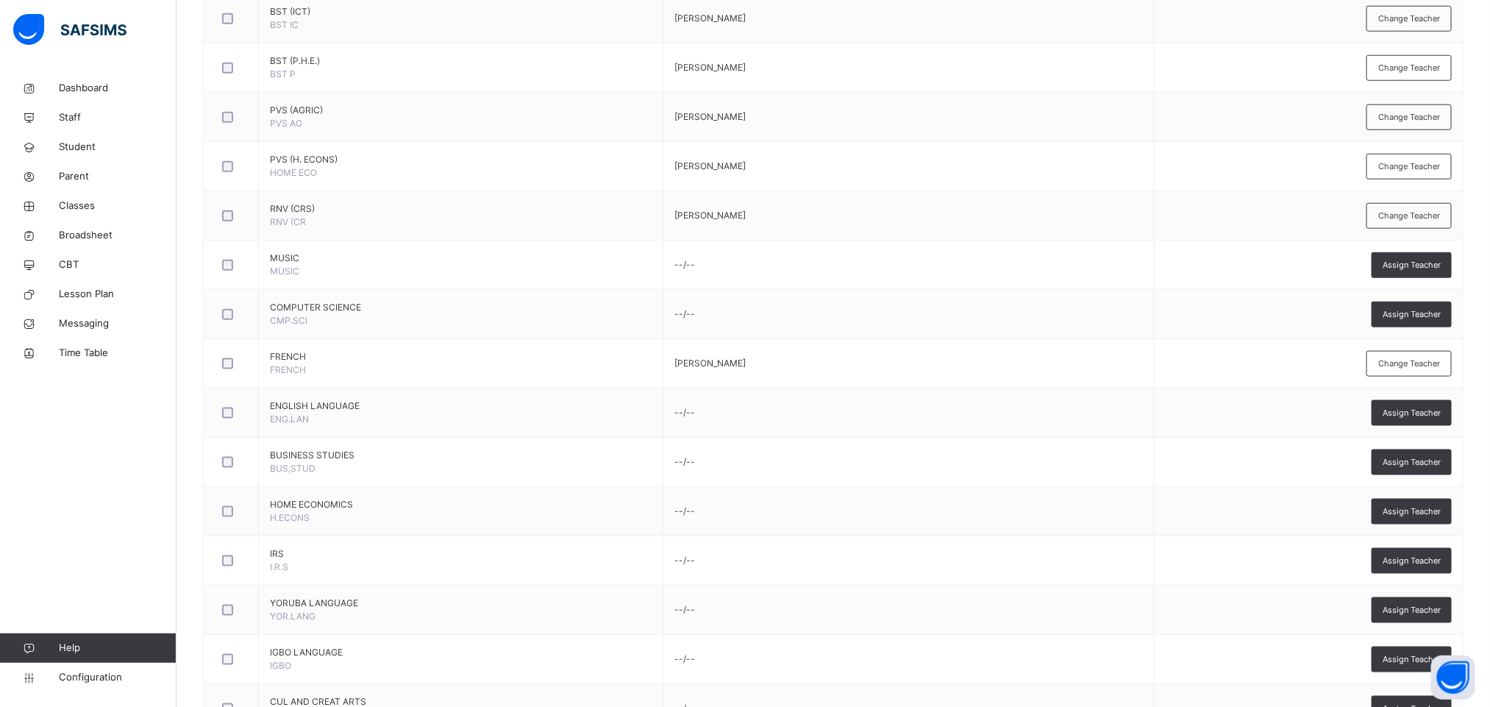
drag, startPoint x: 1399, startPoint y: 468, endPoint x: 1399, endPoint y: 447, distance: 21.3
click at [1399, 455] on div "Assign Teacher" at bounding box center [1412, 462] width 80 height 26
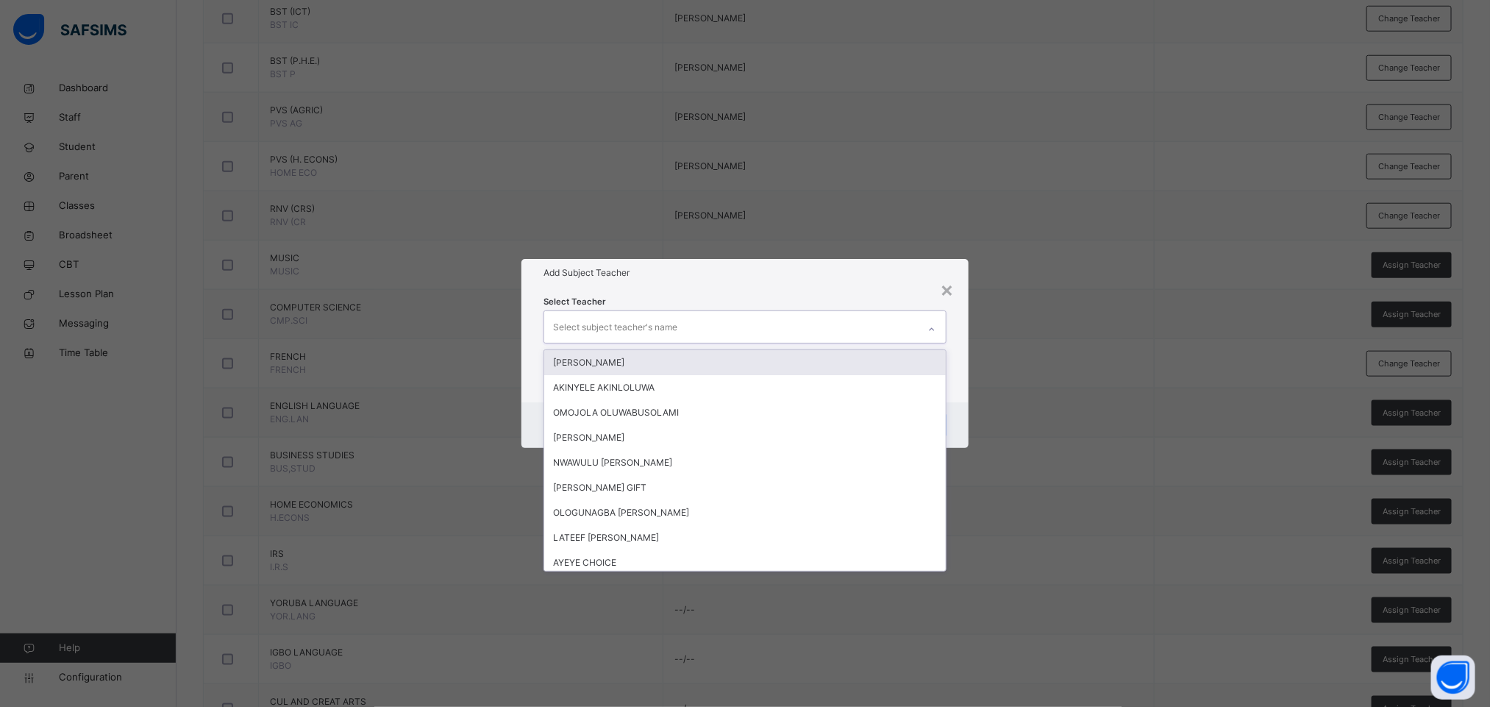
drag, startPoint x: 627, startPoint y: 333, endPoint x: 622, endPoint y: 318, distance: 16.1
click at [625, 323] on div "Select subject teacher's name" at bounding box center [615, 327] width 124 height 28
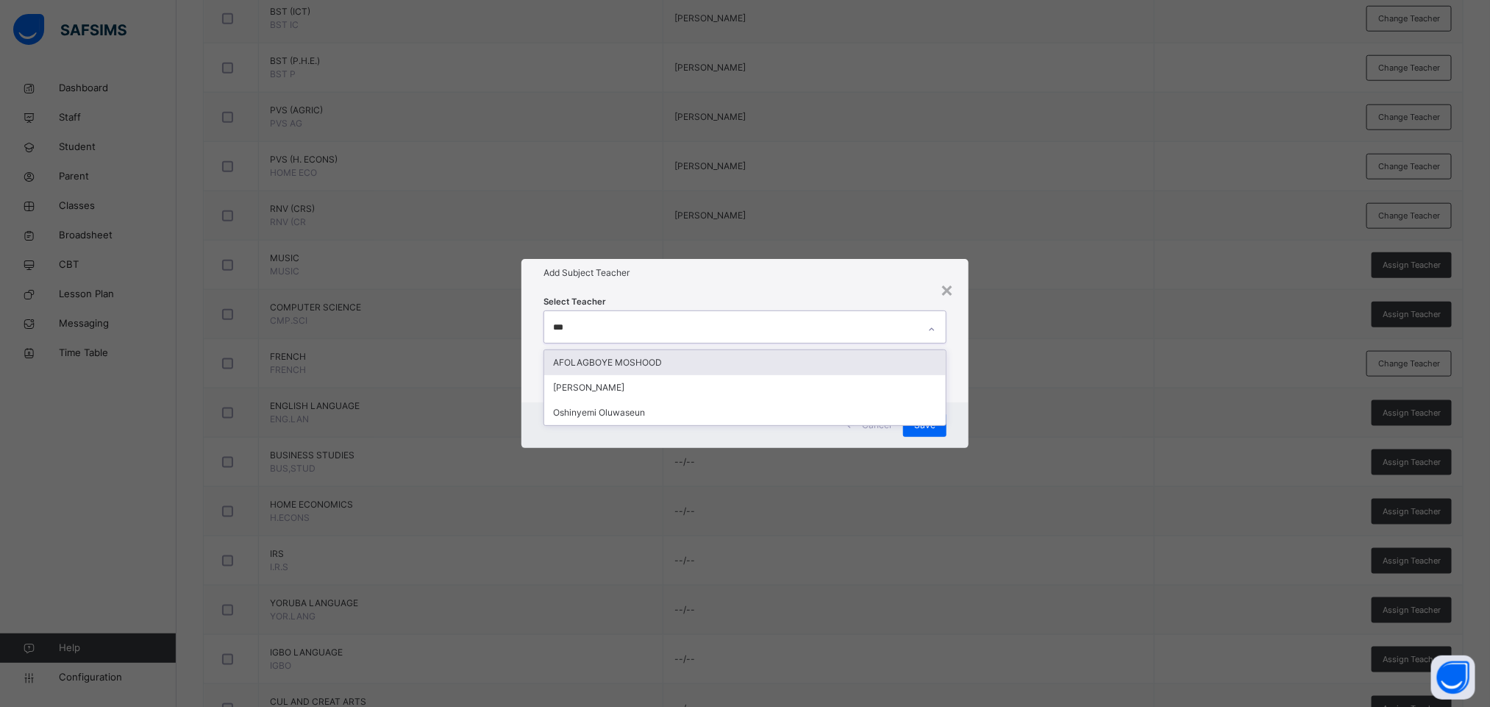
type input "****"
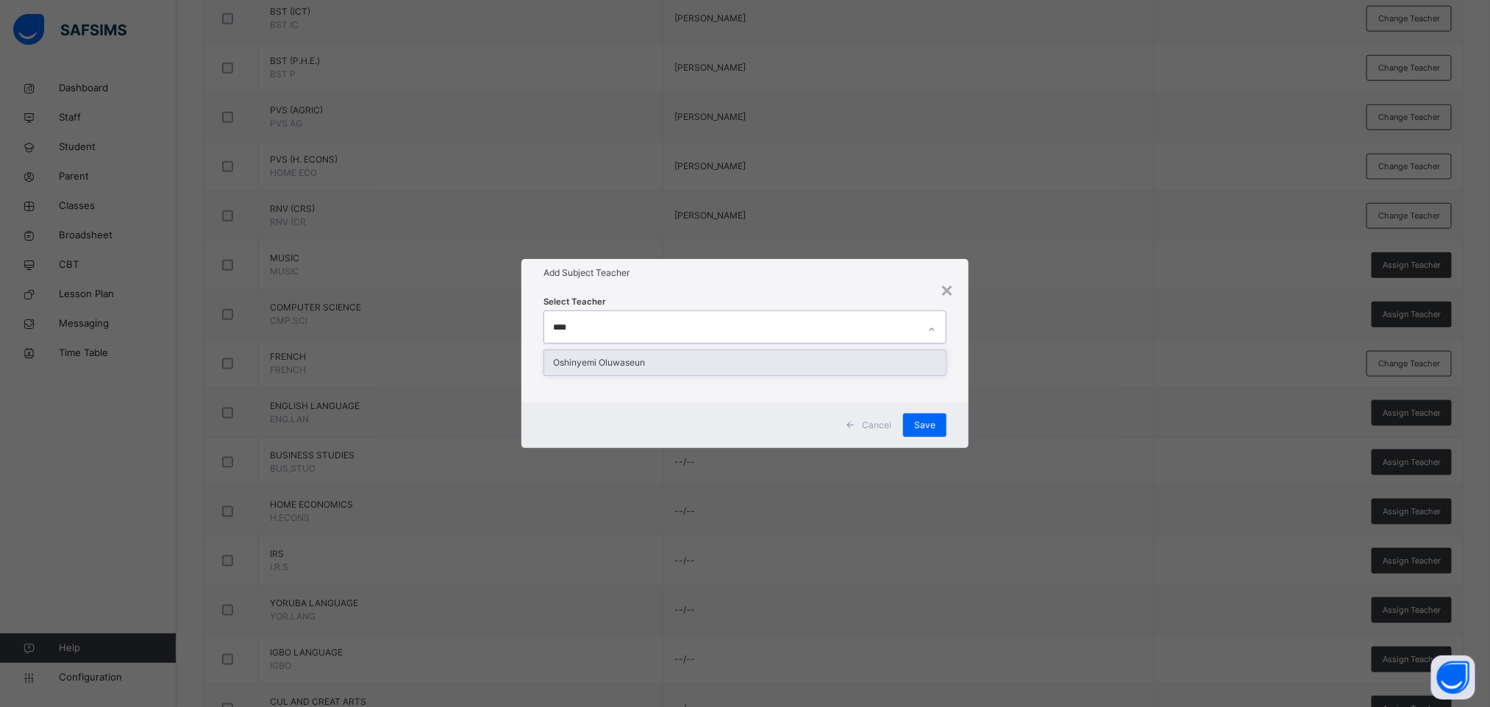
click at [669, 358] on div "Oshinyemi Oluwaseun" at bounding box center [745, 362] width 402 height 25
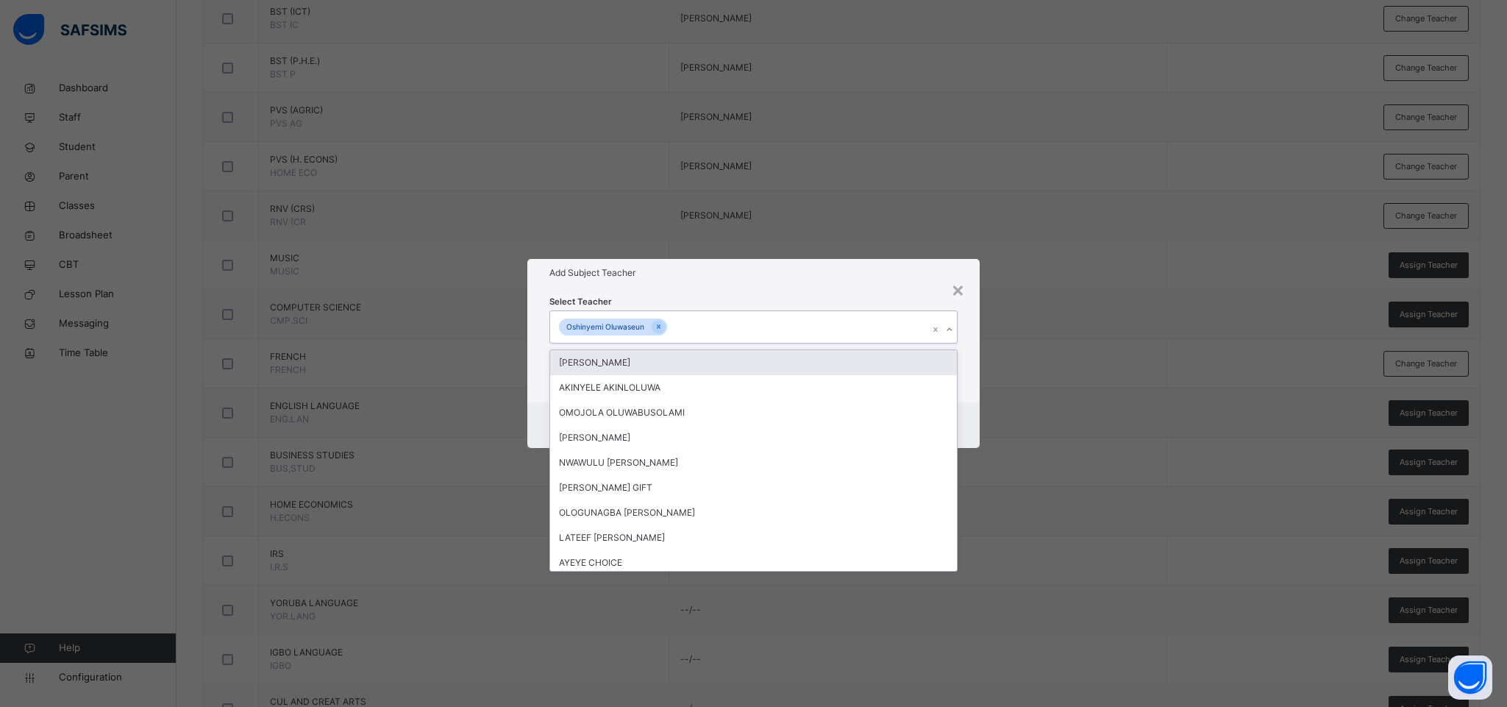
click at [867, 274] on h1 "Add Subject Teacher" at bounding box center [753, 272] width 408 height 13
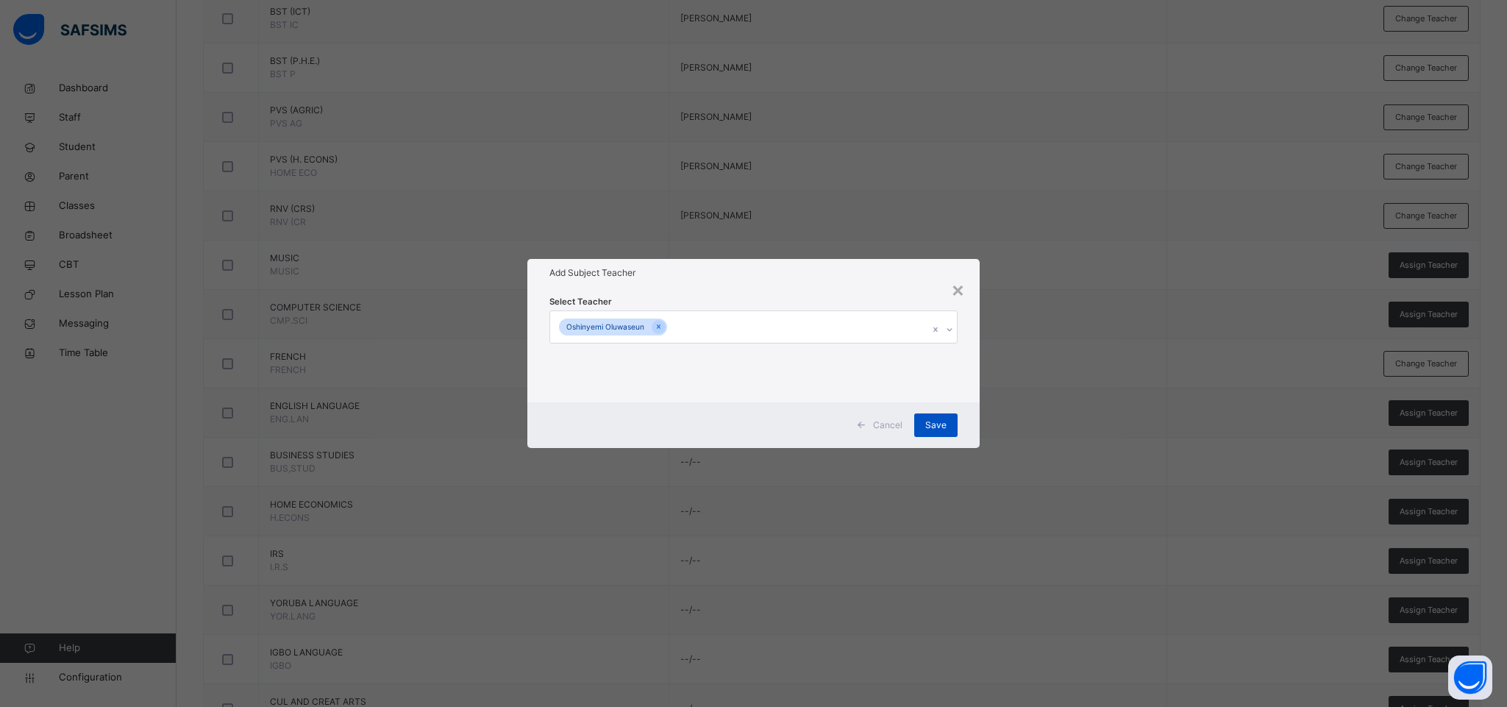
click at [919, 424] on div "Save" at bounding box center [935, 425] width 43 height 24
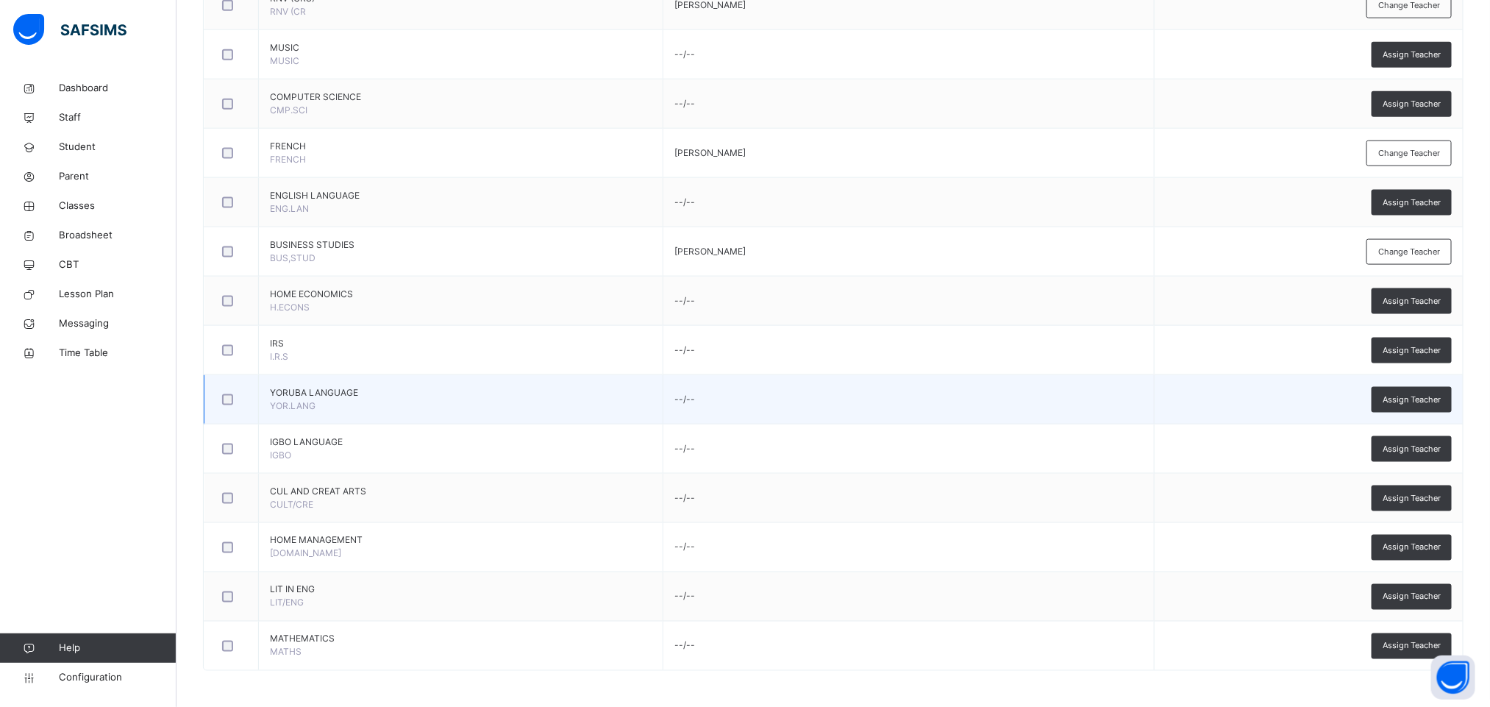
scroll to position [993, 0]
click at [1426, 393] on span "Assign Teacher" at bounding box center [1412, 399] width 58 height 13
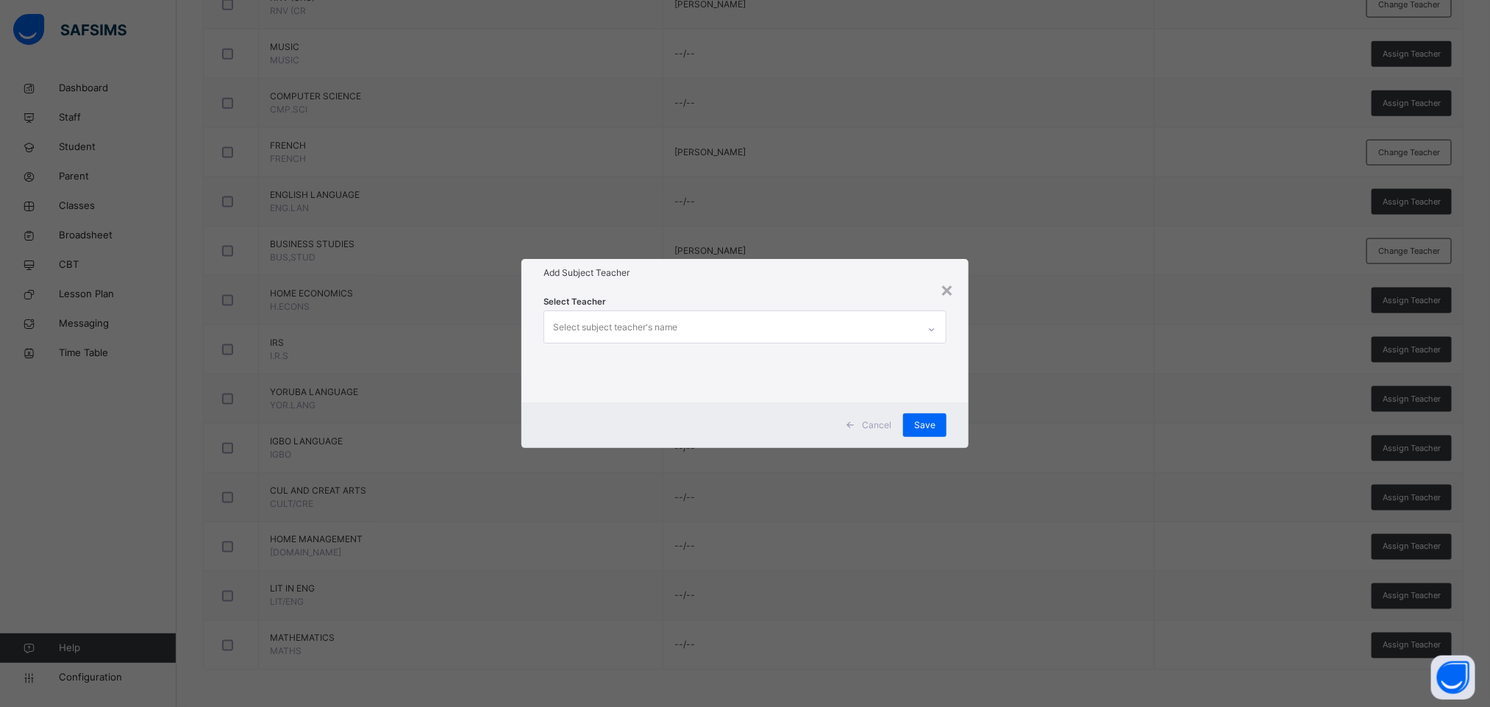
click at [652, 321] on div "Select subject teacher's name" at bounding box center [615, 327] width 124 height 28
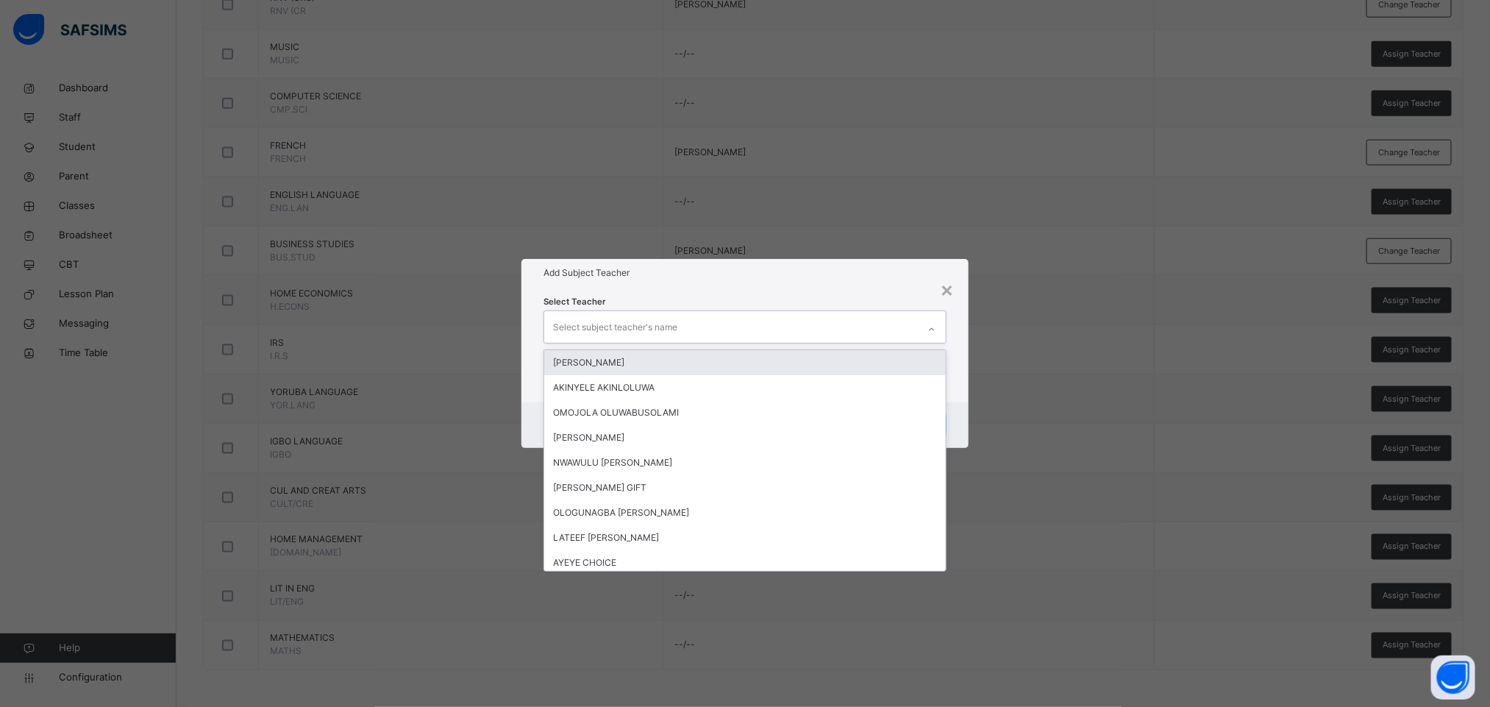
click at [872, 313] on div "Select subject teacher's name" at bounding box center [731, 326] width 374 height 31
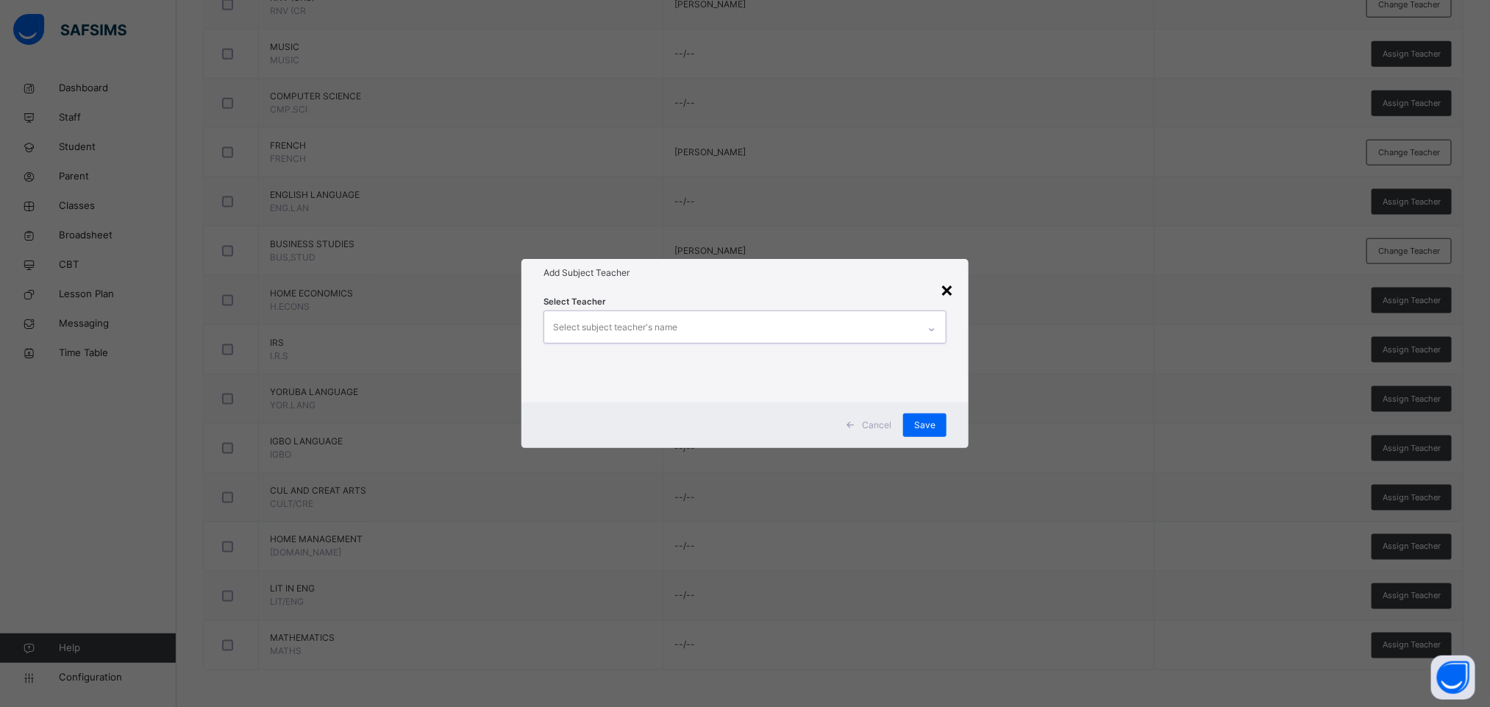
click at [947, 288] on div "×" at bounding box center [947, 289] width 14 height 31
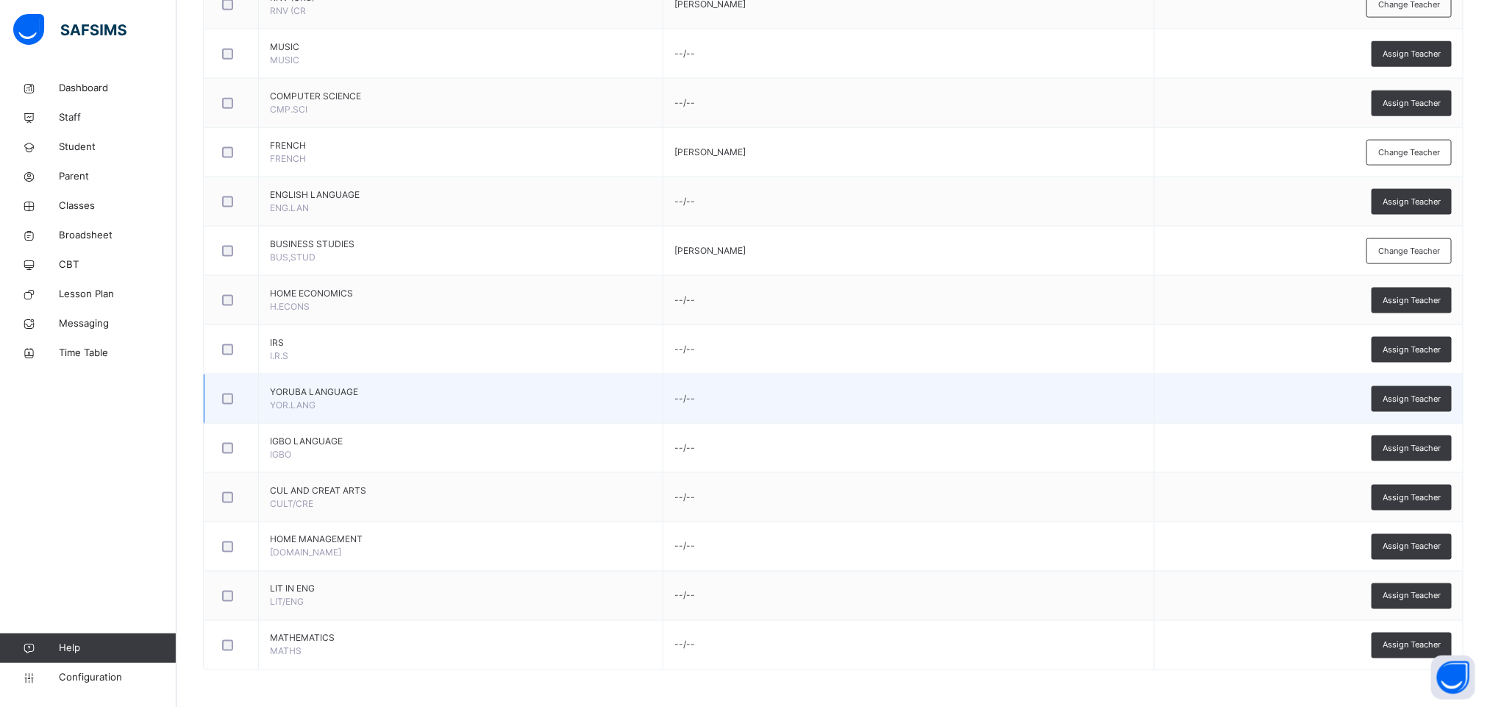
click at [572, 399] on td "YORUBA LANGUAGE YOR.LANG" at bounding box center [461, 398] width 405 height 49
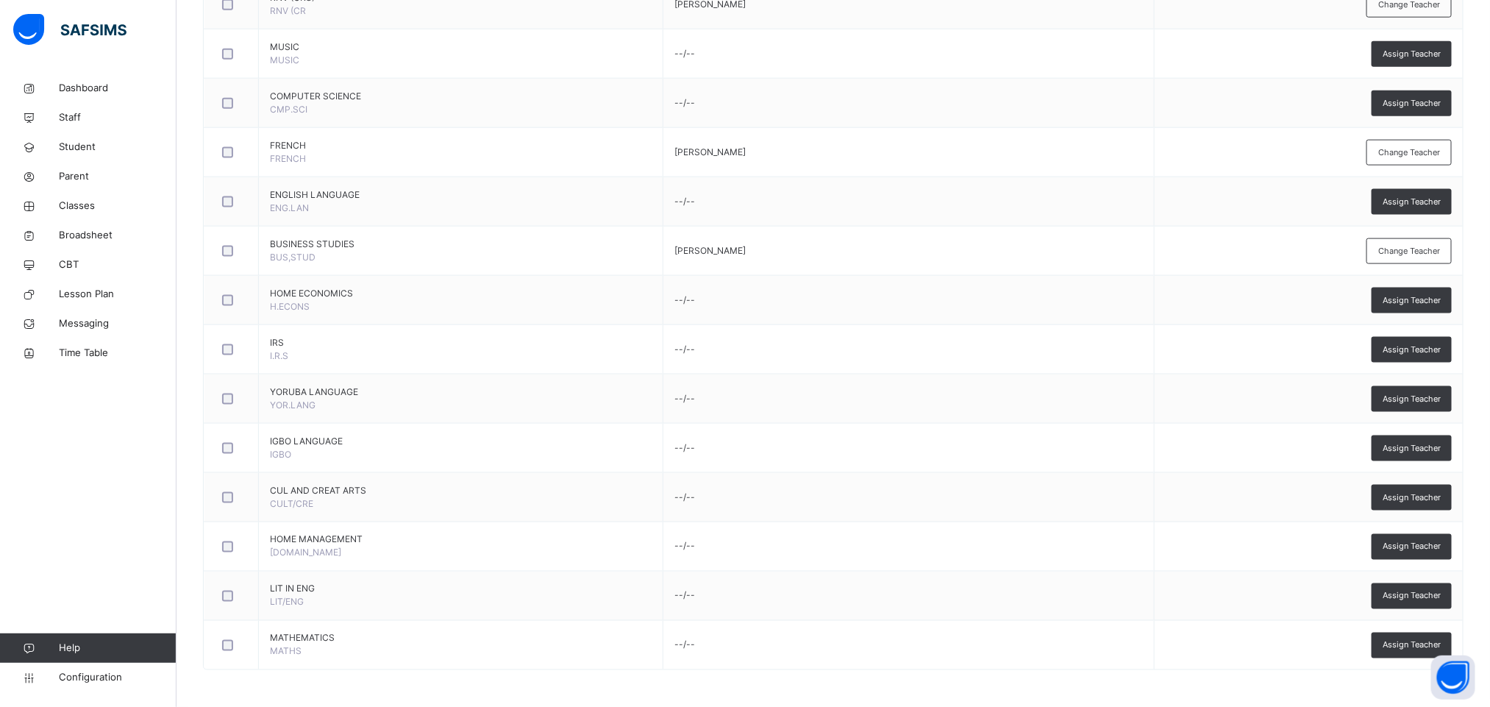
drag, startPoint x: 1423, startPoint y: 397, endPoint x: 1417, endPoint y: 391, distance: 8.9
click at [1422, 397] on span "Assign Teacher" at bounding box center [1412, 399] width 58 height 13
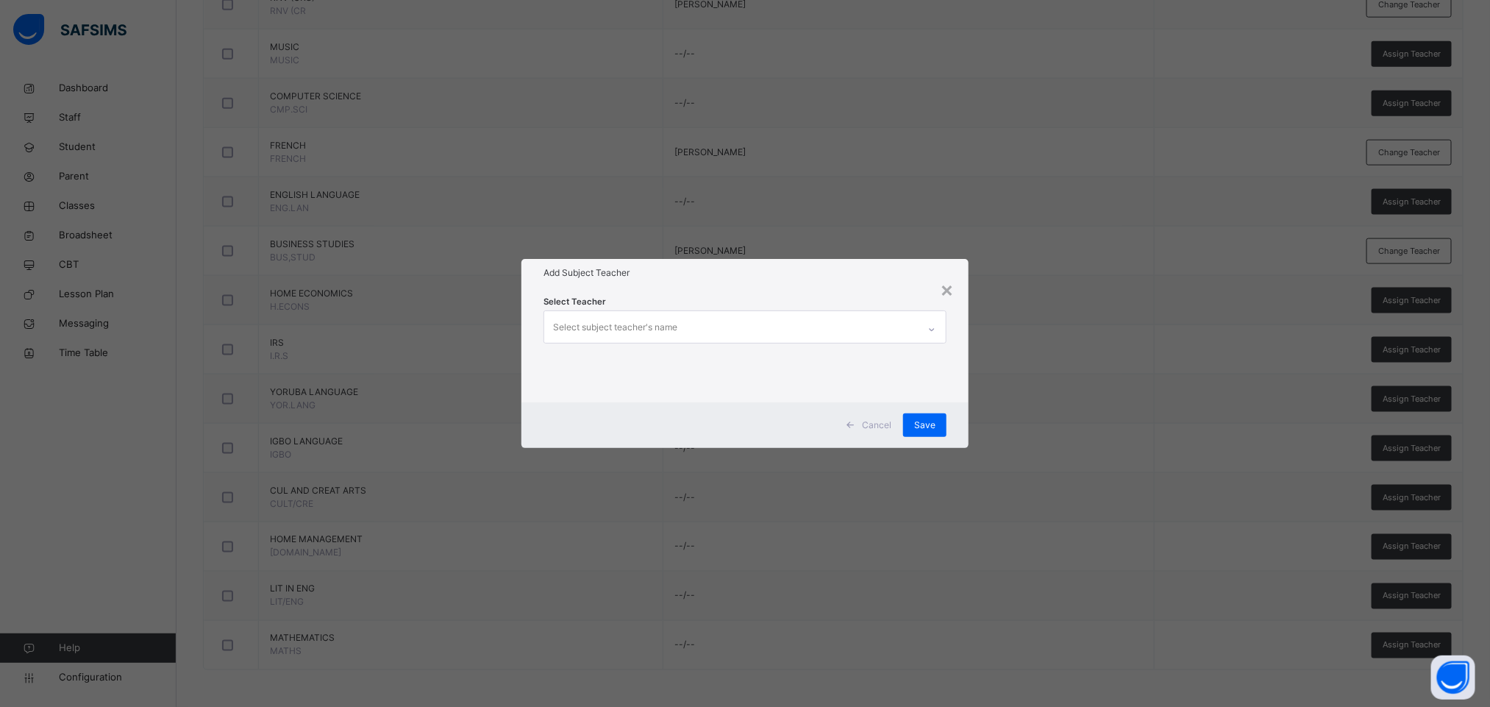
click at [547, 316] on div "Select subject teacher's name" at bounding box center [731, 326] width 374 height 31
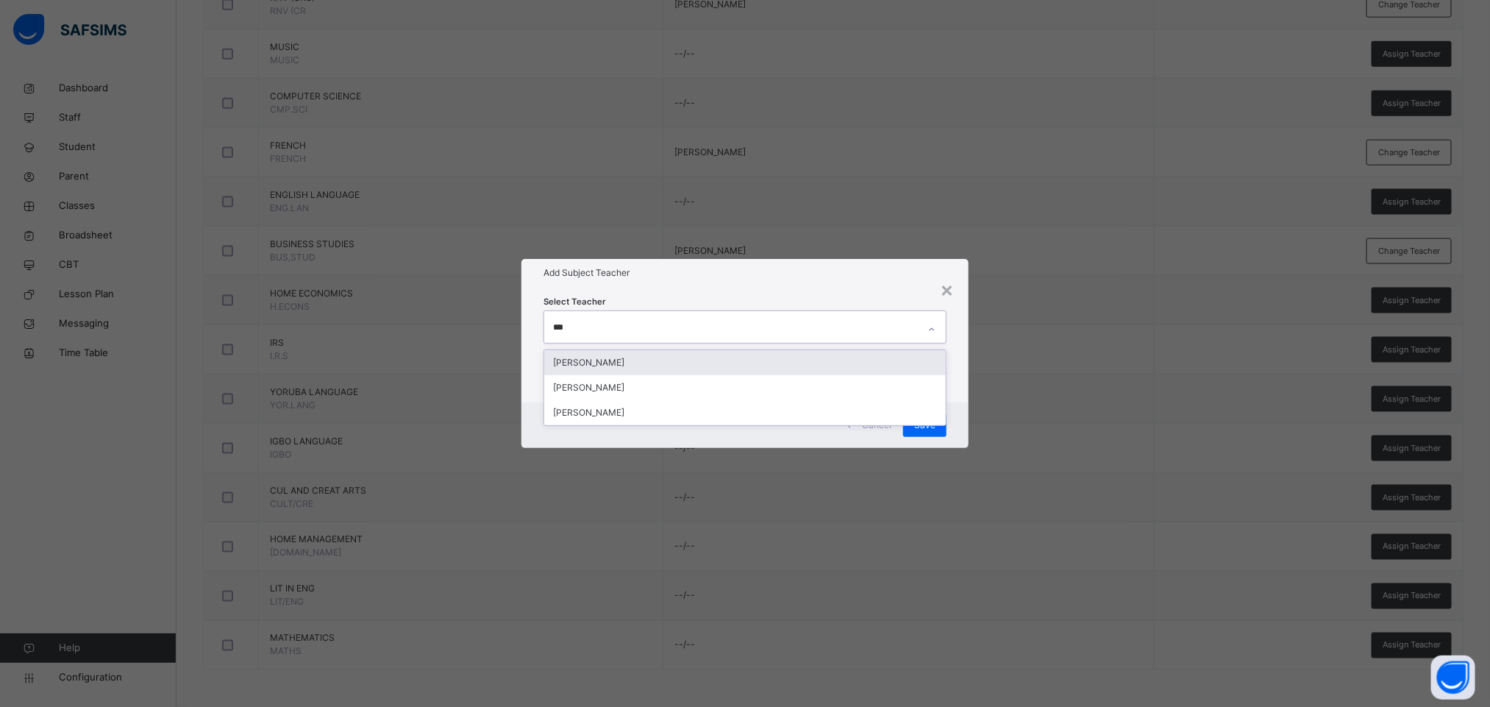
type input "****"
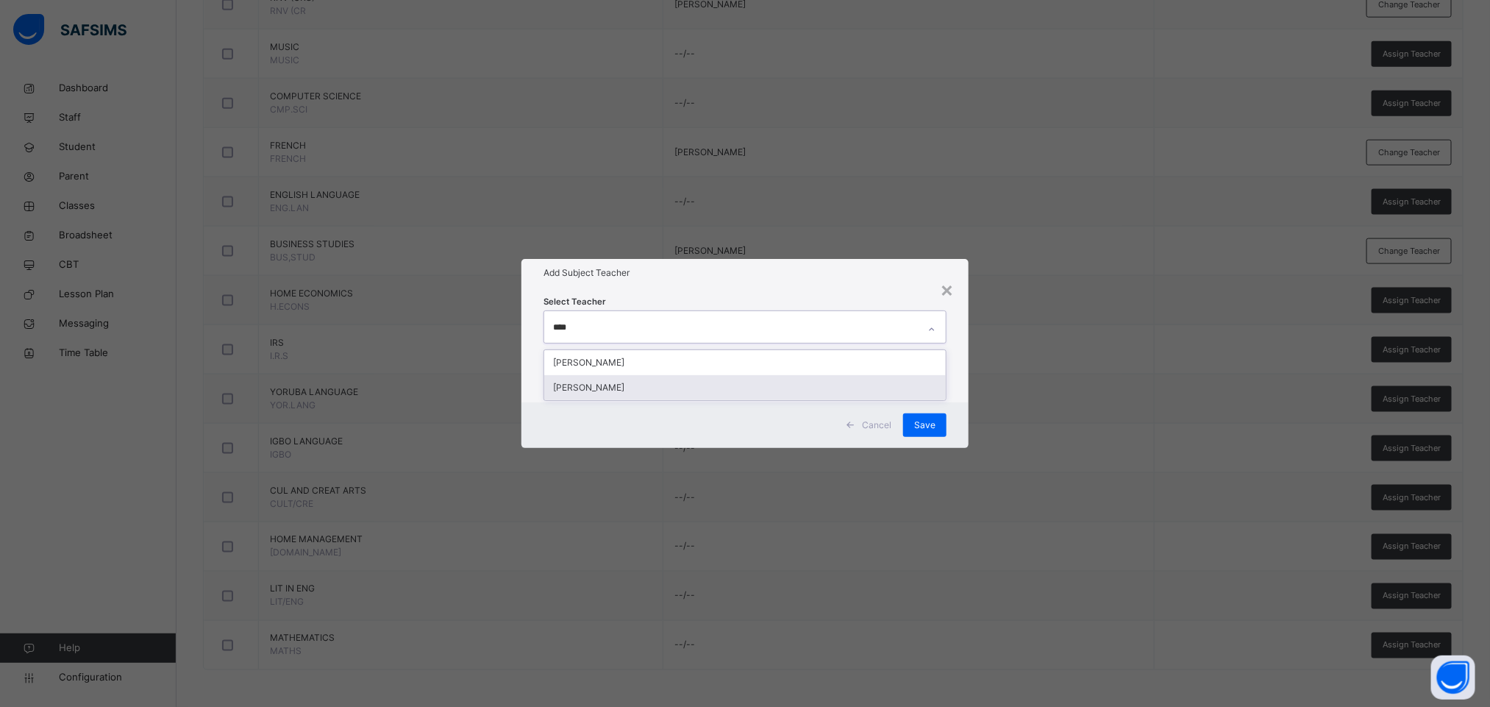
click at [775, 388] on div "[PERSON_NAME]" at bounding box center [745, 387] width 402 height 25
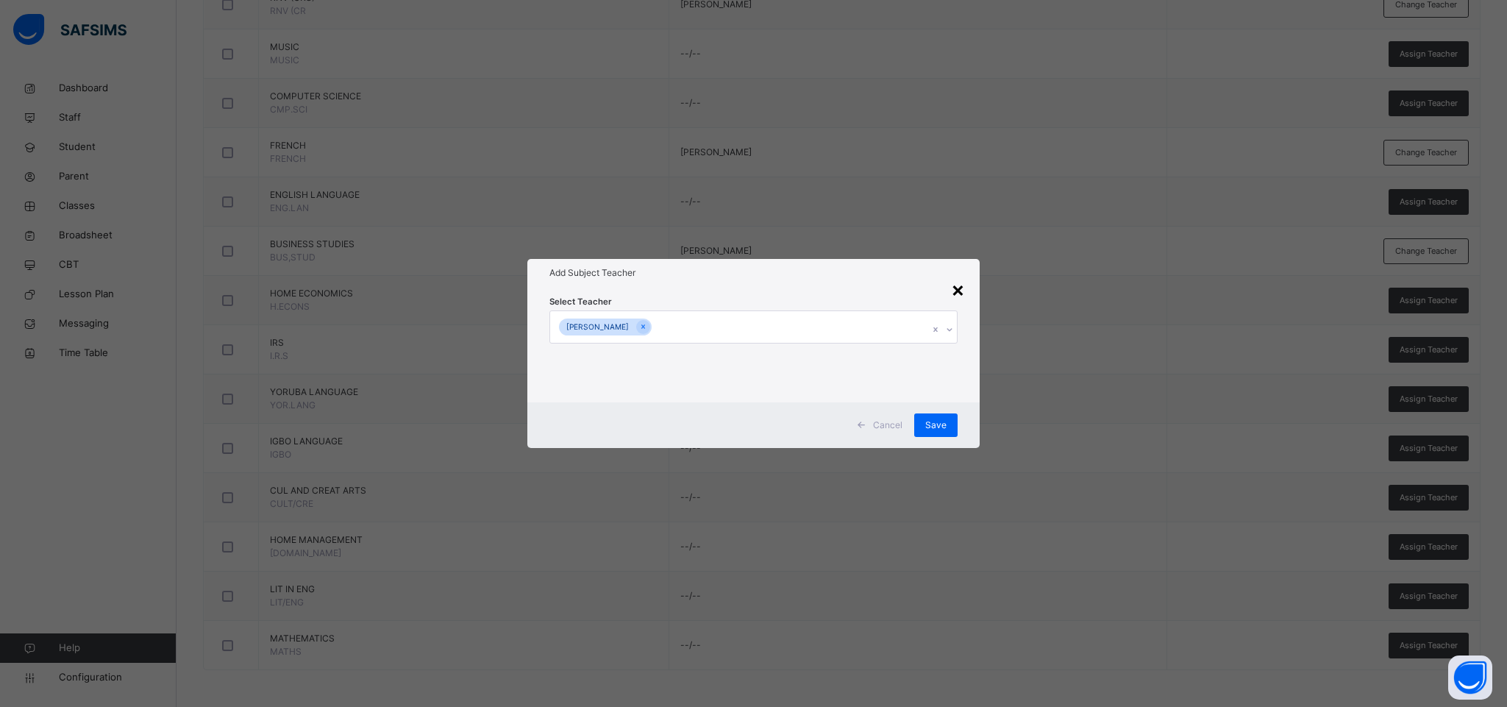
click at [954, 283] on div "×" at bounding box center [958, 289] width 14 height 31
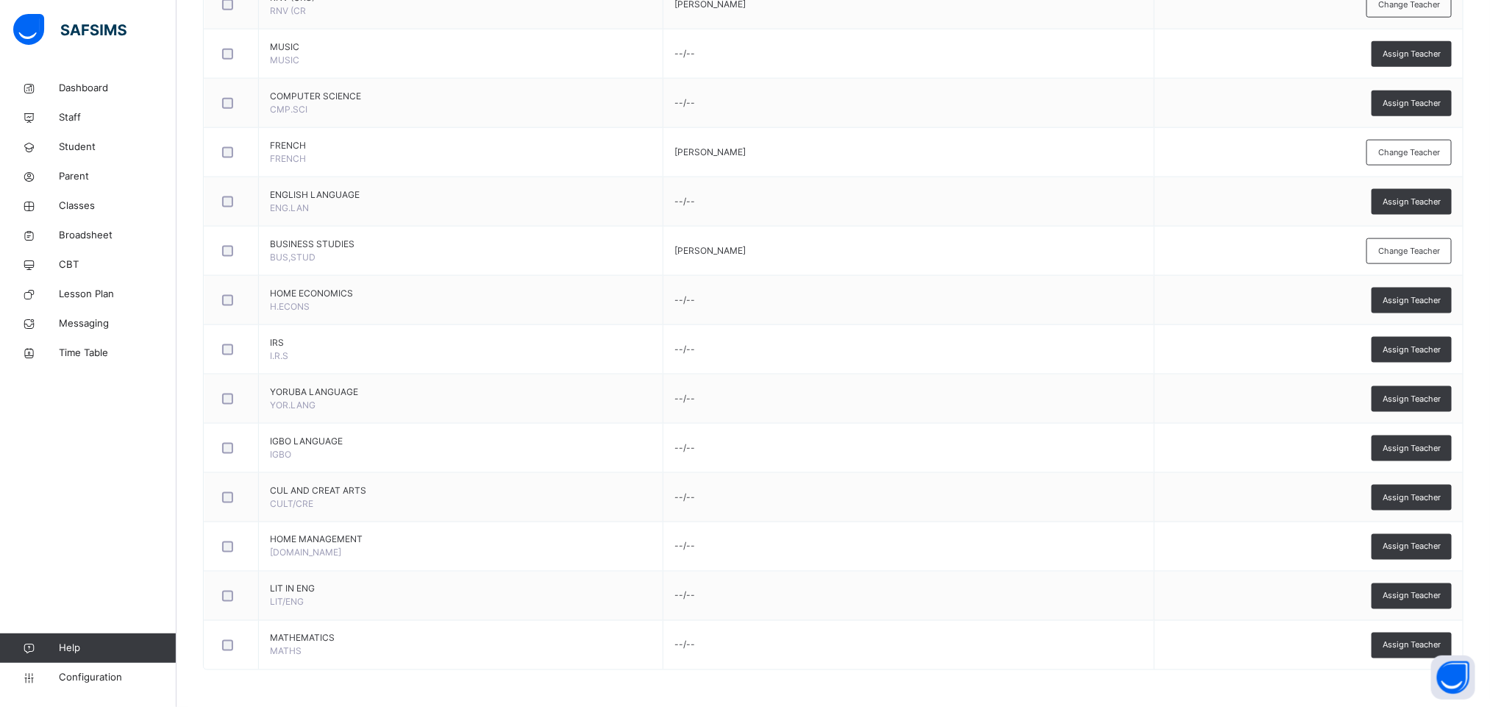
drag, startPoint x: 1419, startPoint y: 506, endPoint x: 1408, endPoint y: 483, distance: 25.3
click at [1413, 499] on div "Assign Teacher" at bounding box center [1412, 498] width 80 height 26
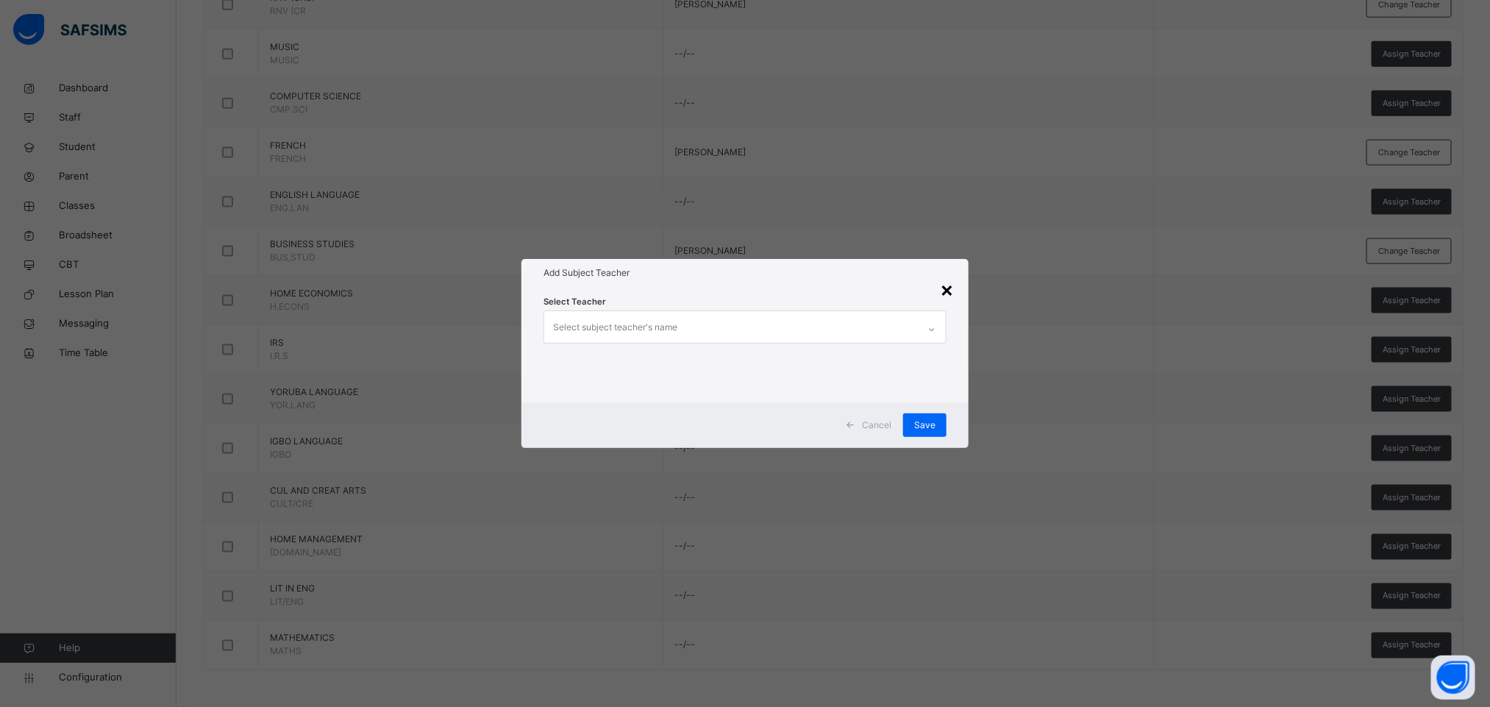
click at [949, 283] on div "×" at bounding box center [947, 289] width 14 height 31
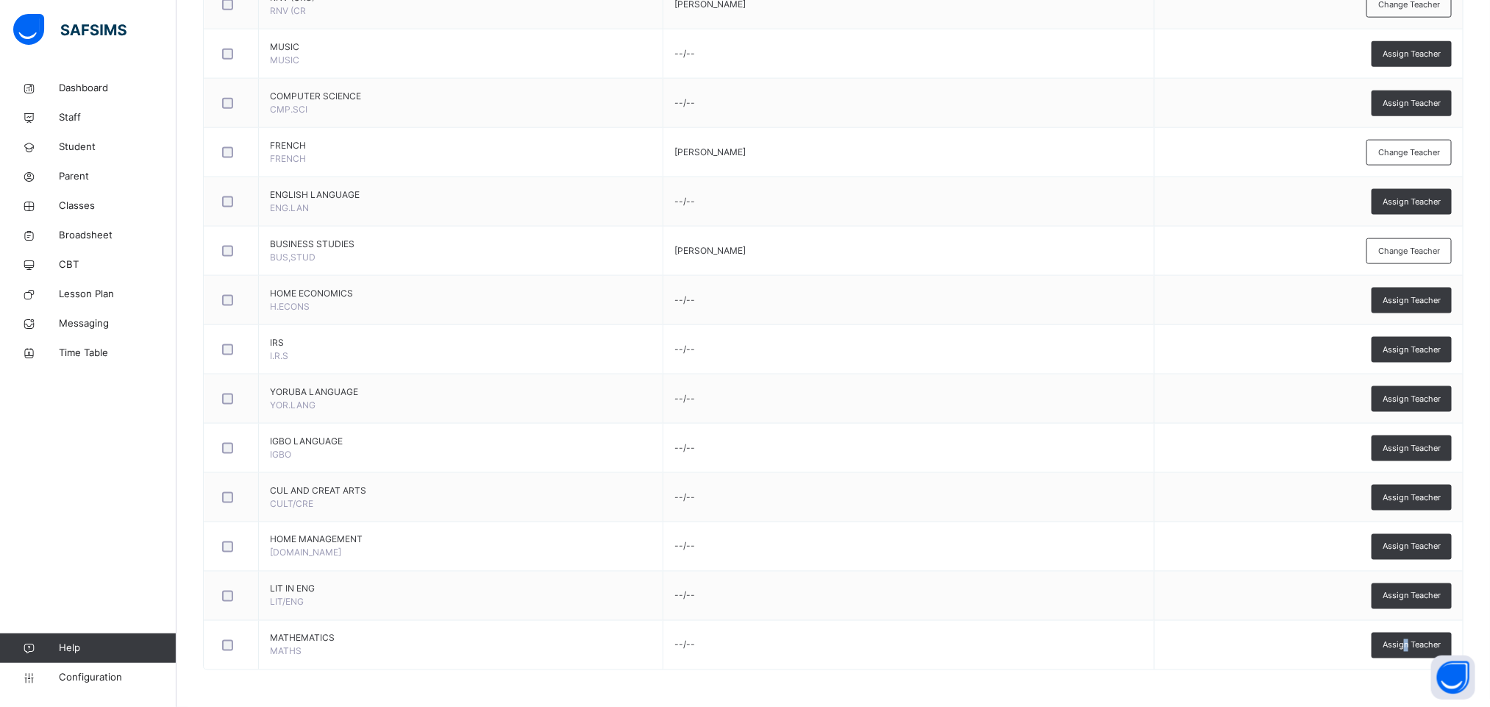
drag, startPoint x: 1423, startPoint y: 641, endPoint x: 1421, endPoint y: 633, distance: 7.7
click at [1421, 636] on div "Assign Teacher" at bounding box center [1412, 646] width 80 height 26
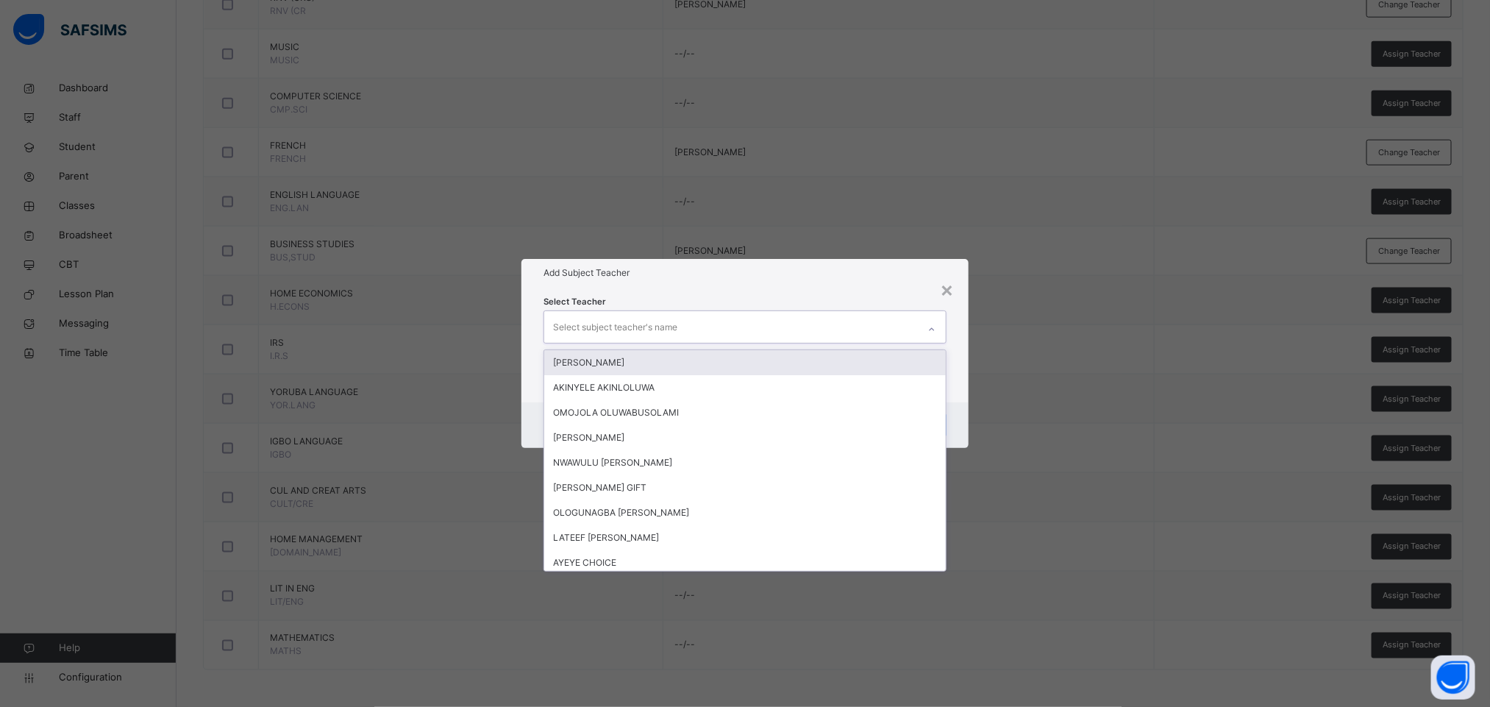
click at [579, 313] on div "Select subject teacher's name" at bounding box center [615, 327] width 124 height 28
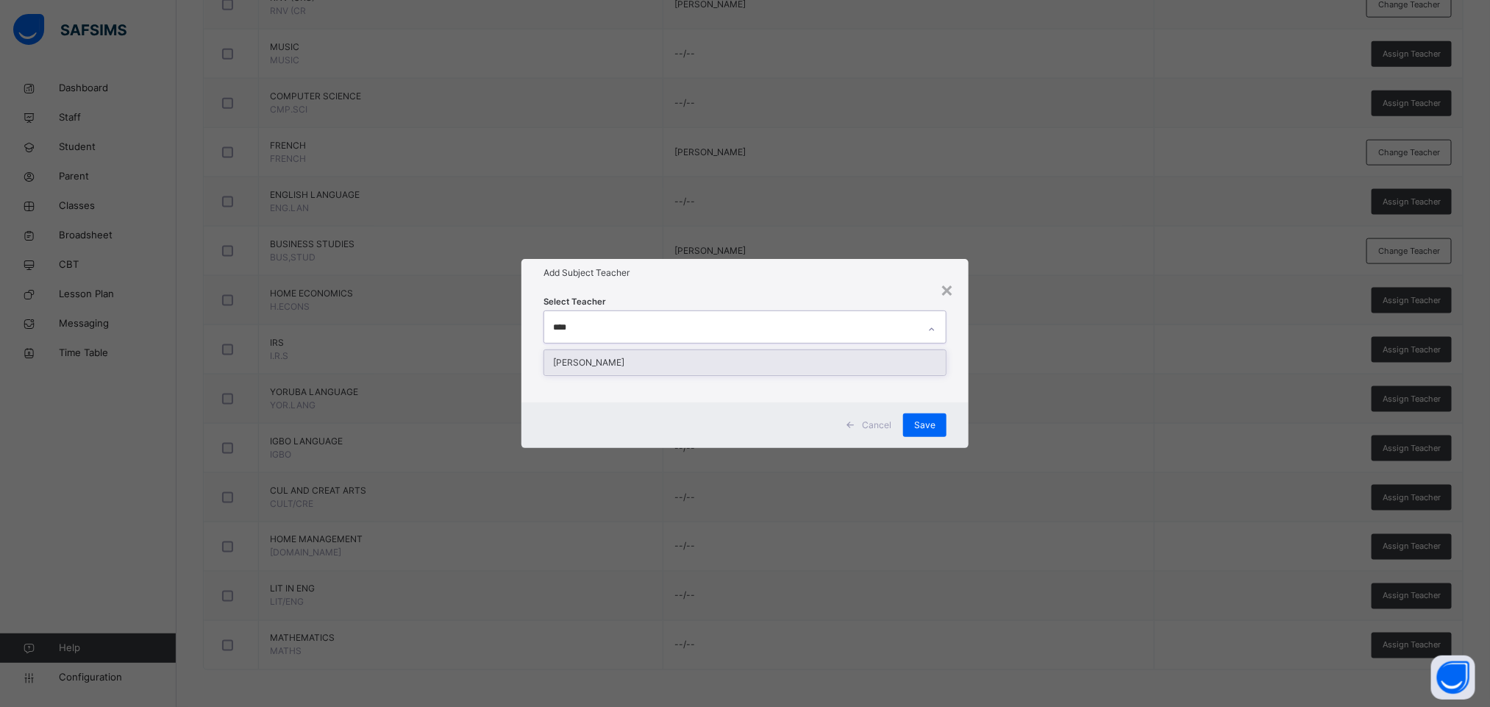
type input "*****"
click at [722, 354] on div "[PERSON_NAME]" at bounding box center [745, 362] width 402 height 25
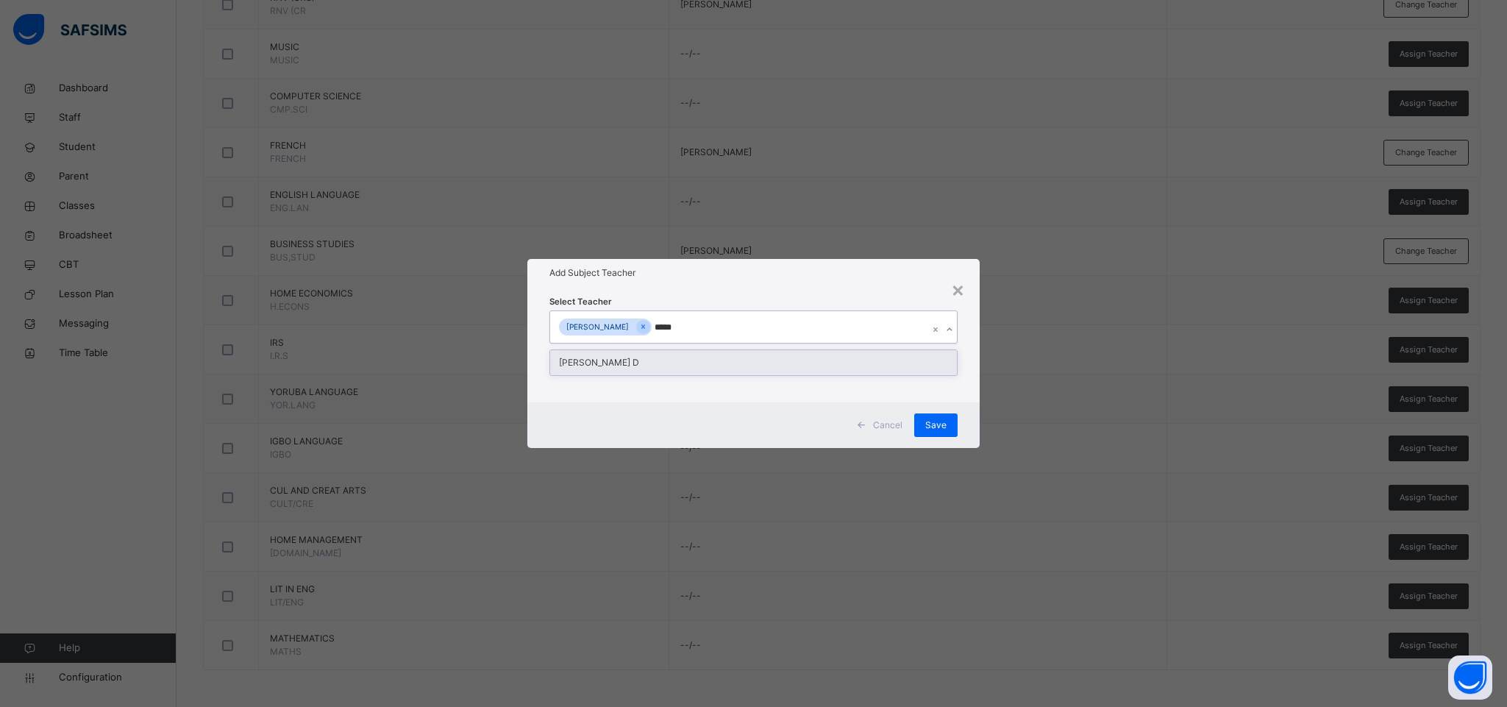
type input "*****"
click at [697, 341] on div "Select Teacher [PERSON_NAME]" at bounding box center [753, 344] width 408 height 100
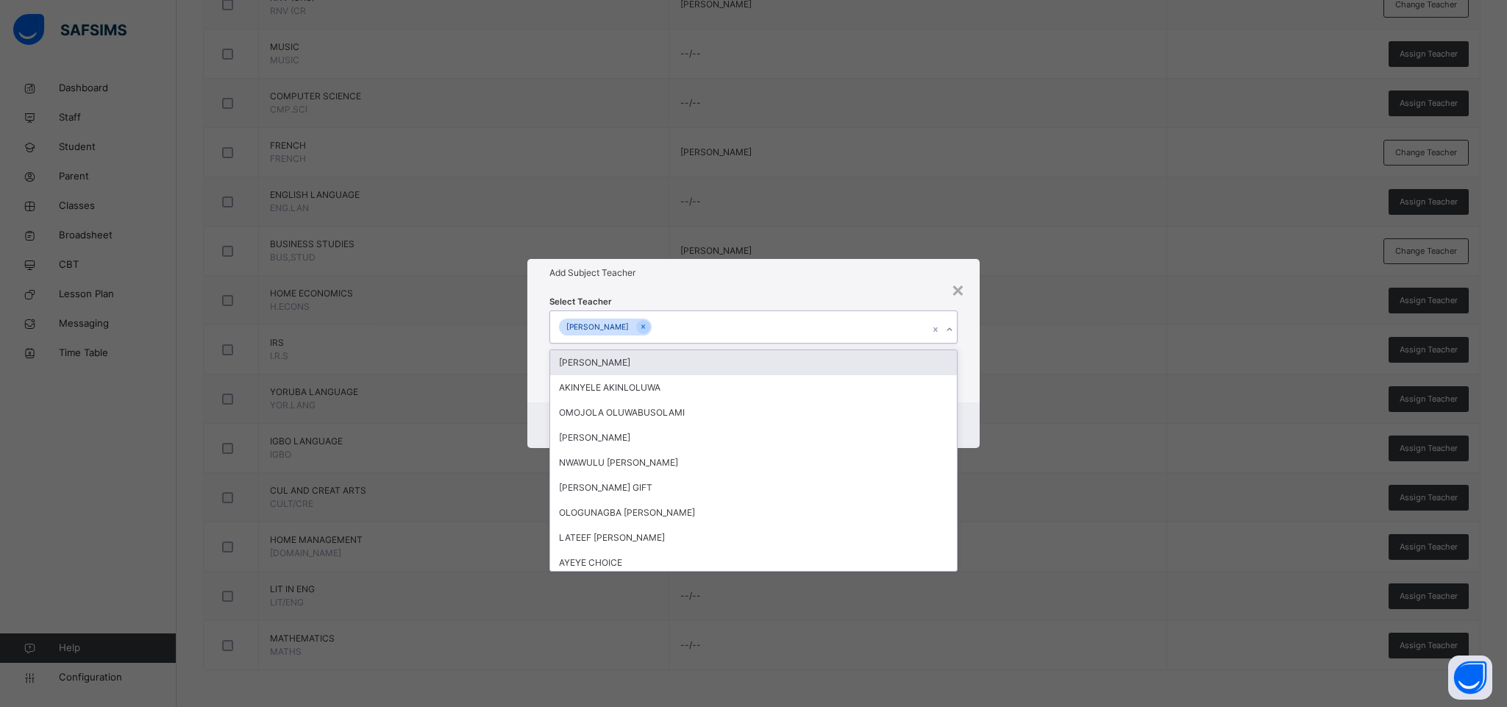
click at [726, 322] on div "[PERSON_NAME]" at bounding box center [739, 326] width 379 height 31
type input "****"
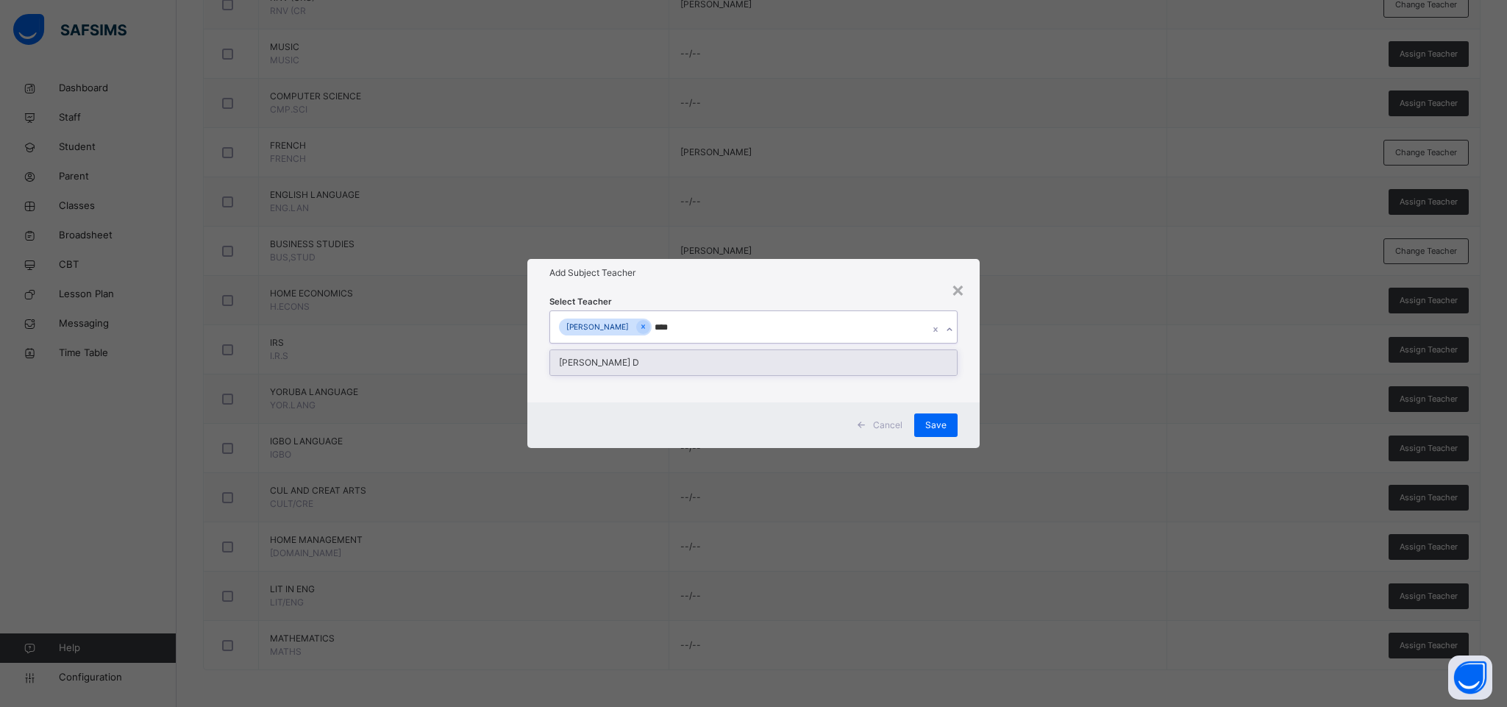
click at [823, 356] on div "[PERSON_NAME] D" at bounding box center [753, 362] width 407 height 25
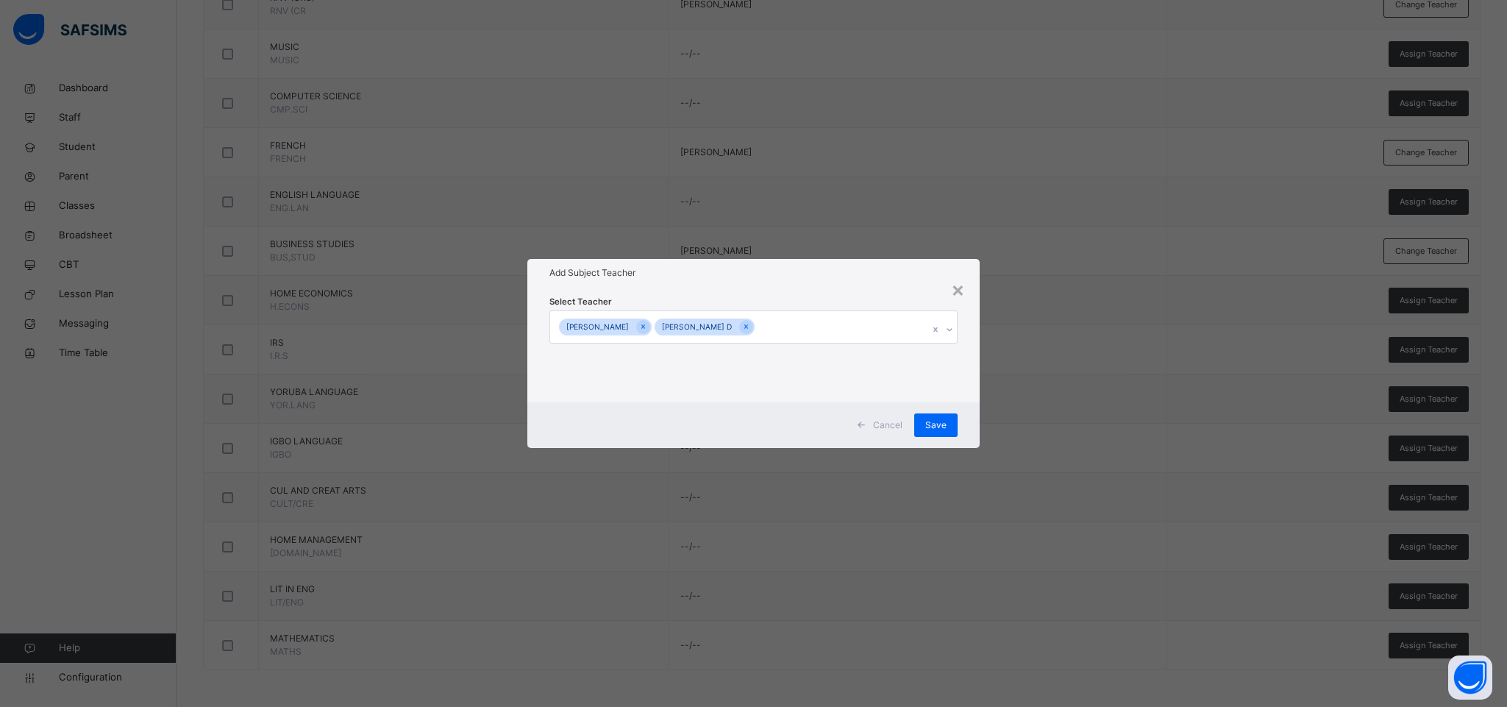
click at [856, 270] on h1 "Add Subject Teacher" at bounding box center [753, 272] width 408 height 13
click at [928, 424] on span "Save" at bounding box center [935, 425] width 21 height 13
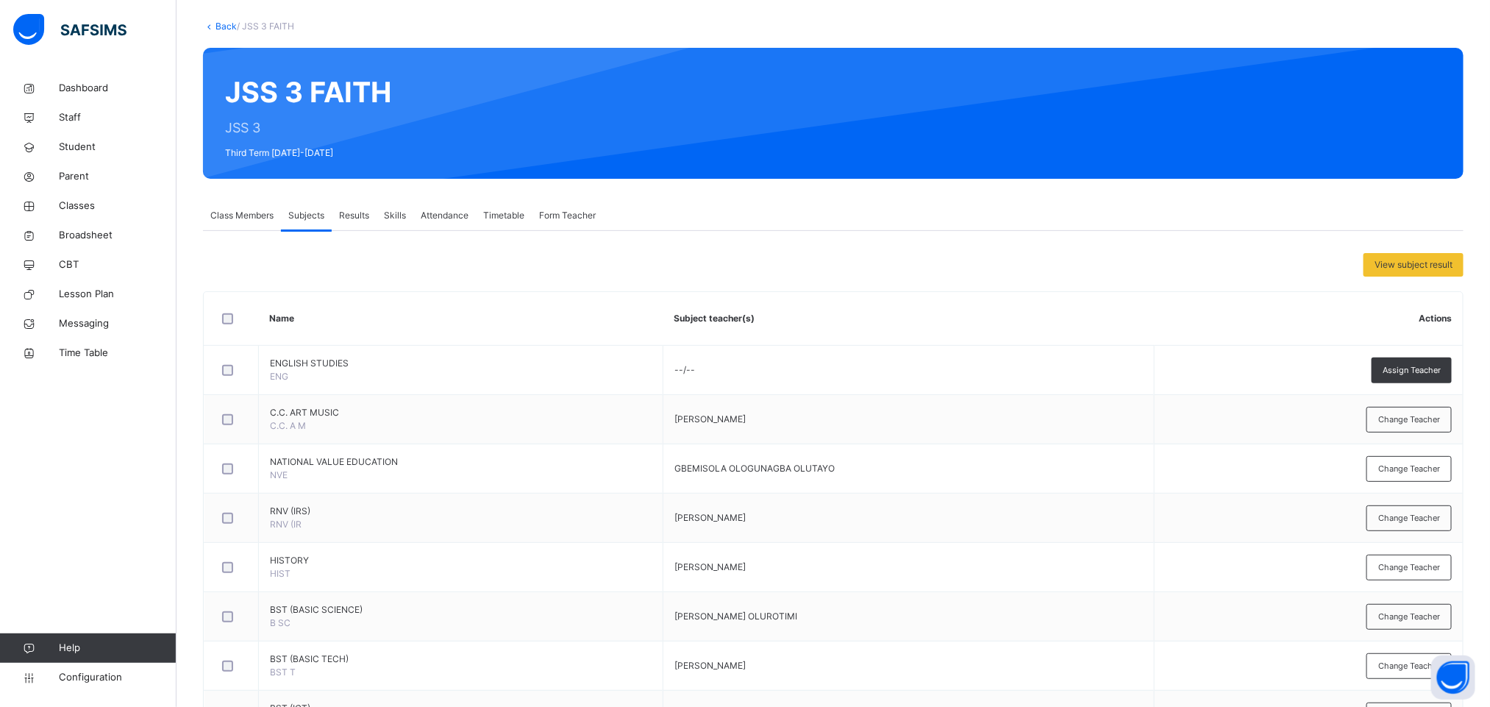
scroll to position [0, 0]
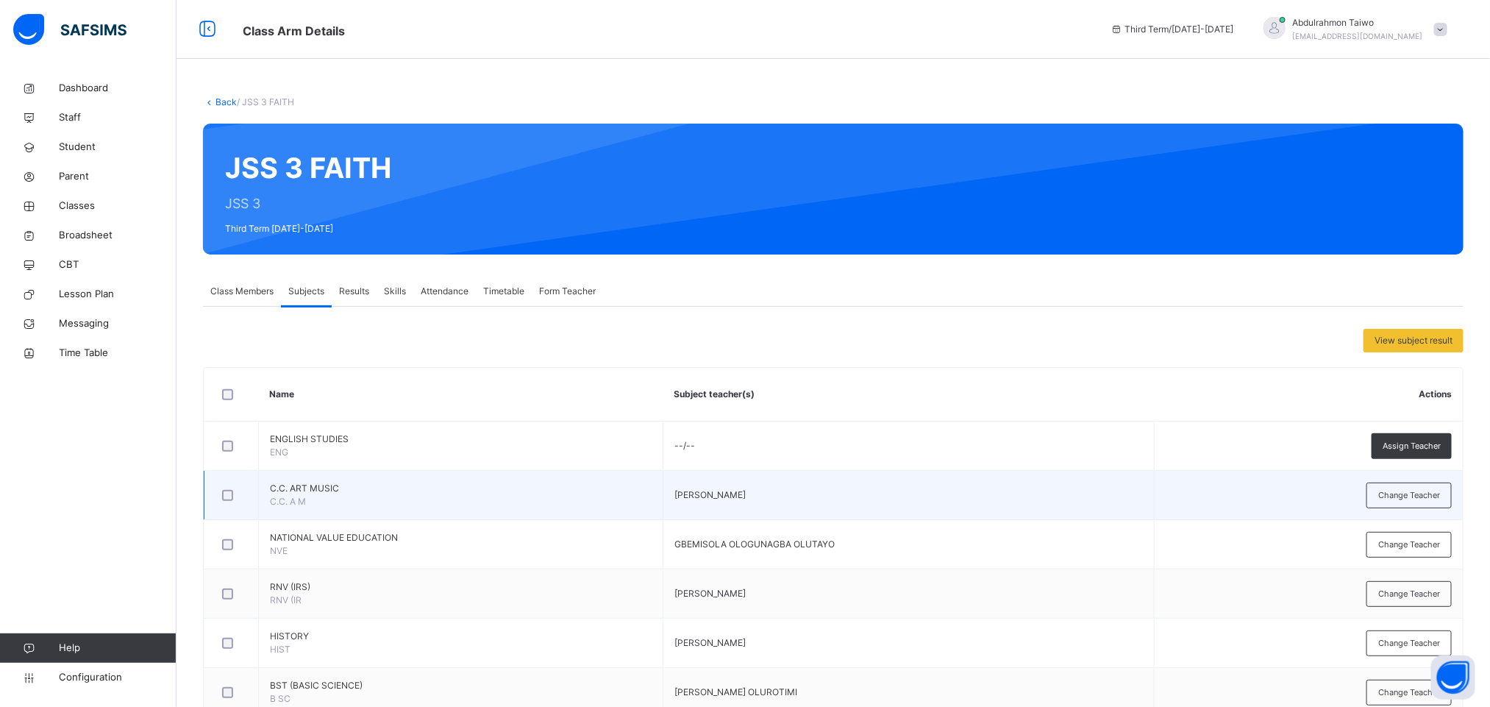
click at [221, 501] on div at bounding box center [231, 495] width 24 height 11
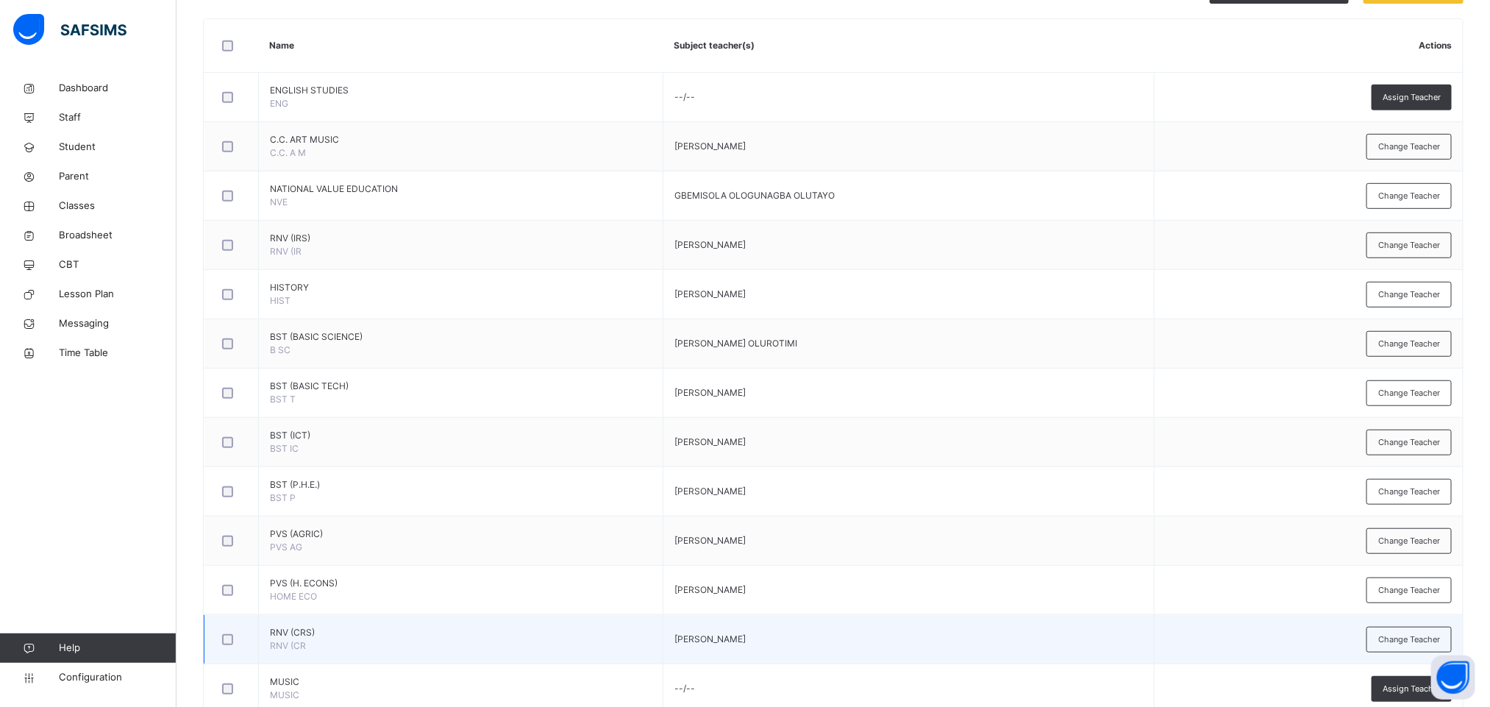
scroll to position [441, 0]
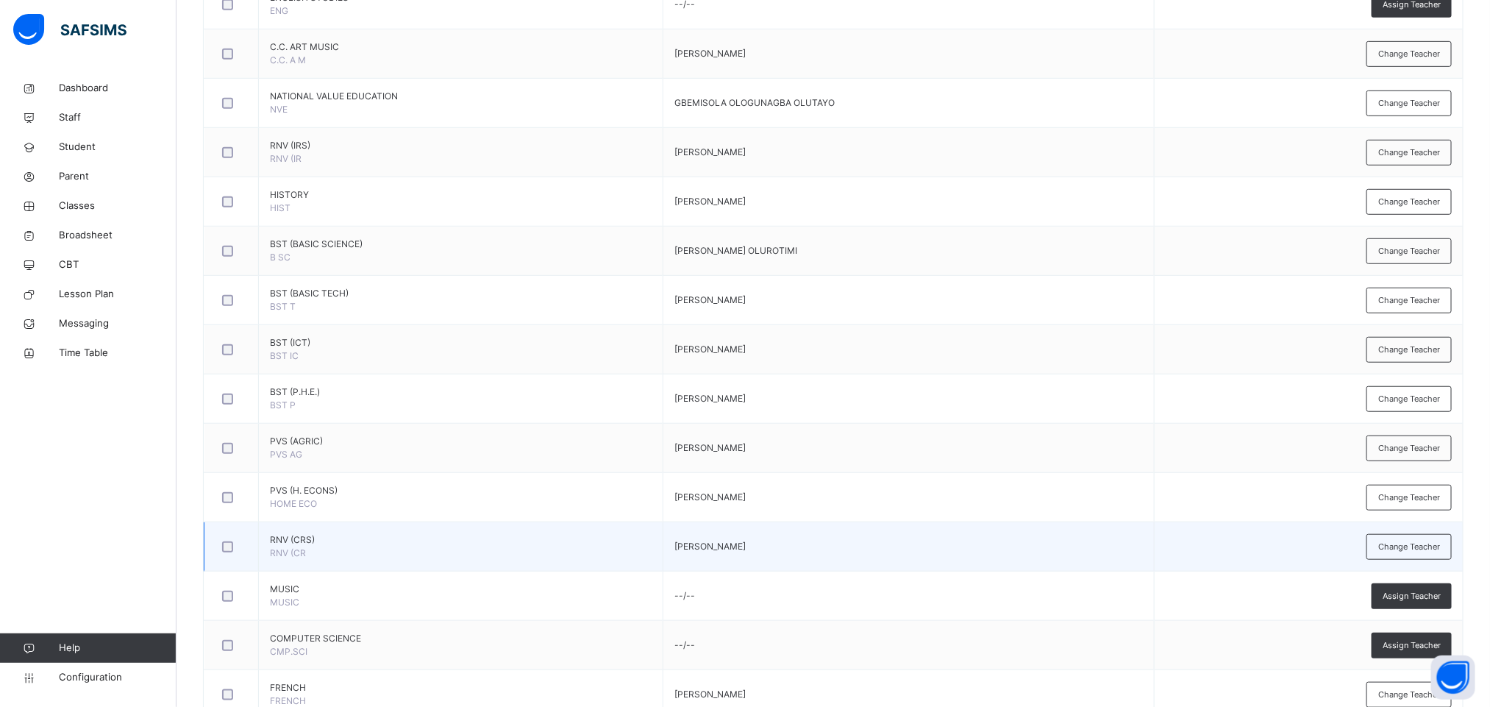
drag, startPoint x: 238, startPoint y: 559, endPoint x: 232, endPoint y: 536, distance: 23.6
click at [238, 557] on div at bounding box center [232, 546] width 32 height 31
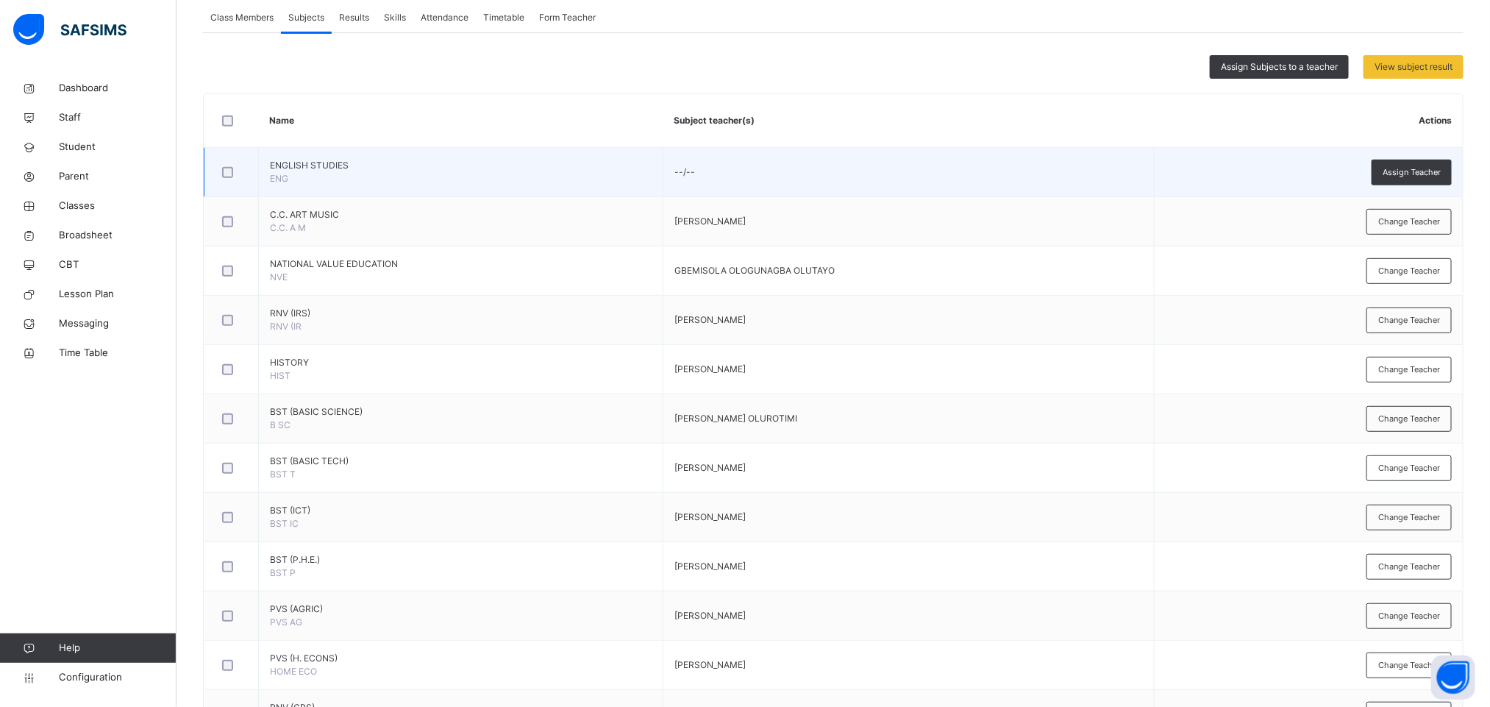
scroll to position [221, 0]
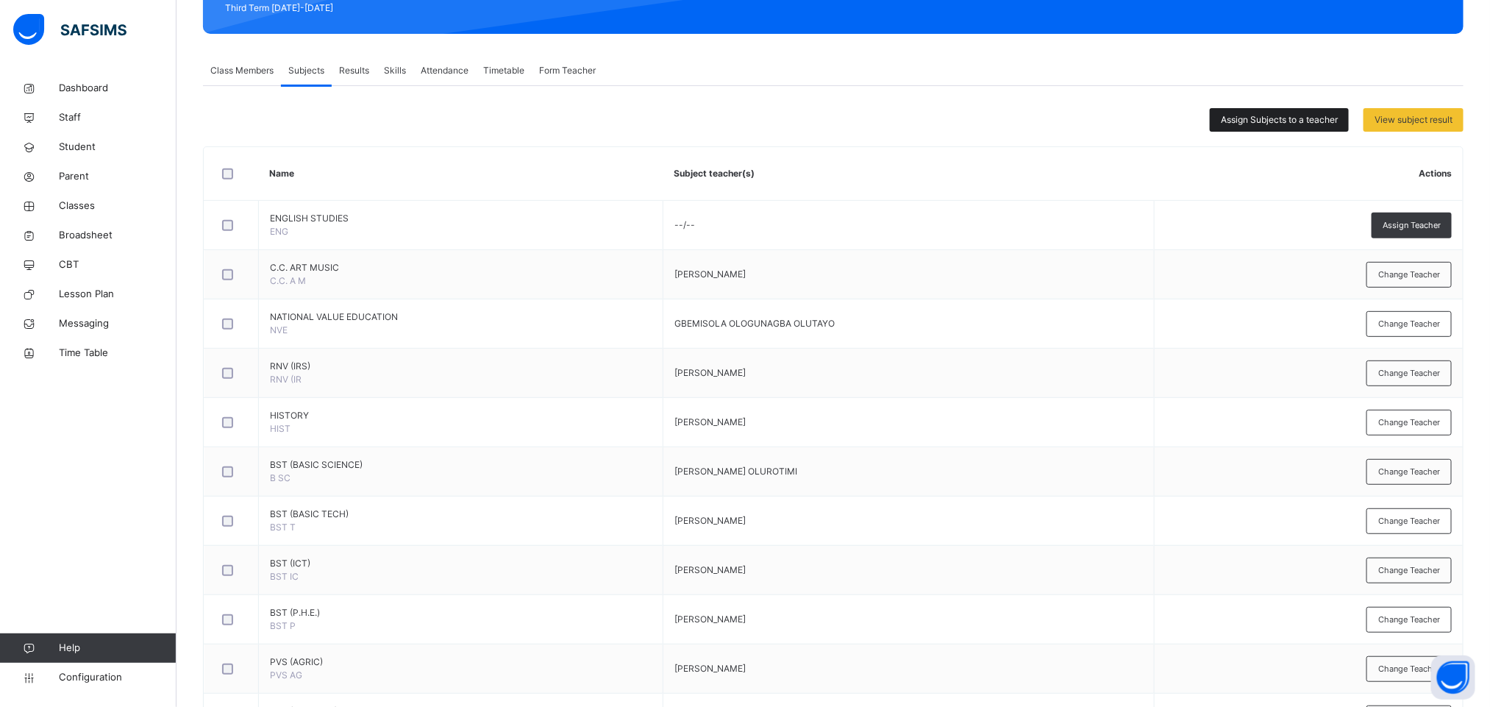
click at [1295, 117] on span "Assign Subjects to a teacher" at bounding box center [1279, 119] width 117 height 13
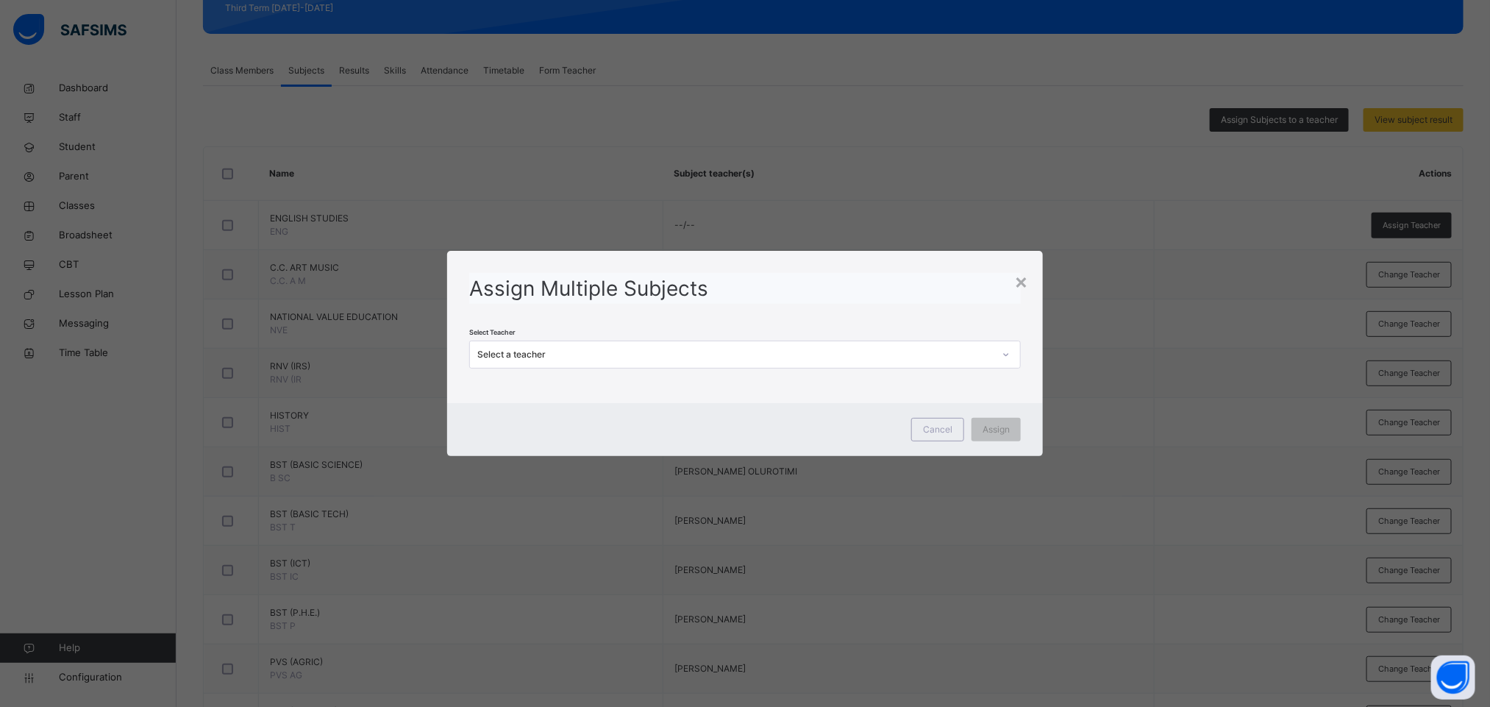
click at [605, 353] on div "Select a teacher" at bounding box center [735, 354] width 516 height 13
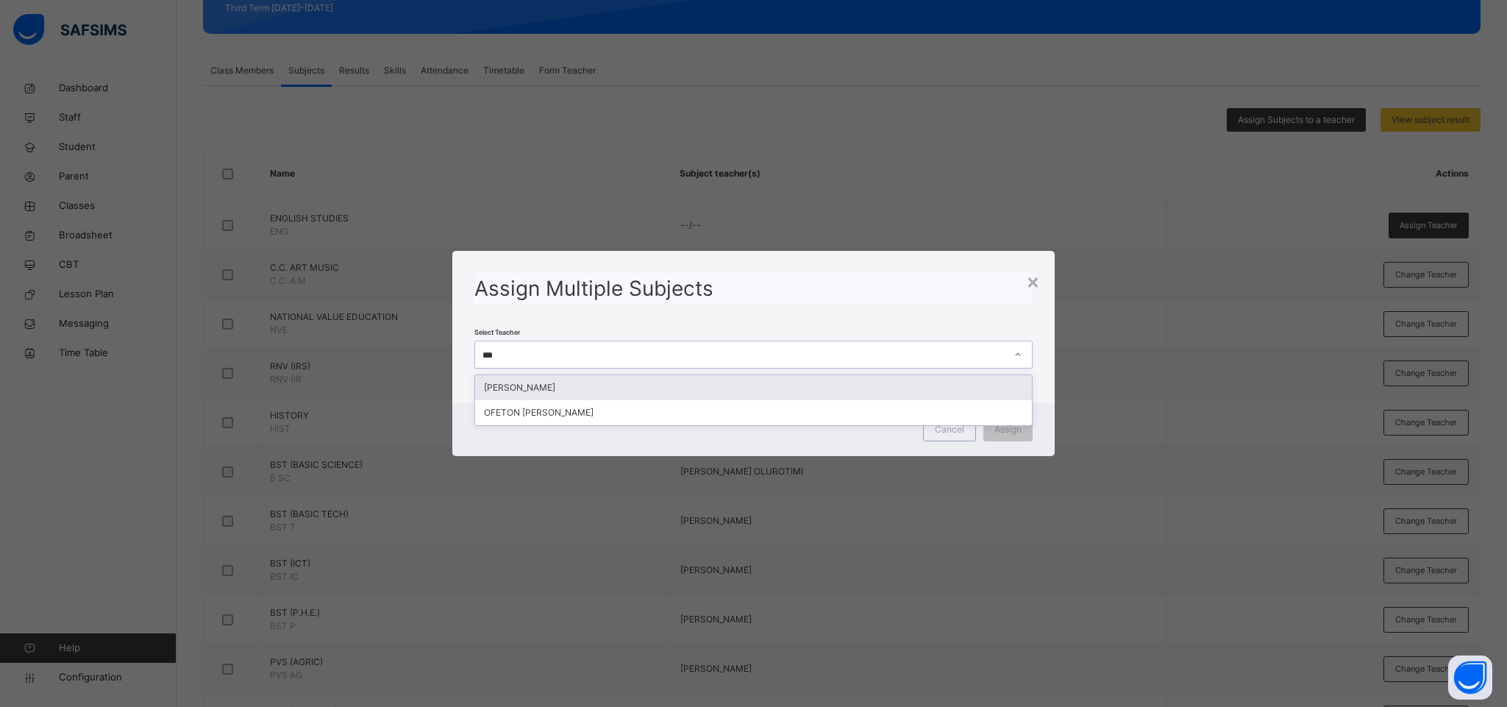
type input "****"
click at [833, 384] on div "[PERSON_NAME]" at bounding box center [754, 387] width 558 height 25
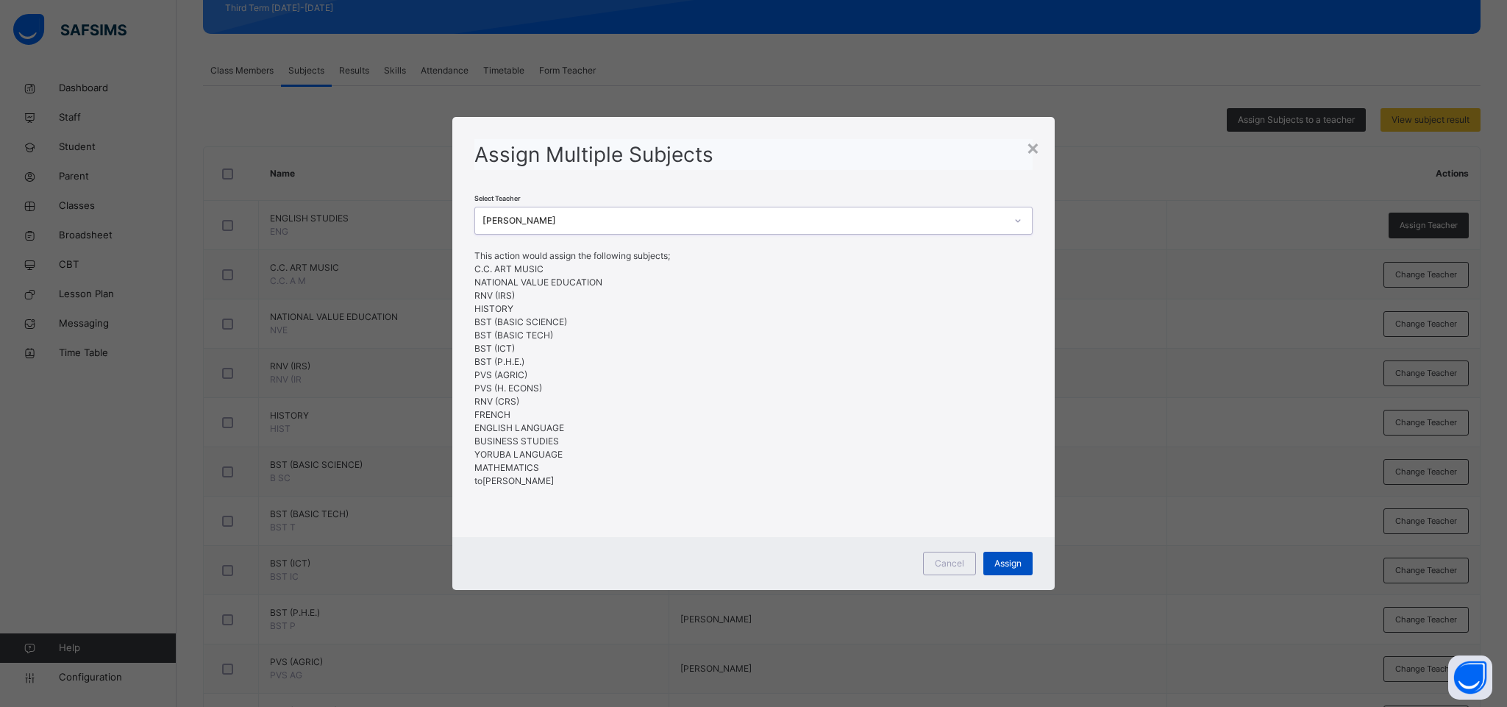
click at [1013, 563] on span "Assign" at bounding box center [1008, 563] width 27 height 13
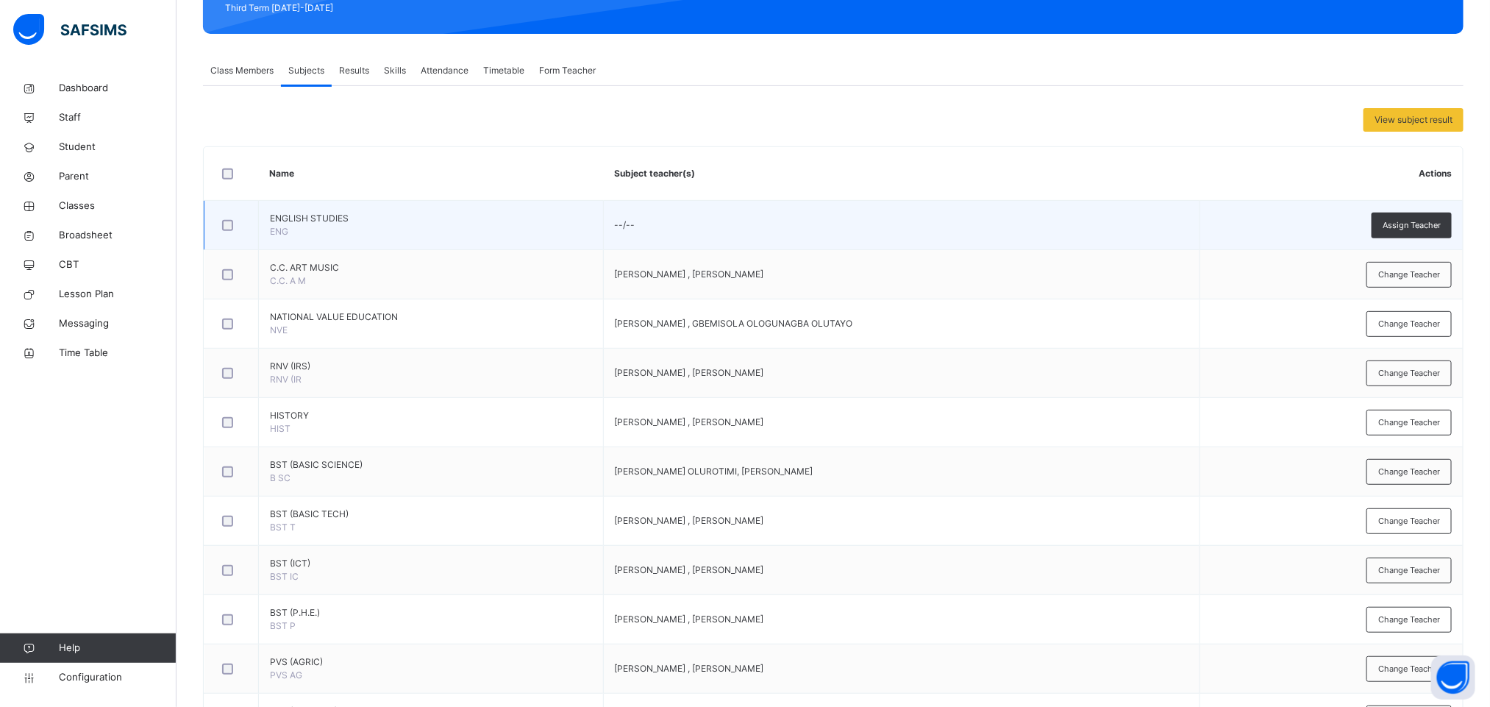
click at [235, 227] on div at bounding box center [231, 225] width 24 height 11
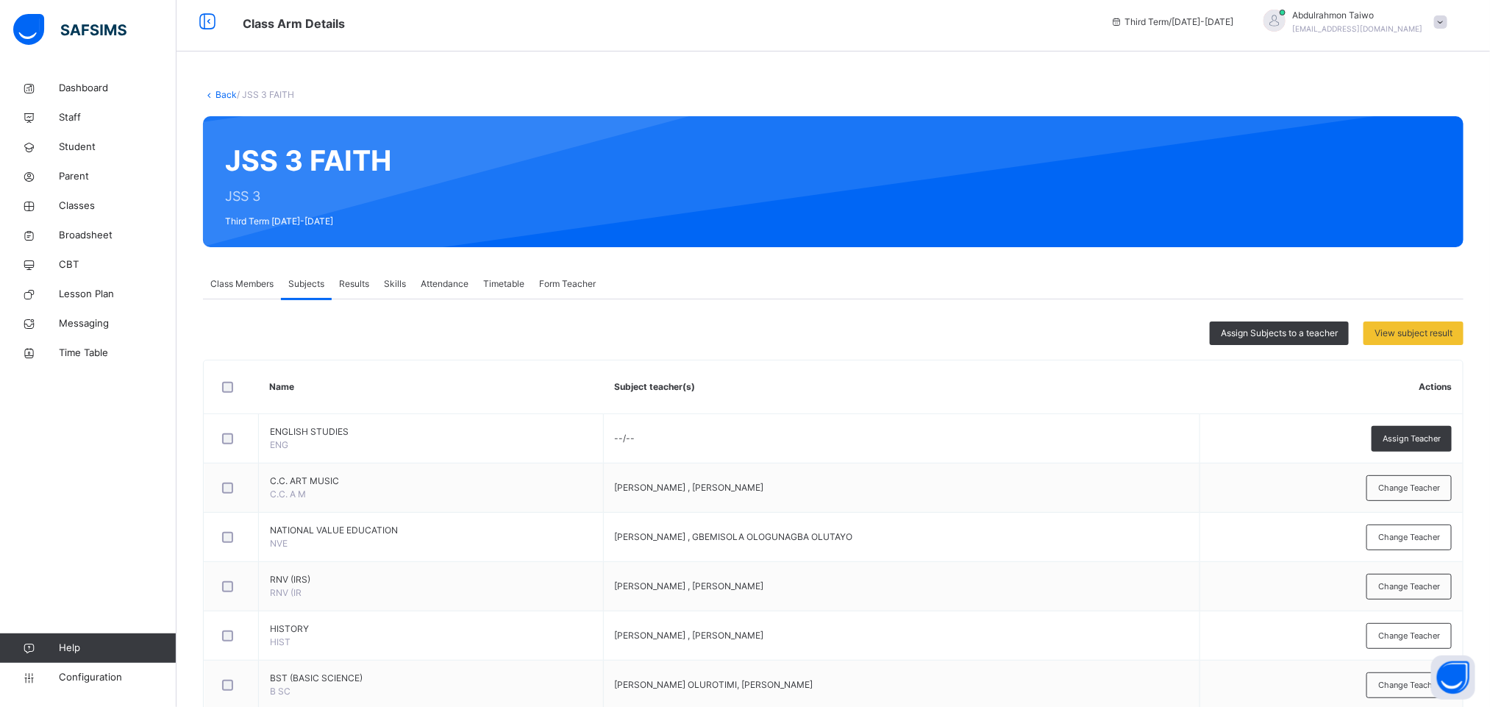
scroll to position [0, 0]
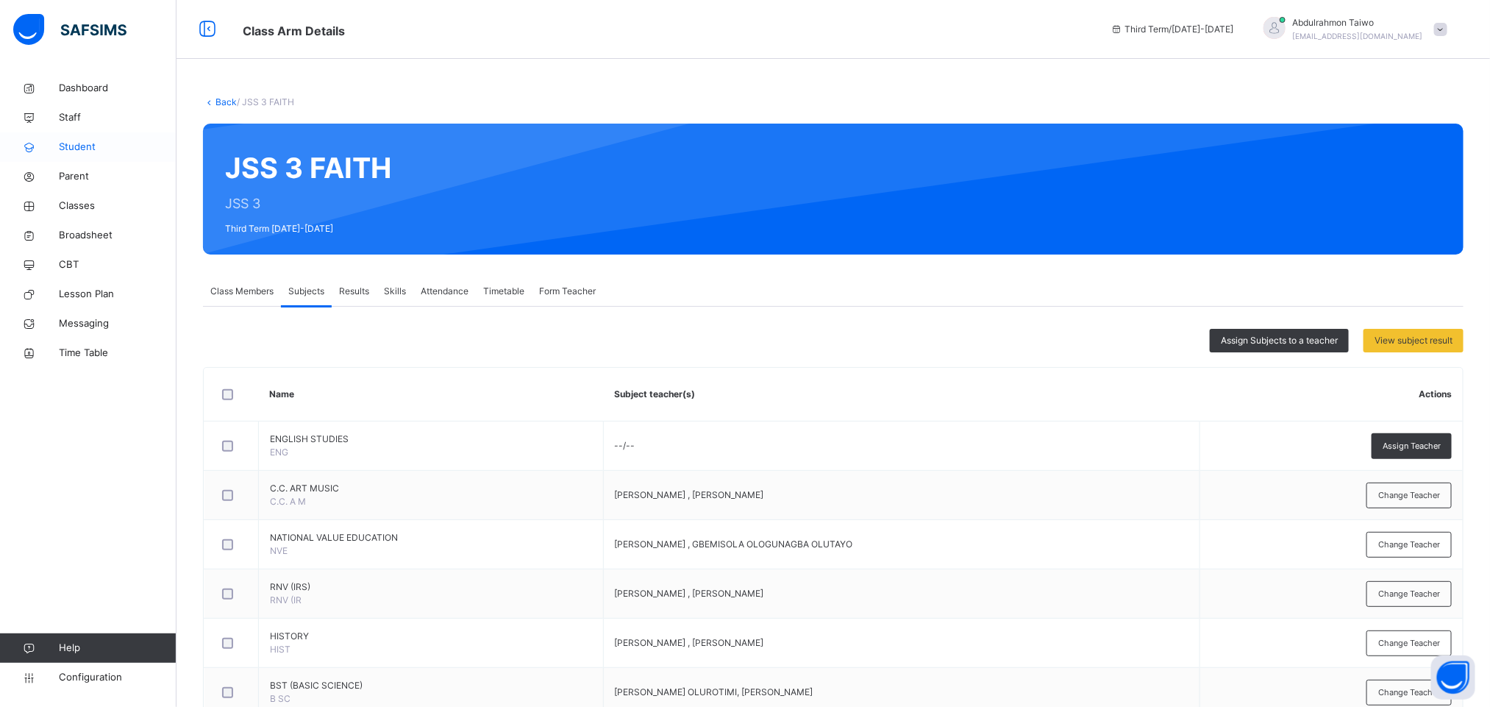
click at [57, 149] on icon at bounding box center [29, 147] width 59 height 11
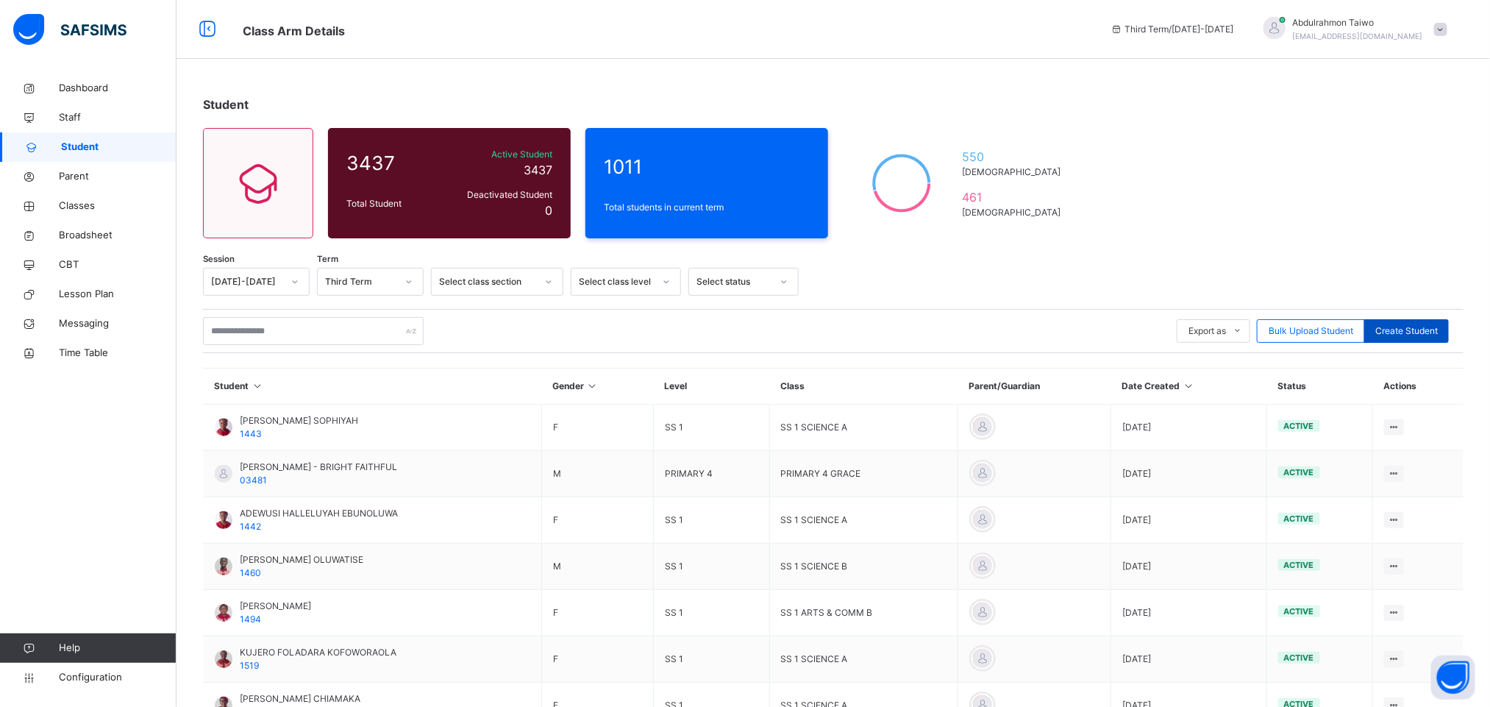
click at [1421, 330] on span "Create Student" at bounding box center [1407, 330] width 63 height 13
select select "**"
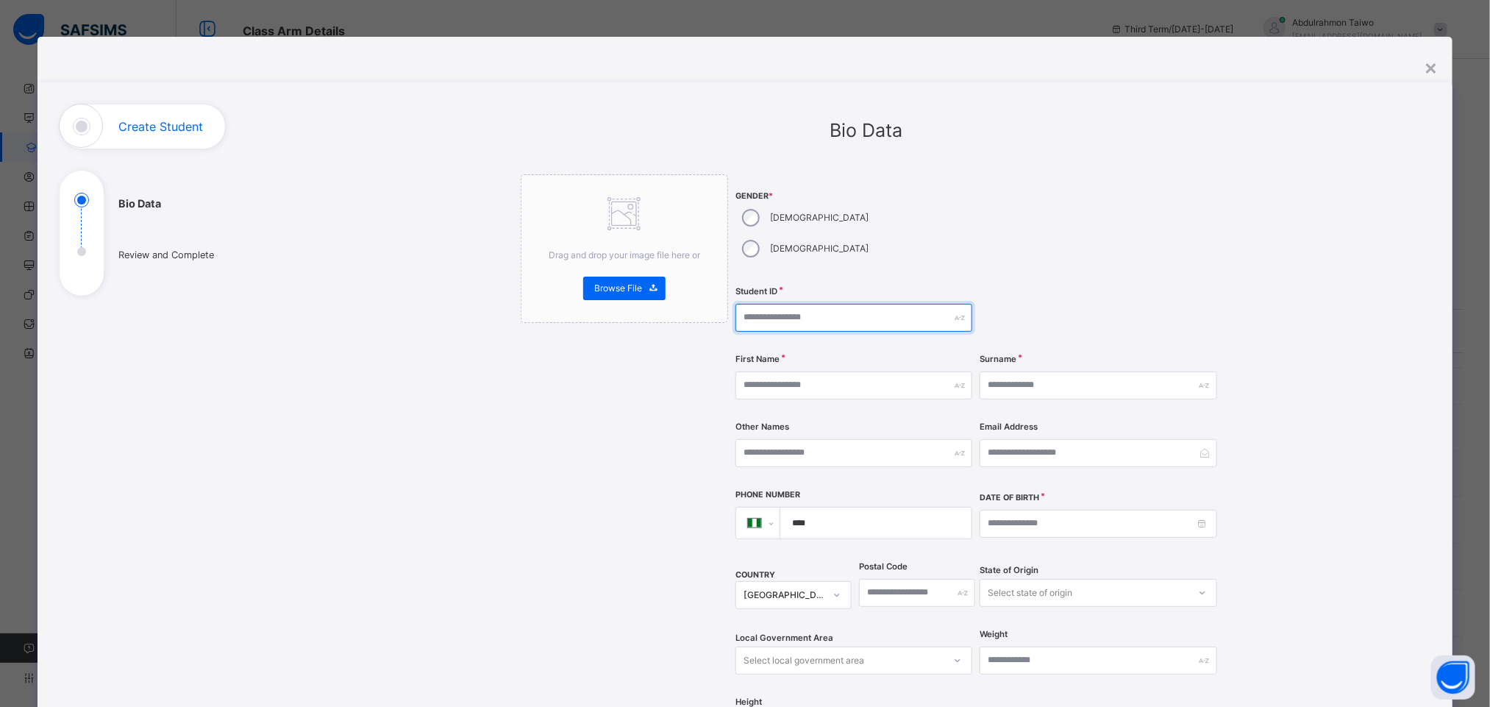
click at [744, 304] on input "text" at bounding box center [854, 318] width 237 height 28
click at [767, 371] on input "text" at bounding box center [854, 385] width 237 height 28
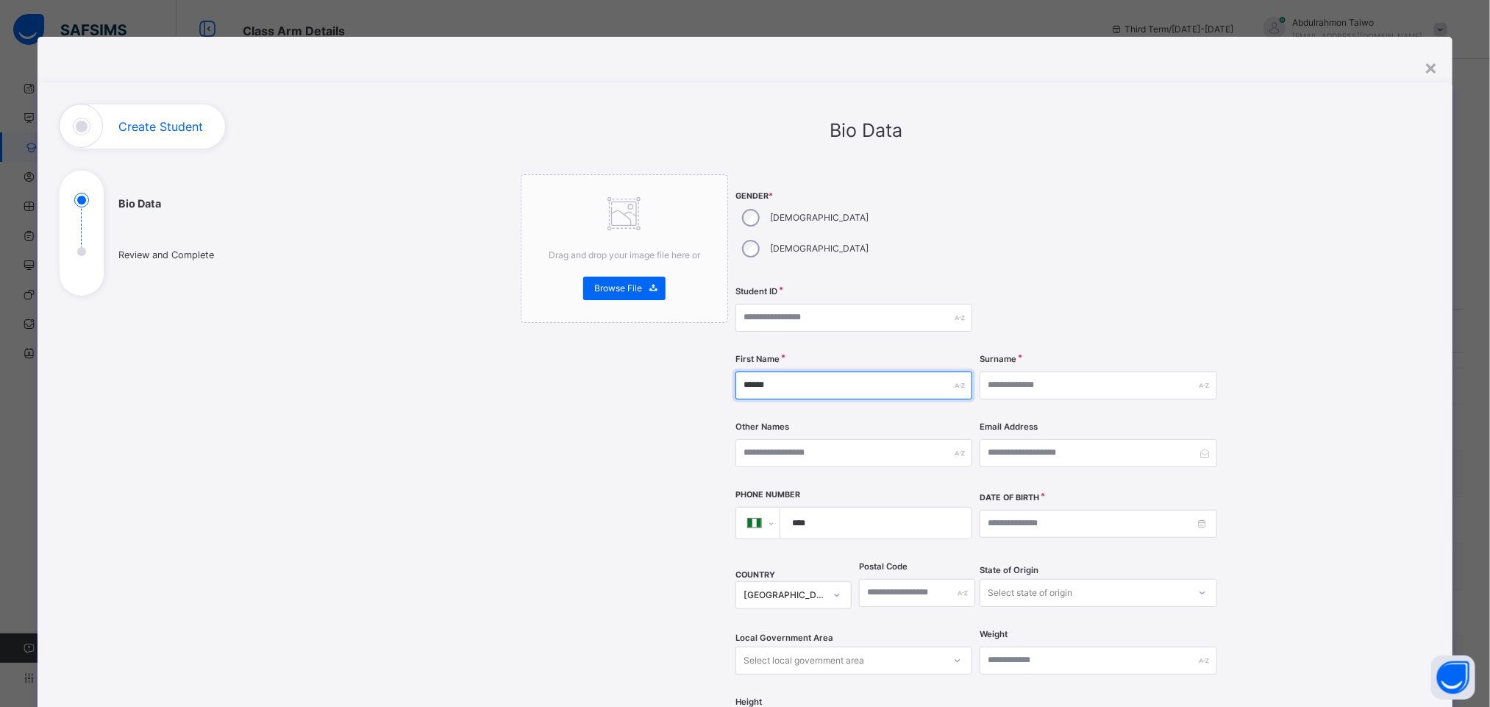
type input "******"
click at [1011, 371] on input "text" at bounding box center [1098, 385] width 237 height 28
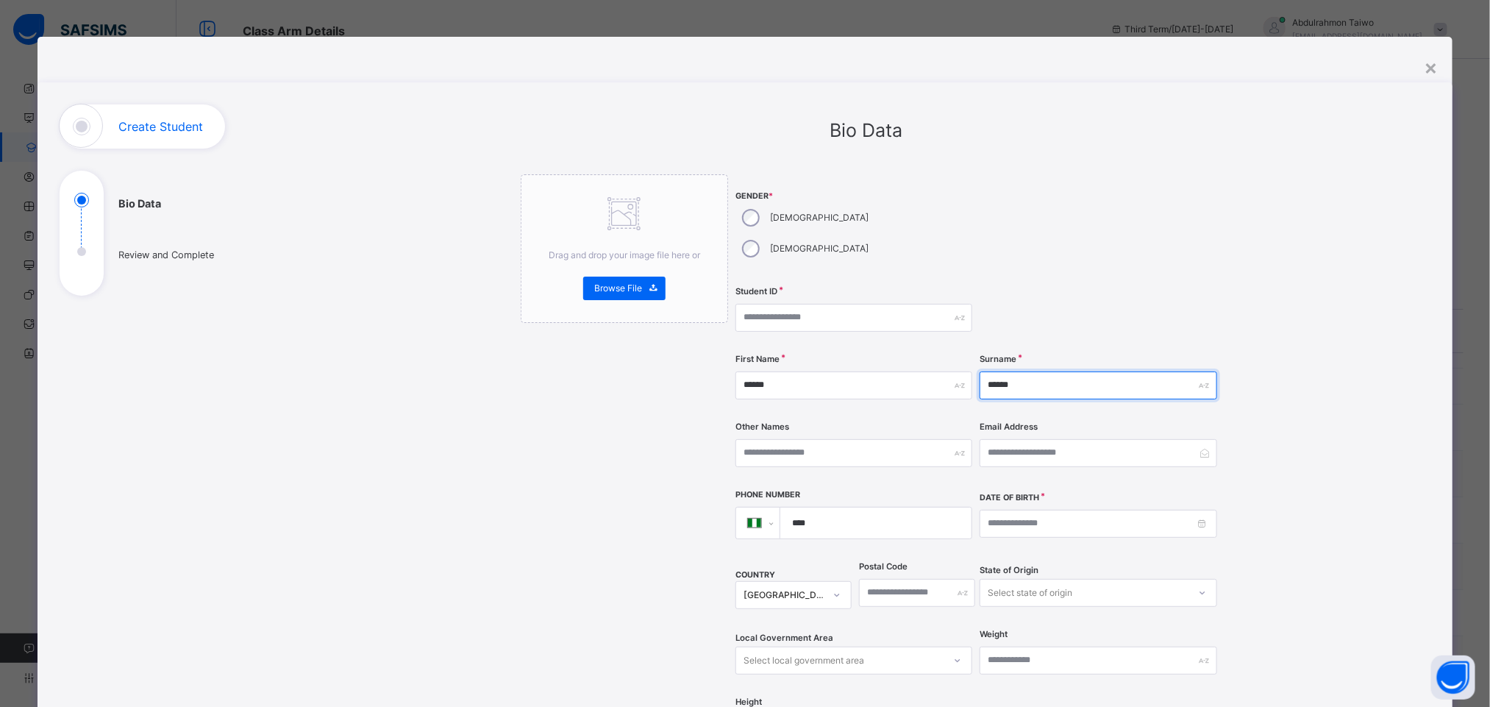
type input "******"
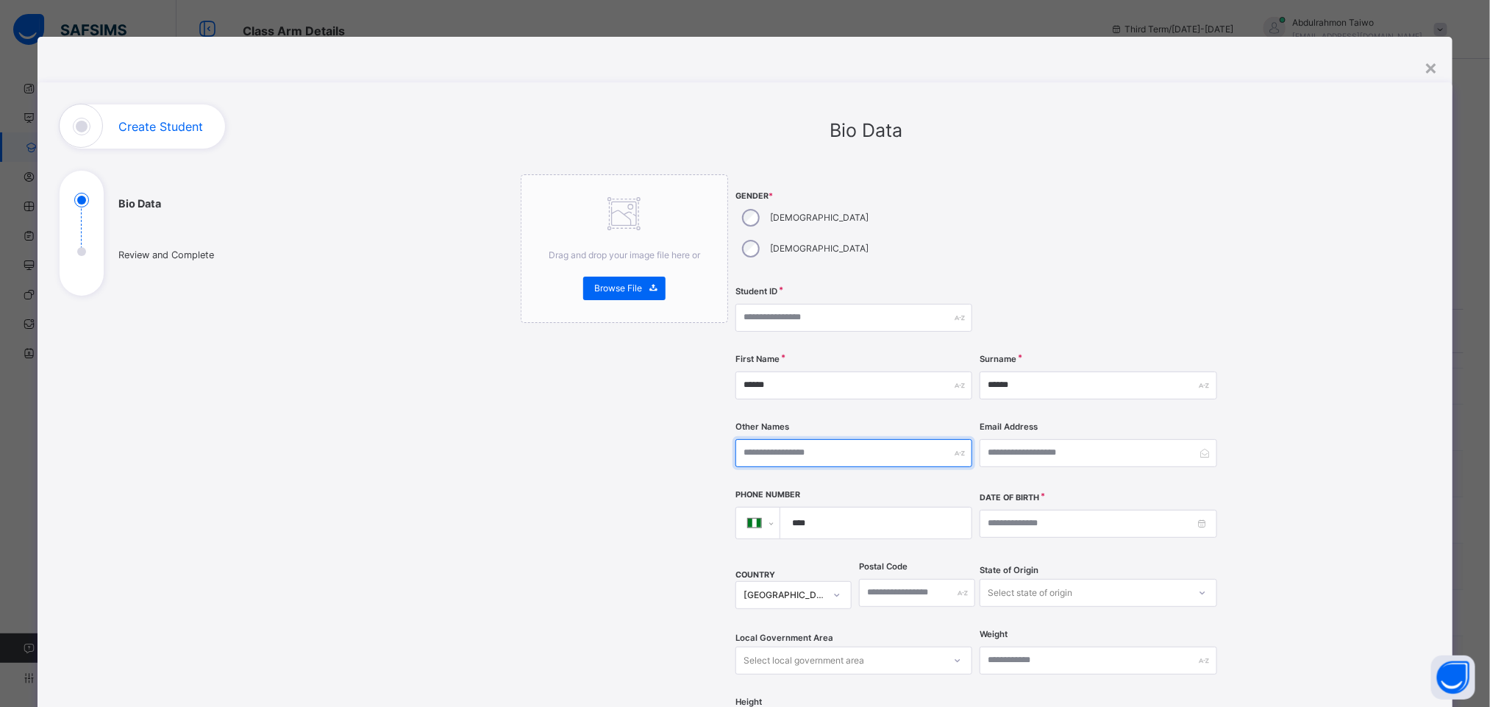
click at [781, 439] on input "text" at bounding box center [854, 453] width 237 height 28
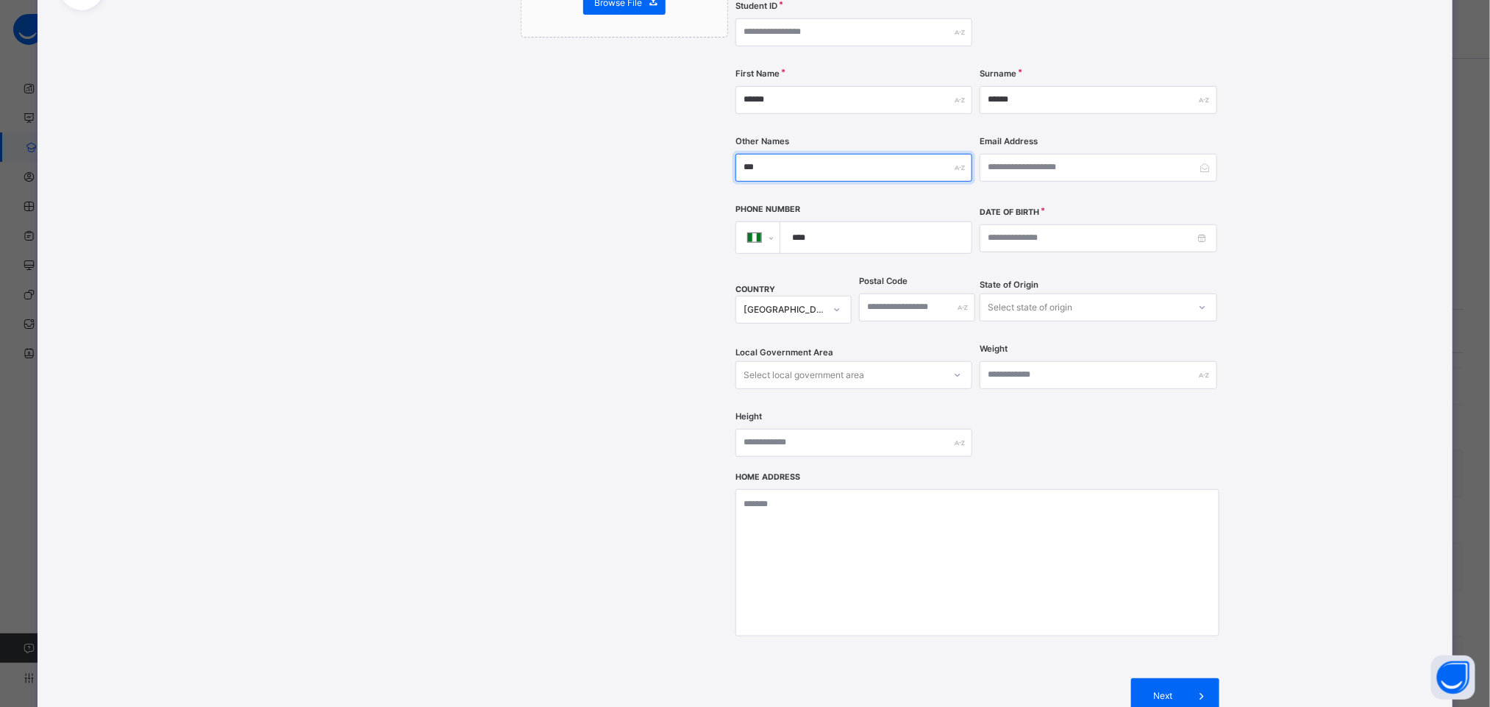
scroll to position [420, 0]
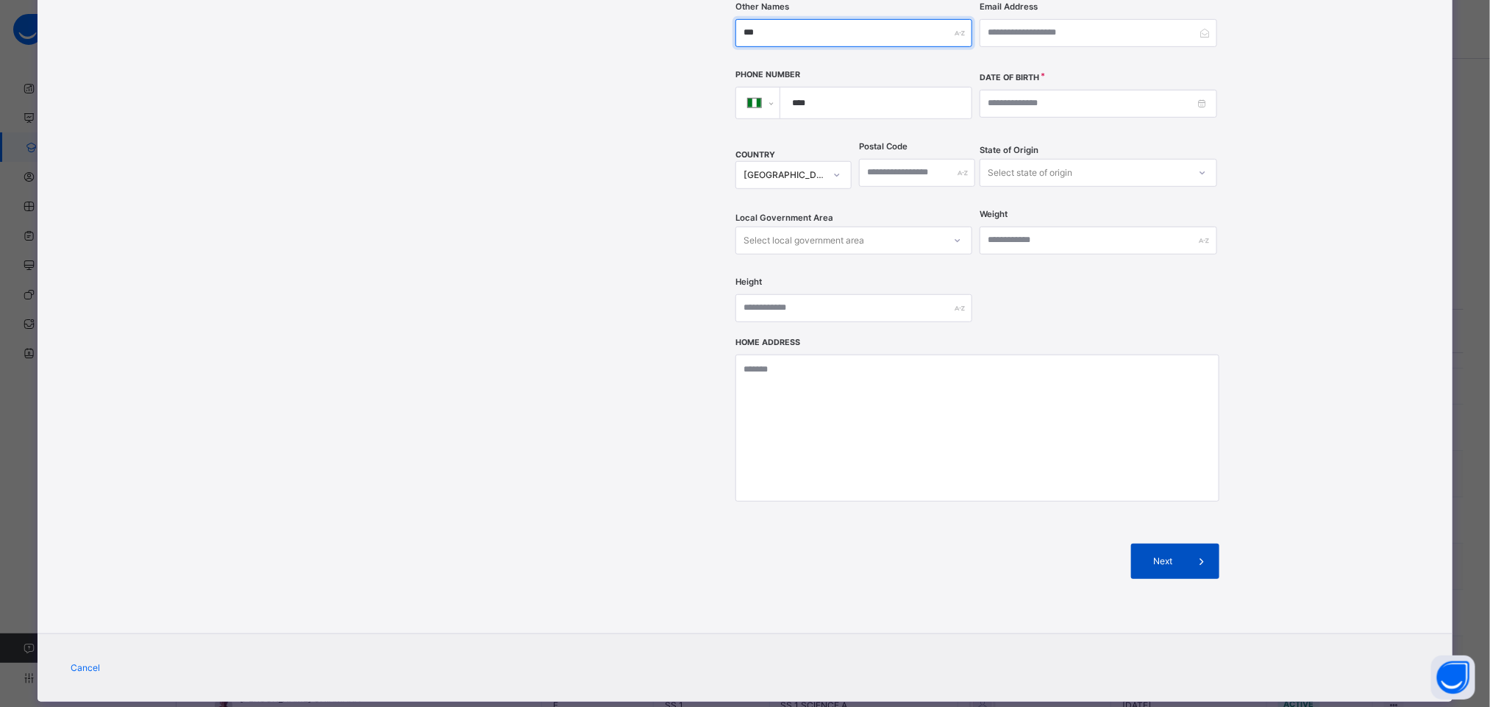
type input "***"
drag, startPoint x: 1181, startPoint y: 535, endPoint x: 1183, endPoint y: 515, distance: 19.9
click at [1184, 544] on span at bounding box center [1201, 561] width 35 height 35
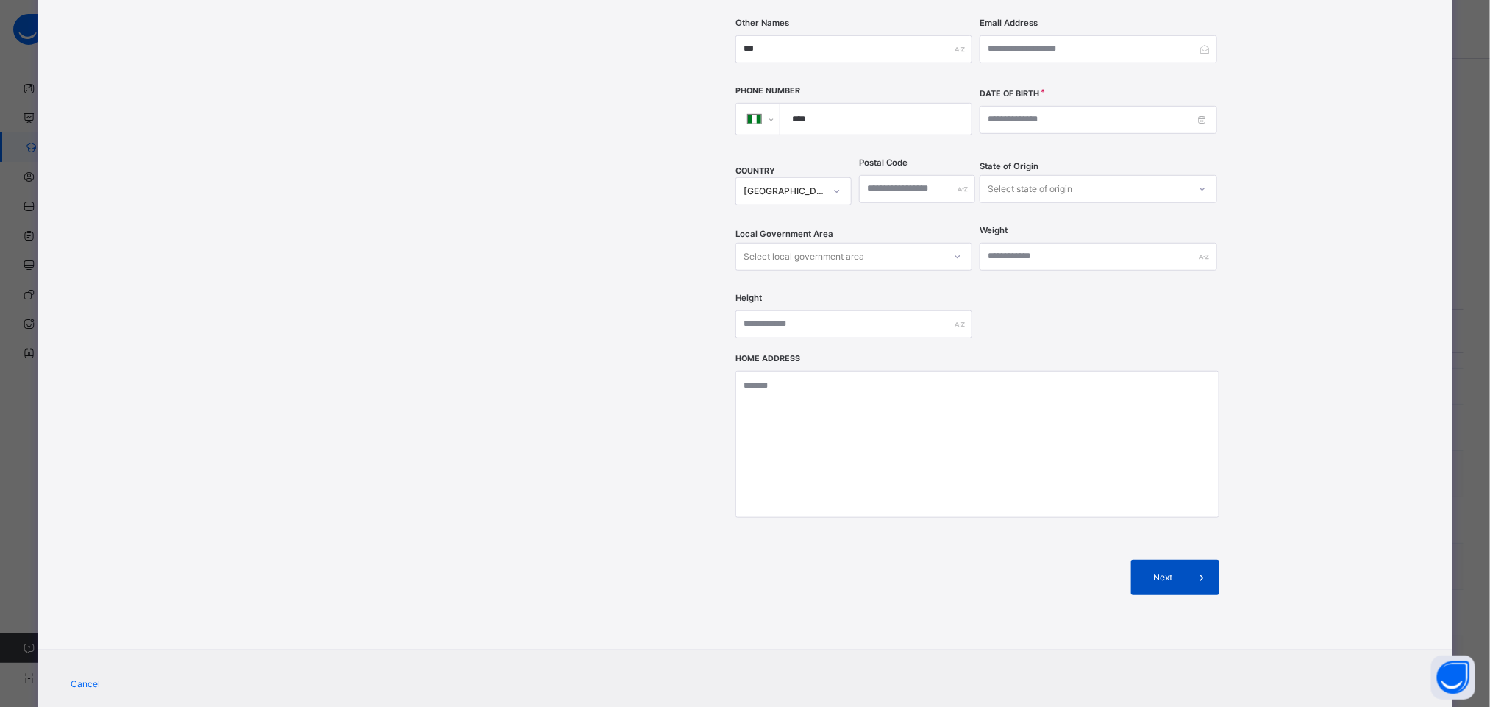
click at [1166, 560] on div "Next" at bounding box center [1175, 577] width 88 height 35
click at [1166, 571] on span "Next" at bounding box center [1163, 577] width 42 height 13
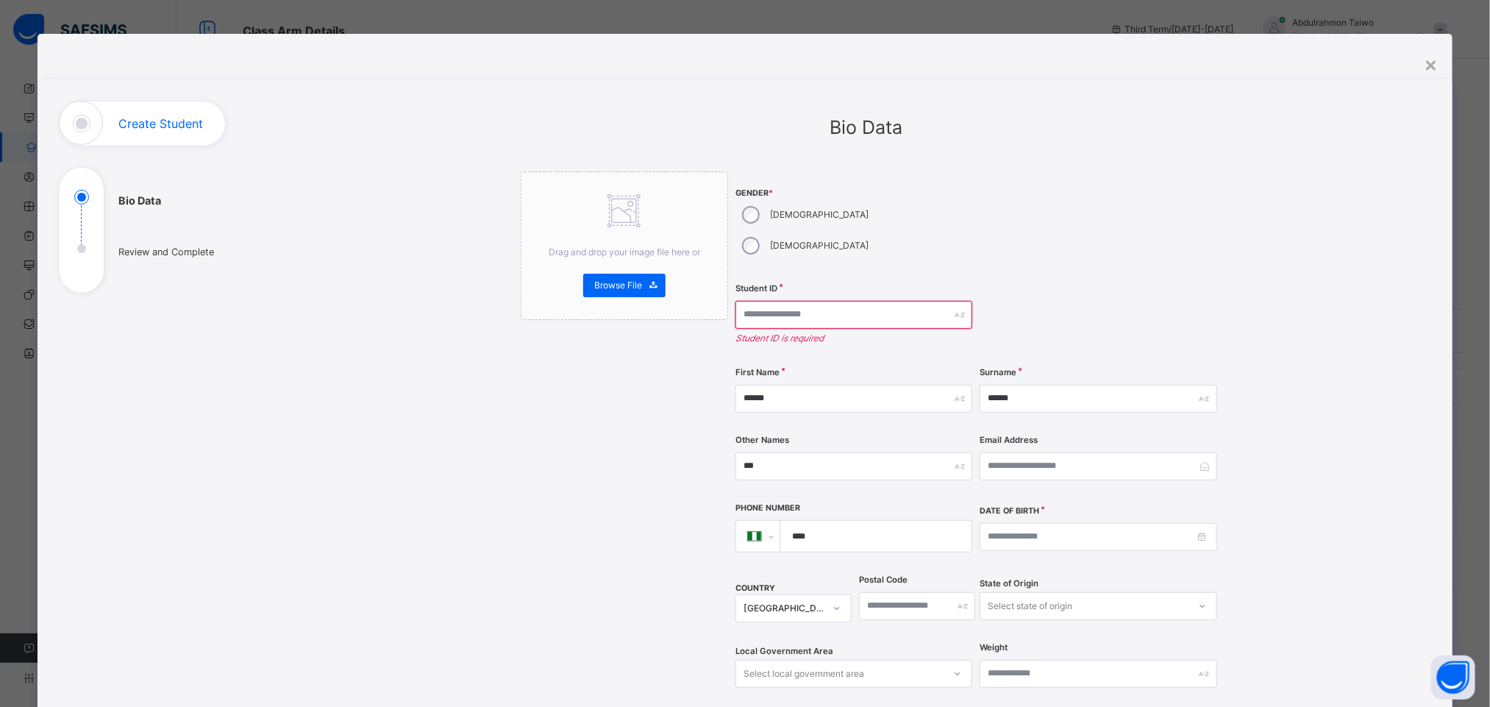
scroll to position [0, 0]
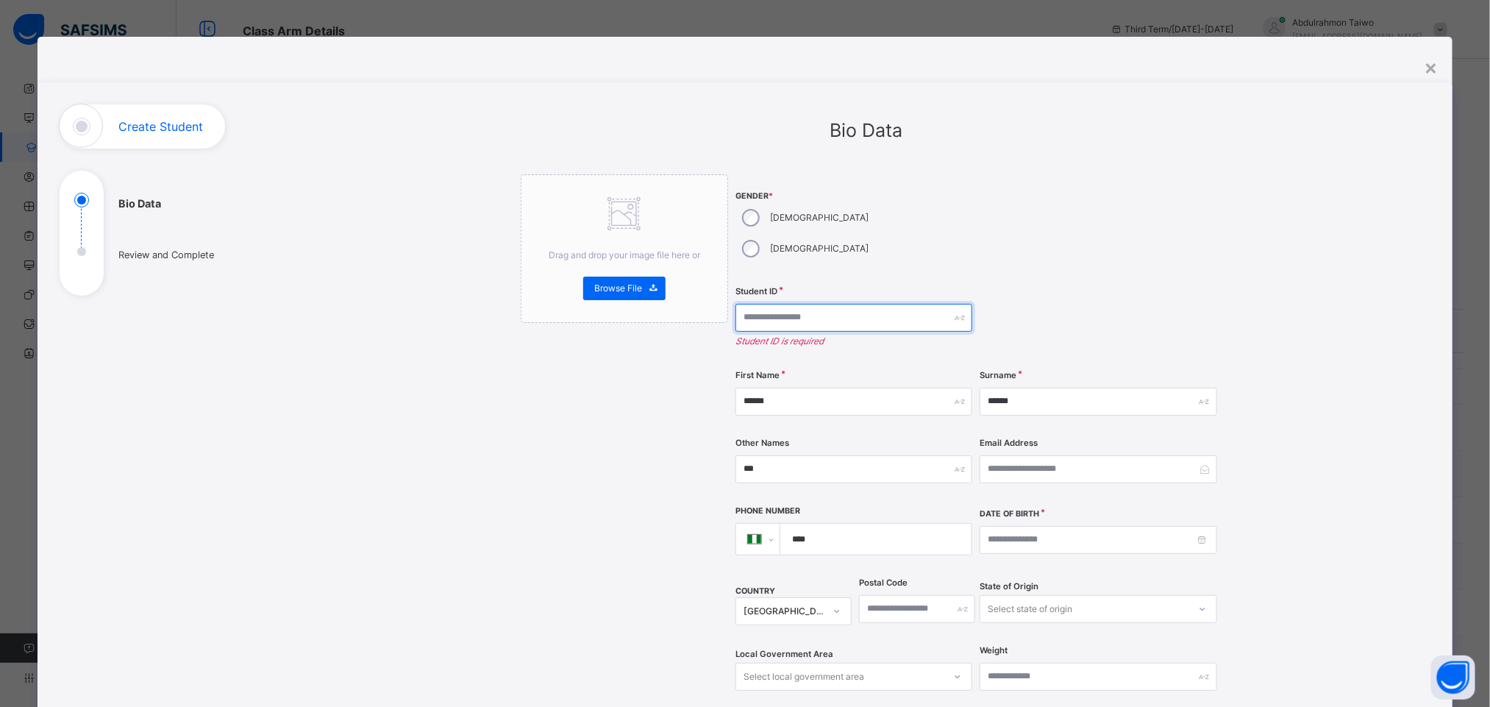
click at [757, 304] on input "text" at bounding box center [854, 318] width 237 height 28
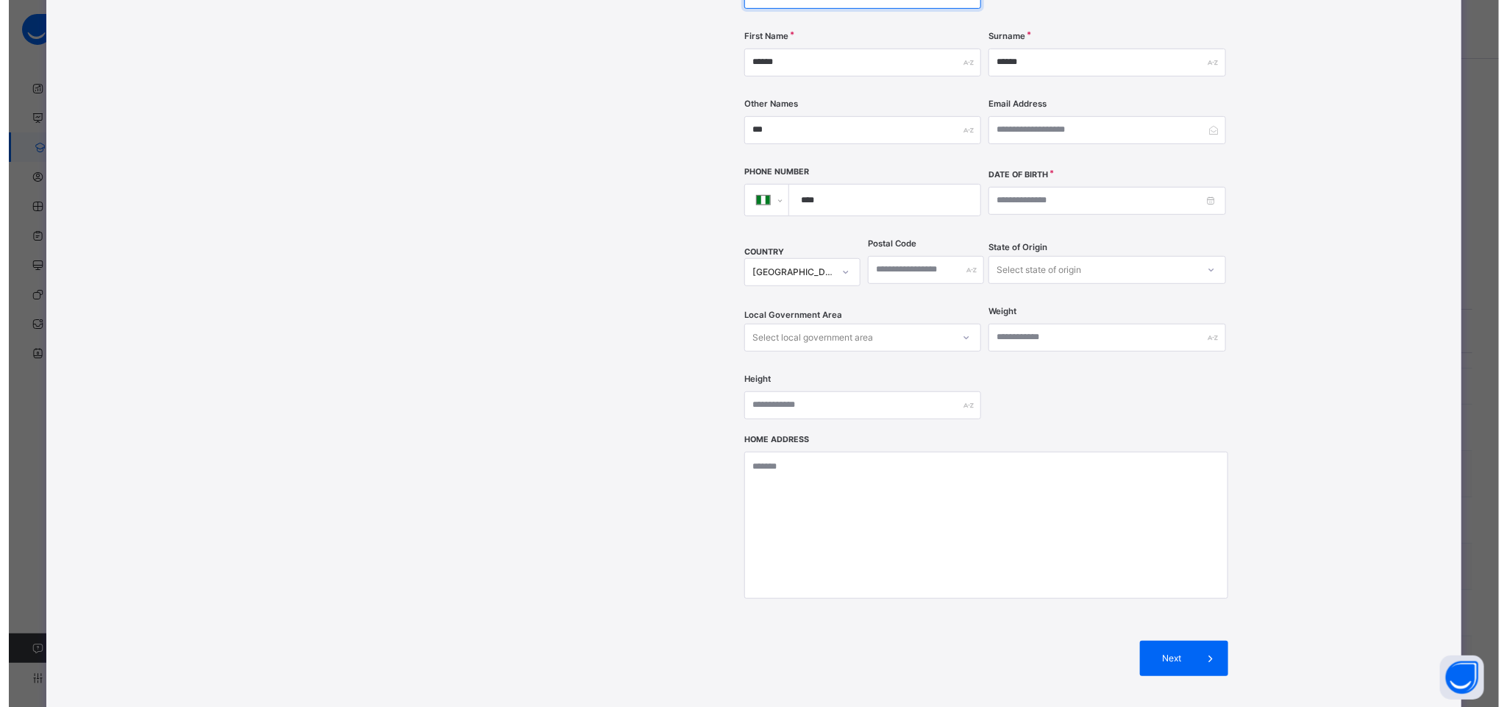
scroll to position [420, 0]
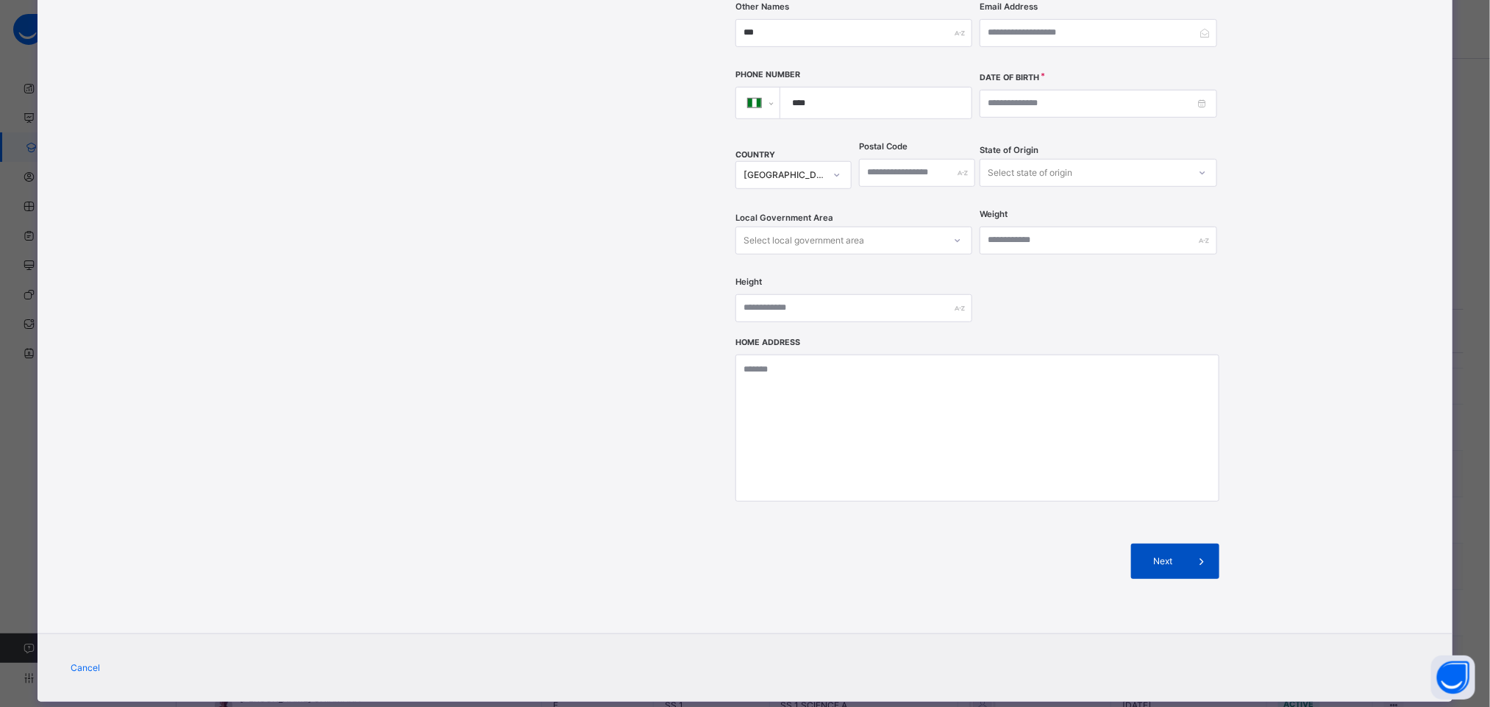
type input "********"
click at [1164, 544] on div "Next" at bounding box center [1175, 561] width 88 height 35
click at [1068, 90] on input at bounding box center [1098, 104] width 237 height 28
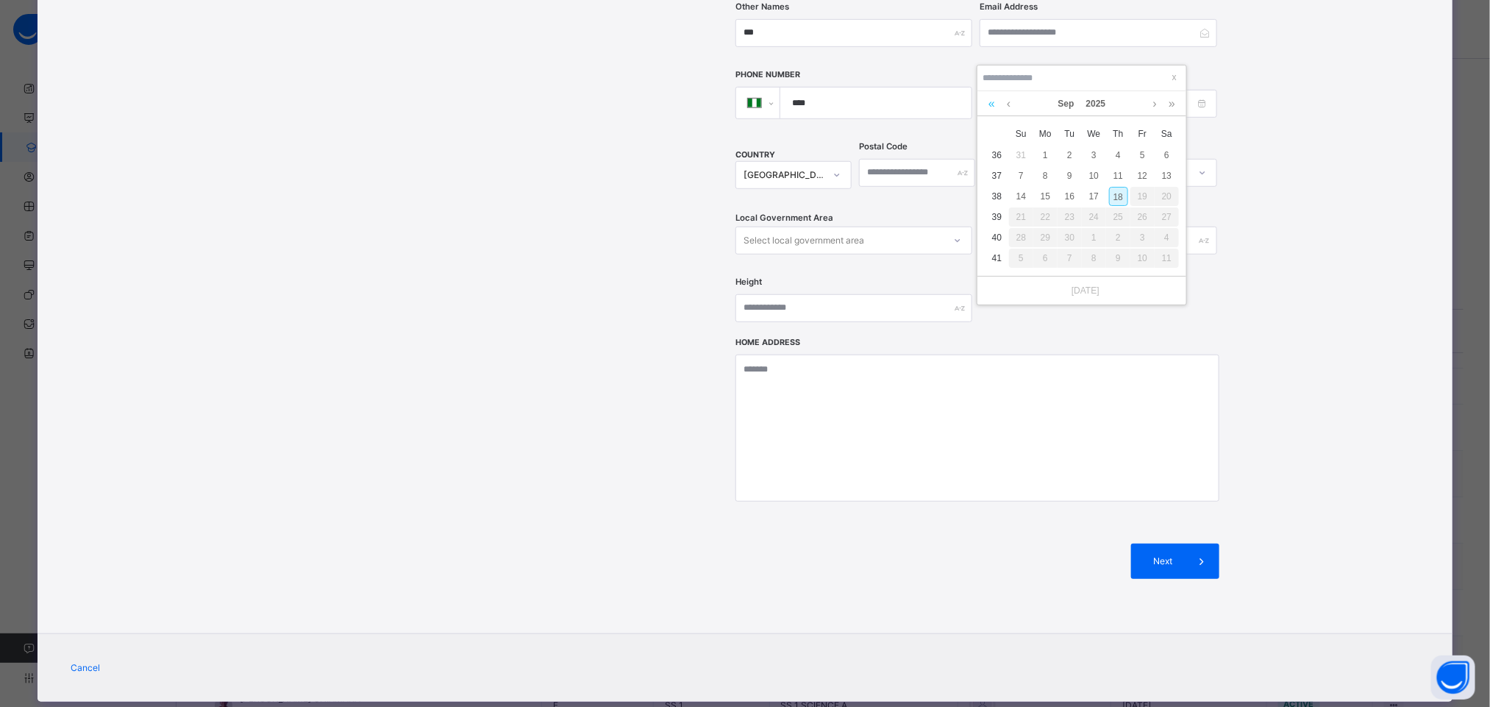
click at [985, 104] on link at bounding box center [992, 103] width 14 height 25
click at [987, 102] on link at bounding box center [992, 103] width 14 height 25
click at [993, 102] on link at bounding box center [992, 103] width 14 height 25
click at [997, 102] on link at bounding box center [992, 103] width 14 height 25
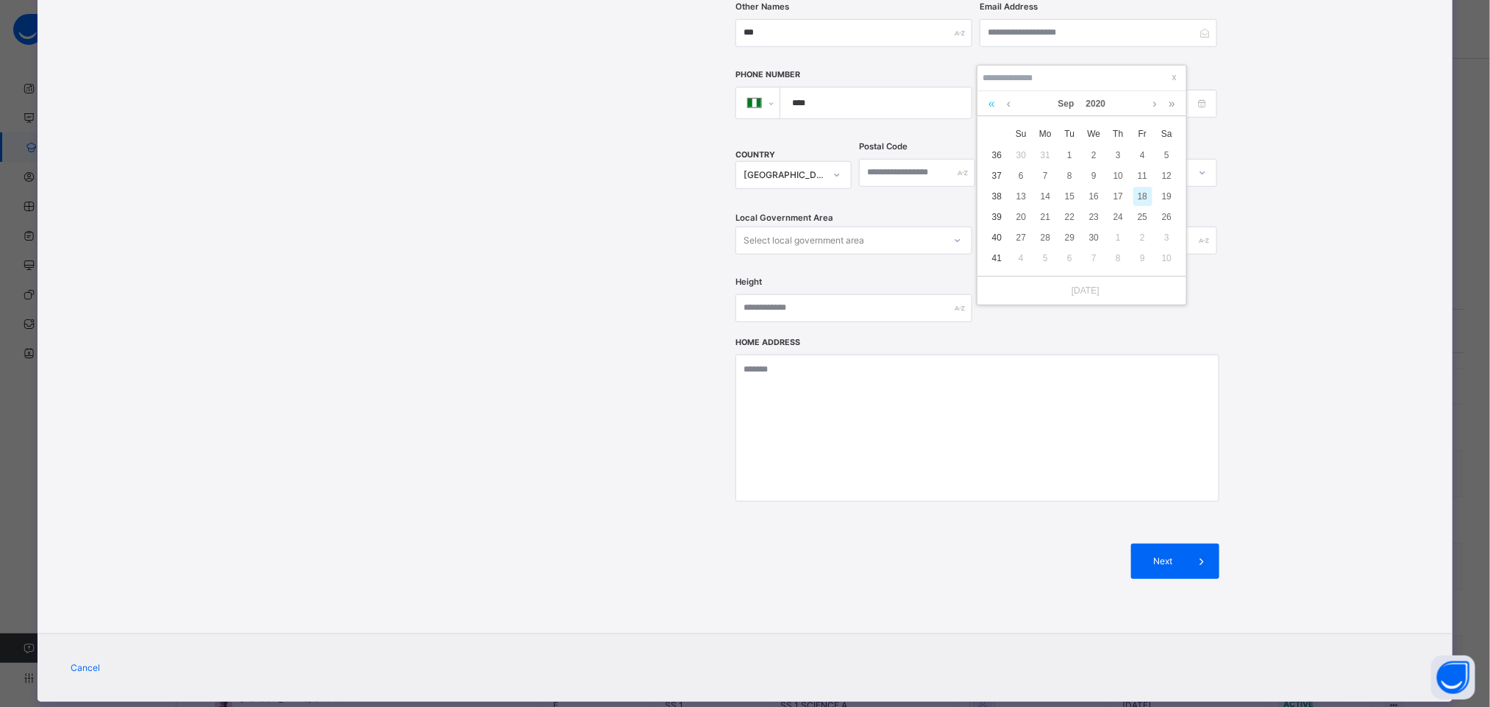
click at [997, 102] on link at bounding box center [992, 103] width 14 height 25
click at [998, 104] on link at bounding box center [992, 103] width 14 height 25
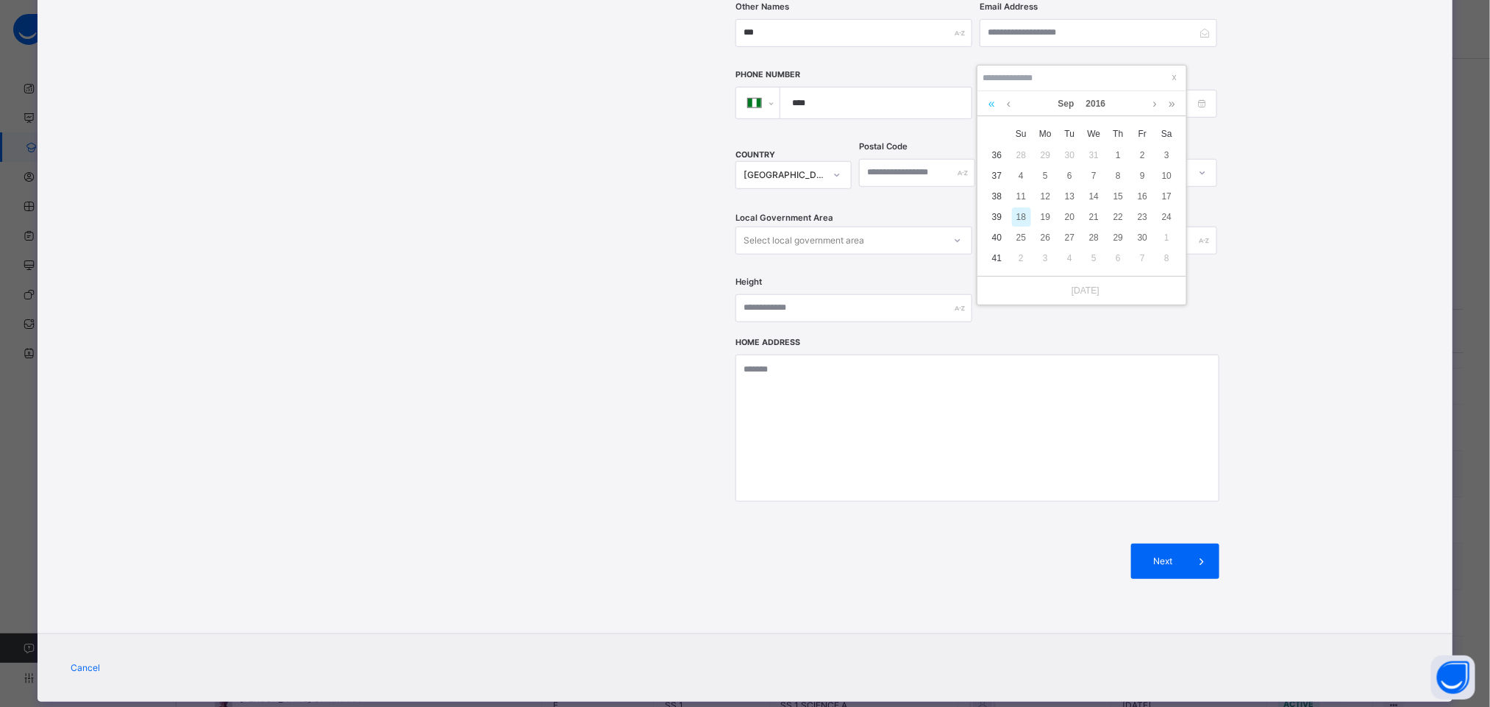
click at [998, 104] on link at bounding box center [992, 103] width 14 height 25
click at [989, 104] on link at bounding box center [992, 103] width 14 height 25
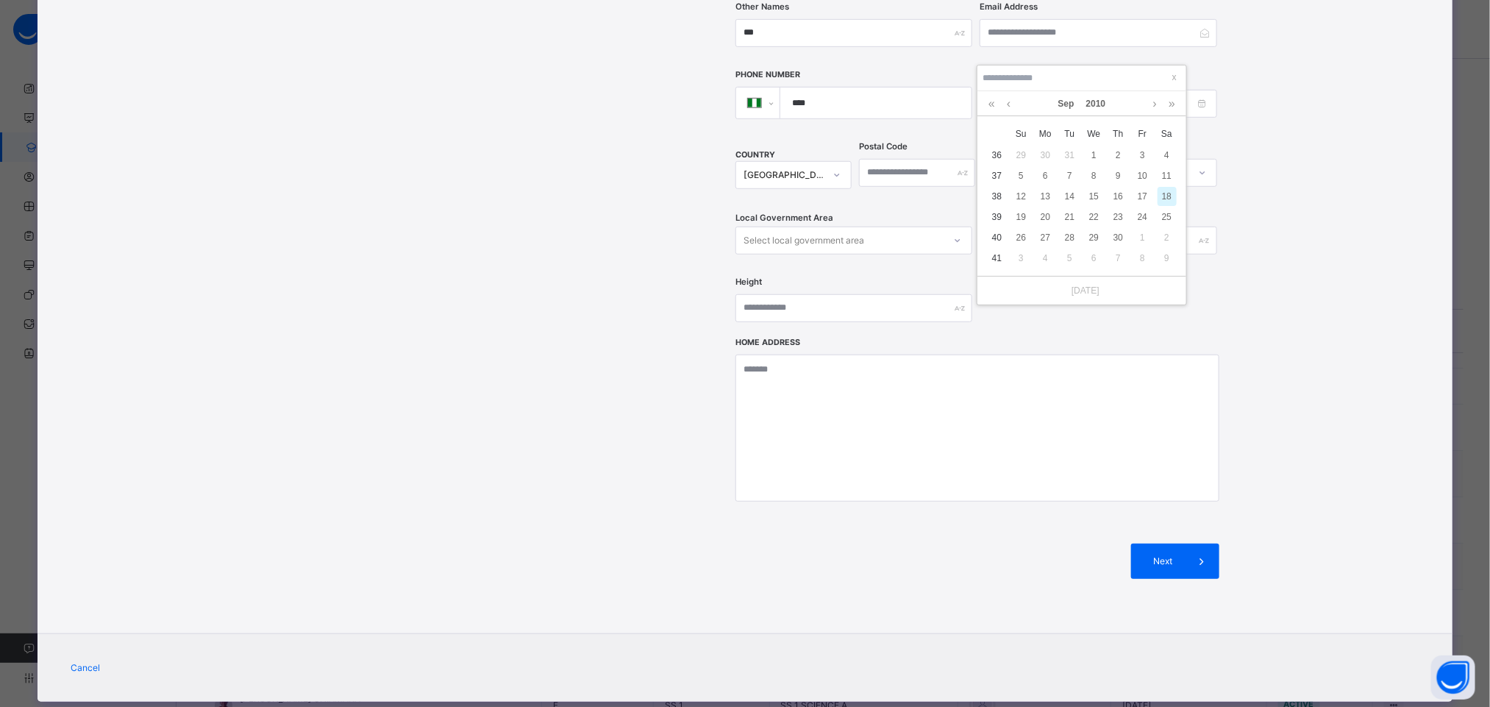
drag, startPoint x: 1062, startPoint y: 177, endPoint x: 1062, endPoint y: 166, distance: 11.8
click at [1062, 168] on div "7" at bounding box center [1070, 175] width 19 height 19
type input "**********"
drag, startPoint x: 1143, startPoint y: 488, endPoint x: 1141, endPoint y: 513, distance: 24.4
click at [1143, 491] on div "**********" at bounding box center [978, 177] width 484 height 847
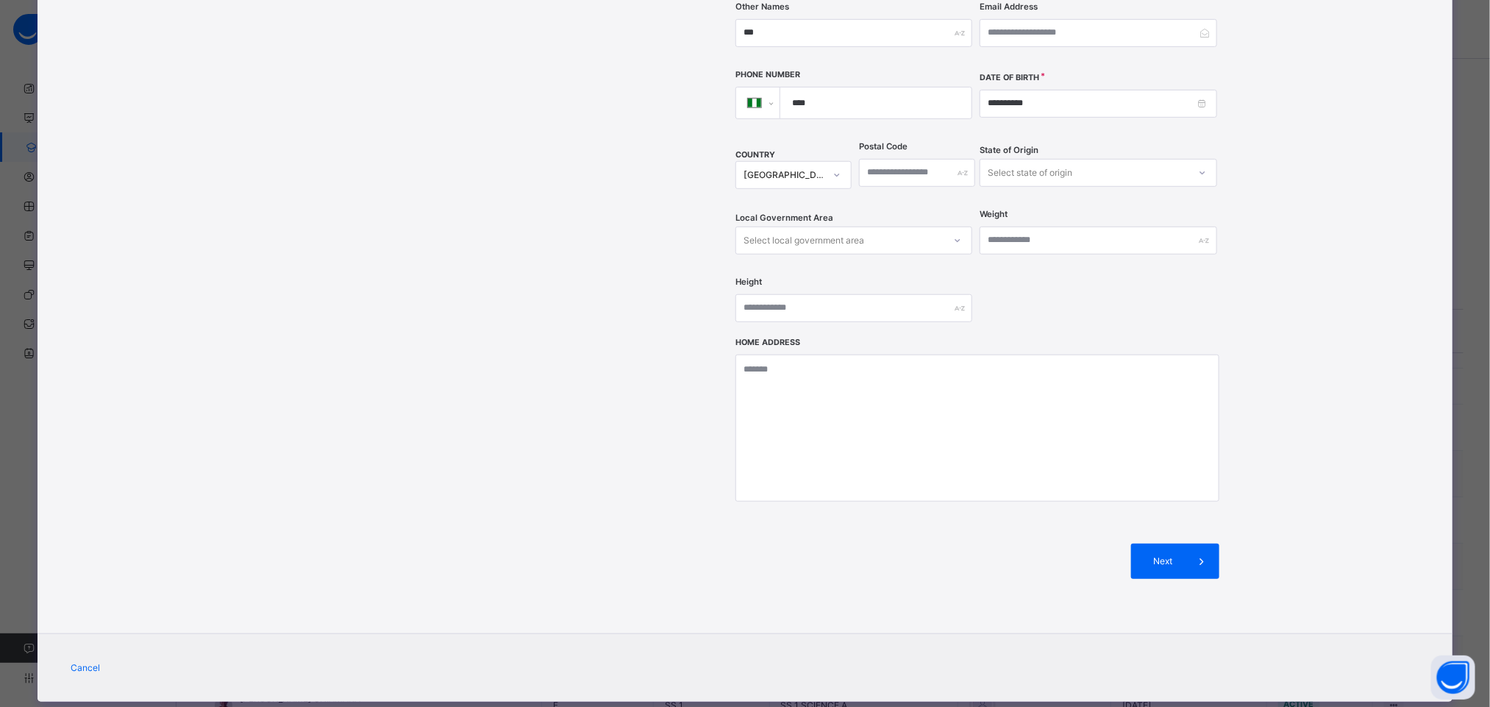
drag, startPoint x: 1154, startPoint y: 534, endPoint x: 1163, endPoint y: 521, distance: 15.9
click at [1159, 555] on span "Next" at bounding box center [1163, 561] width 42 height 13
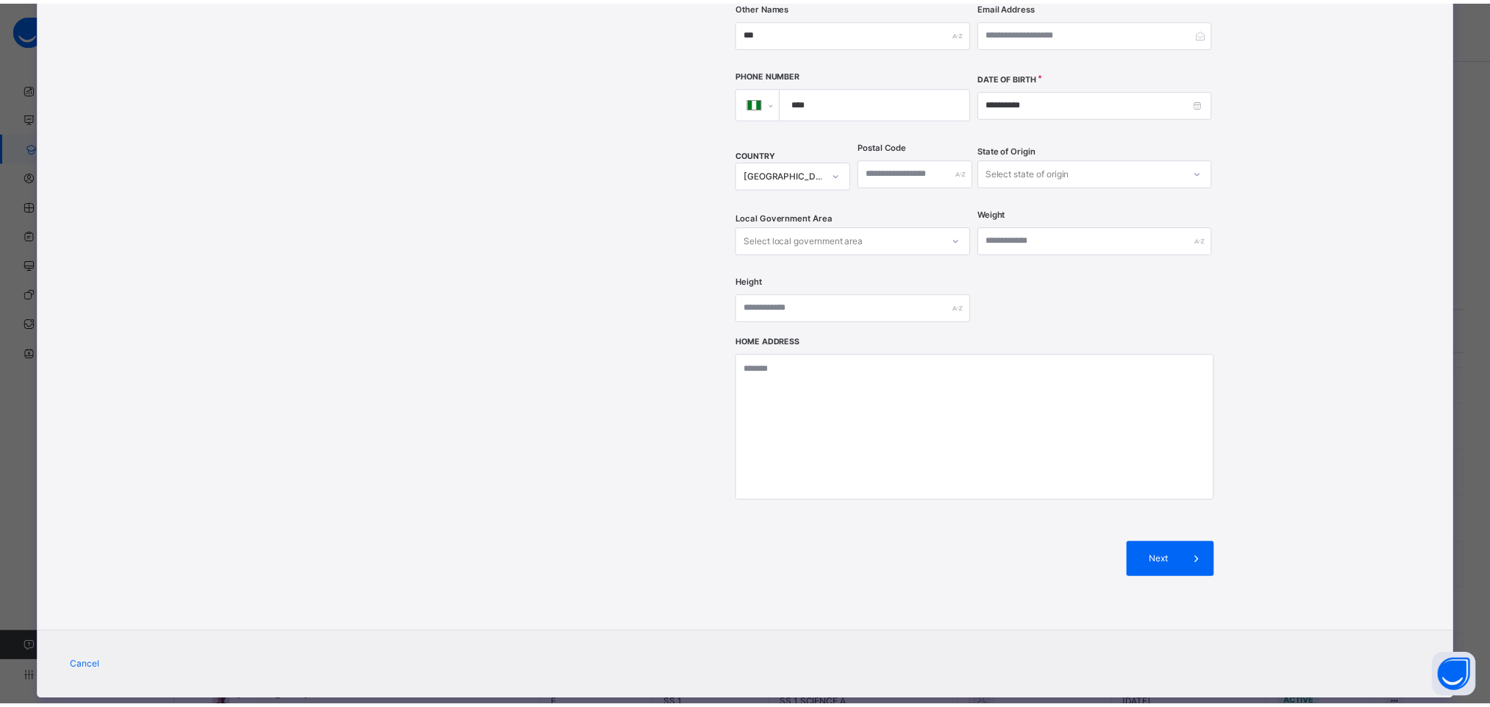
scroll to position [102, 0]
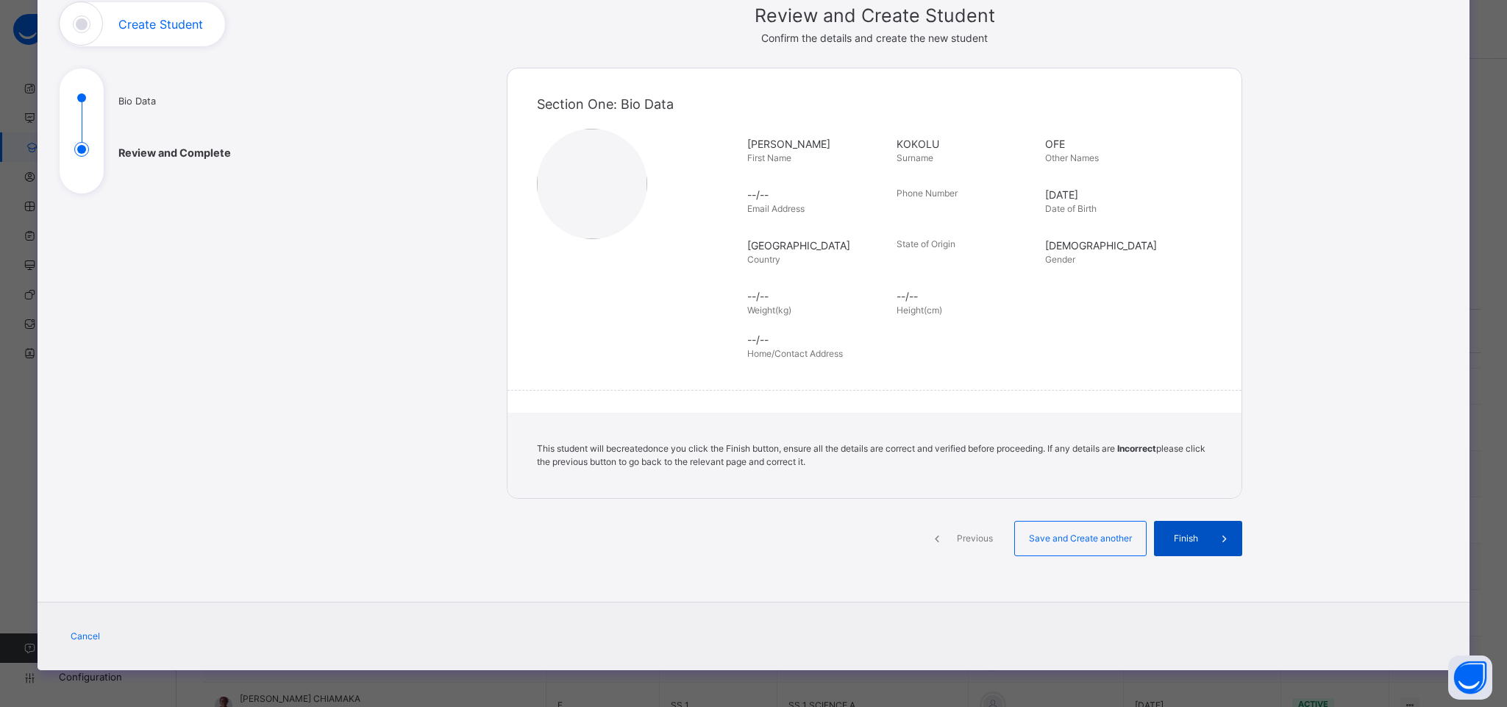
click at [1207, 546] on span at bounding box center [1224, 538] width 35 height 35
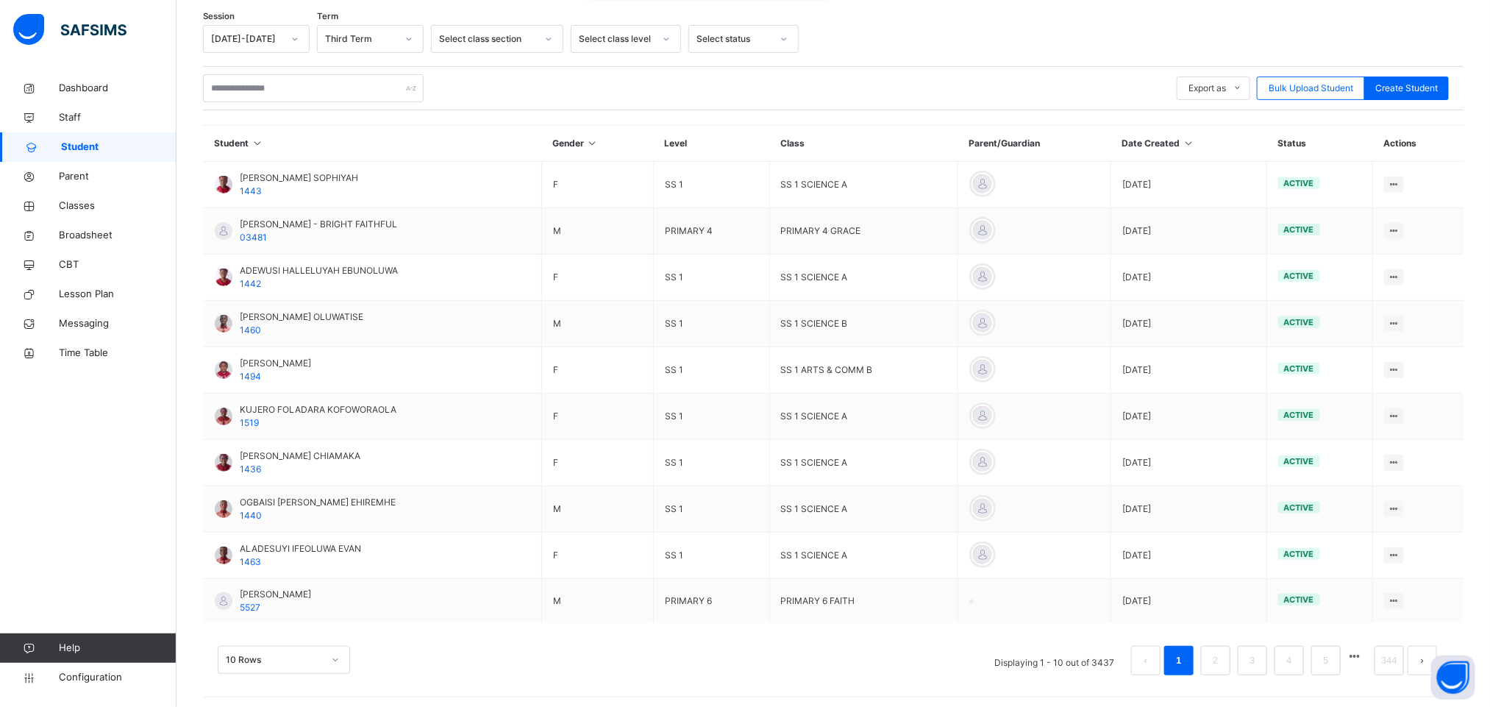
scroll to position [249, 0]
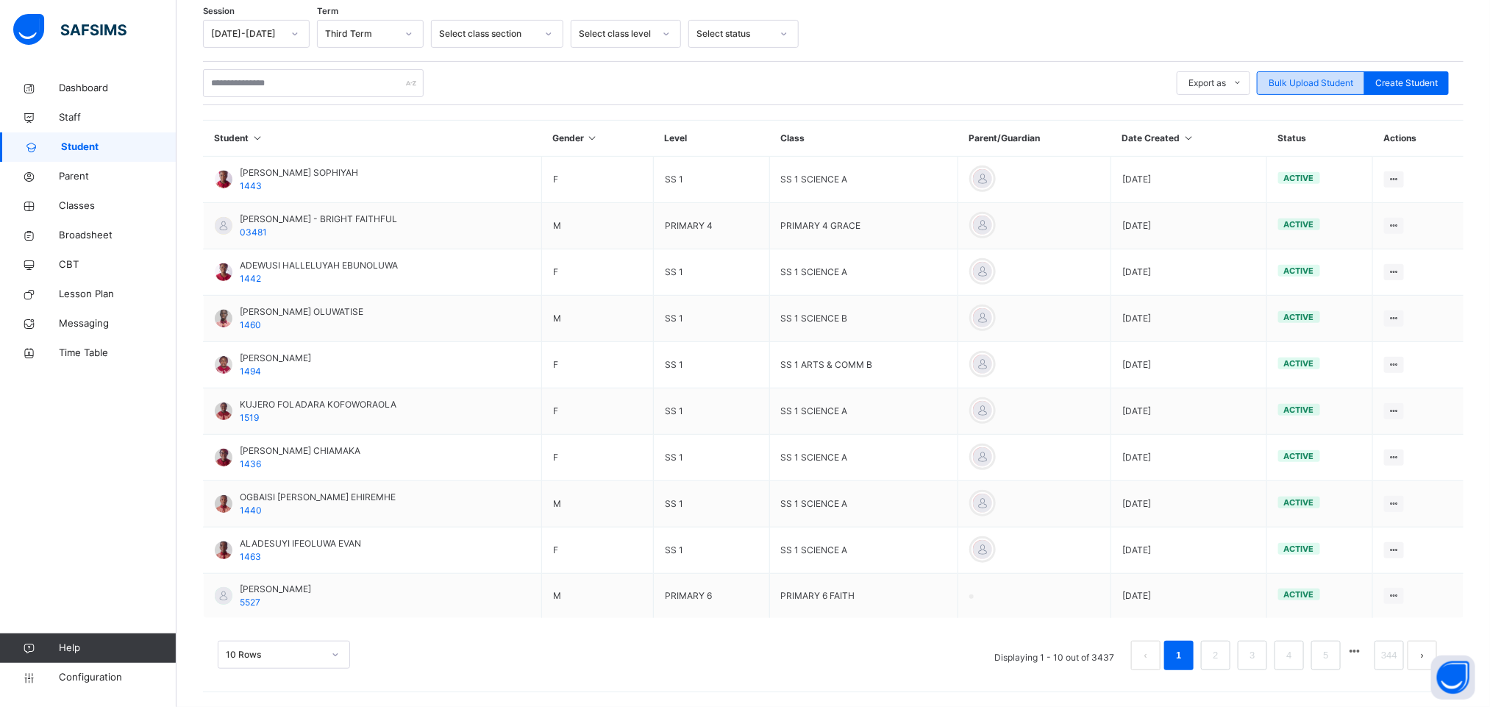
click at [1354, 77] on span "Bulk Upload Student" at bounding box center [1311, 83] width 85 height 13
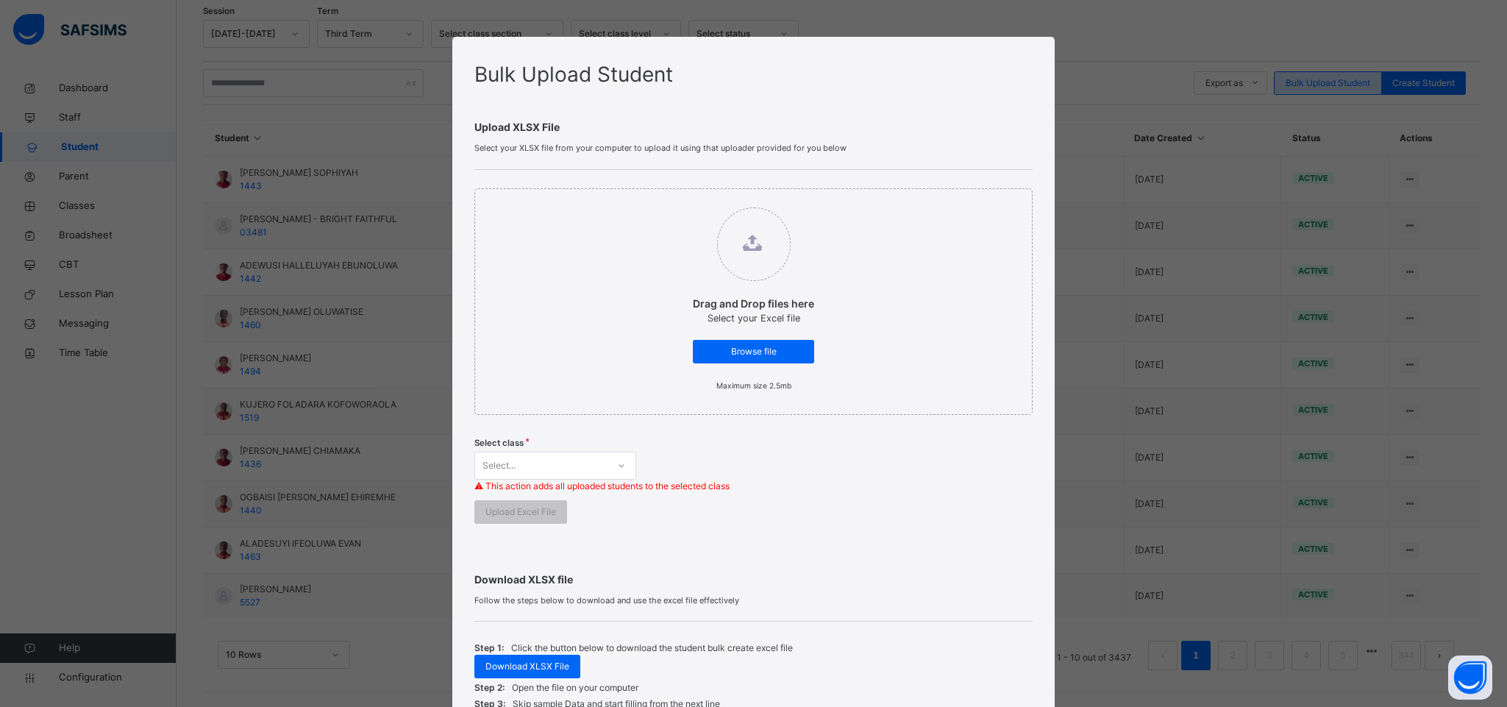
click at [1351, 82] on div "Bulk Upload Student Upload XLSX File Select your XLSX file from your computer t…" at bounding box center [753, 353] width 1507 height 707
click at [497, 666] on span "Download XLSX File" at bounding box center [528, 666] width 84 height 13
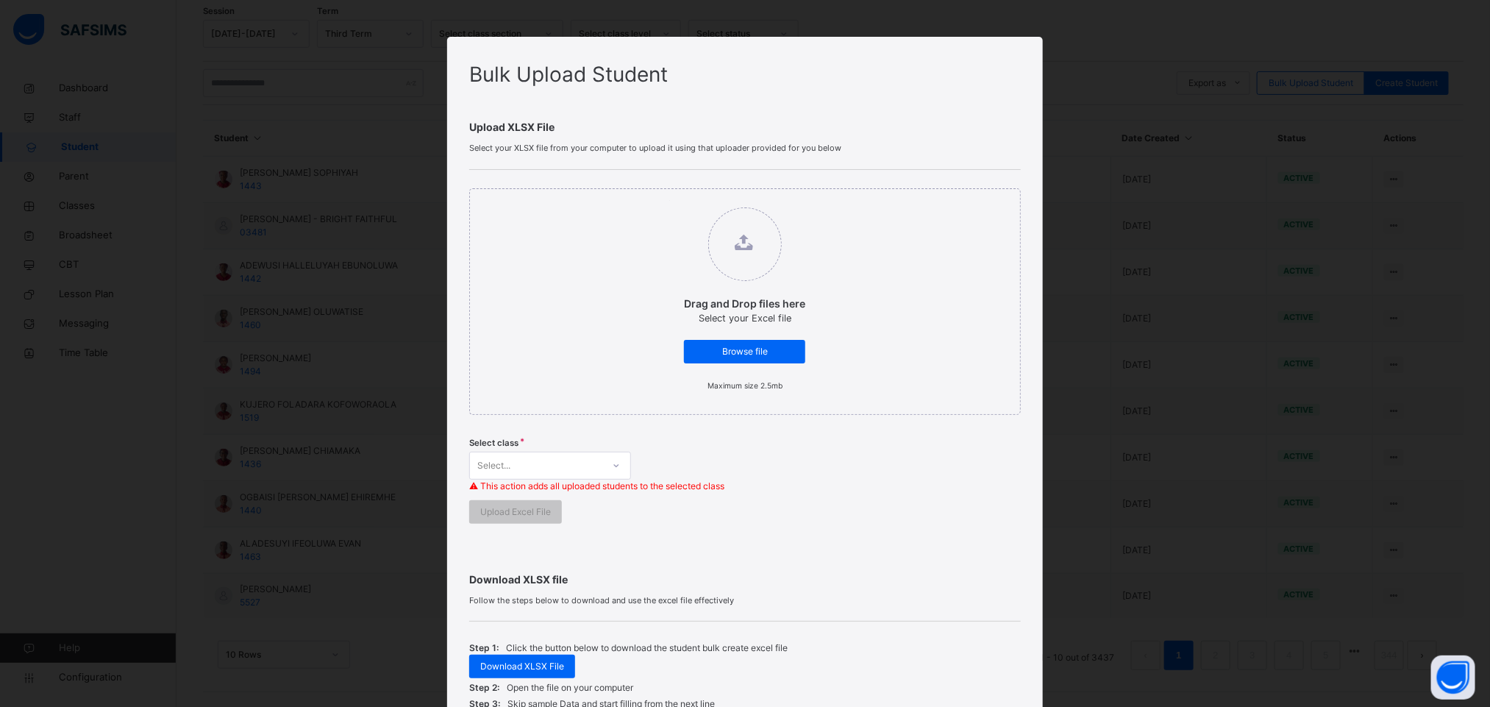
drag, startPoint x: 329, startPoint y: 82, endPoint x: 351, endPoint y: 38, distance: 49.3
click at [329, 79] on div "Bulk Upload Student Upload XLSX File Select your XLSX file from your computer t…" at bounding box center [745, 353] width 1490 height 707
